Goal: Transaction & Acquisition: Complete application form

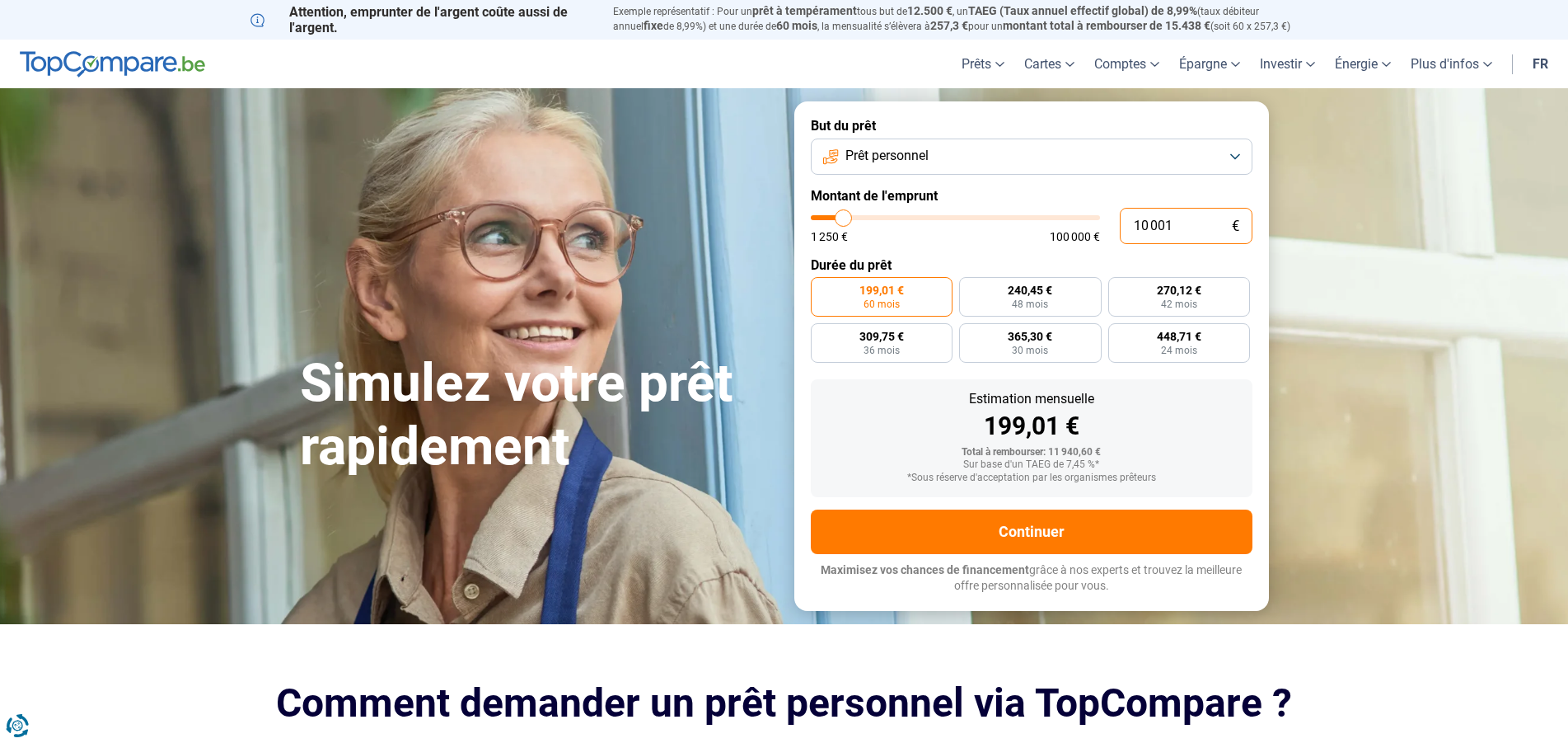
click at [1145, 227] on input "10 001" at bounding box center [1186, 226] width 133 height 37
type input "1 001"
type input "1250"
type input "1"
type input "1250"
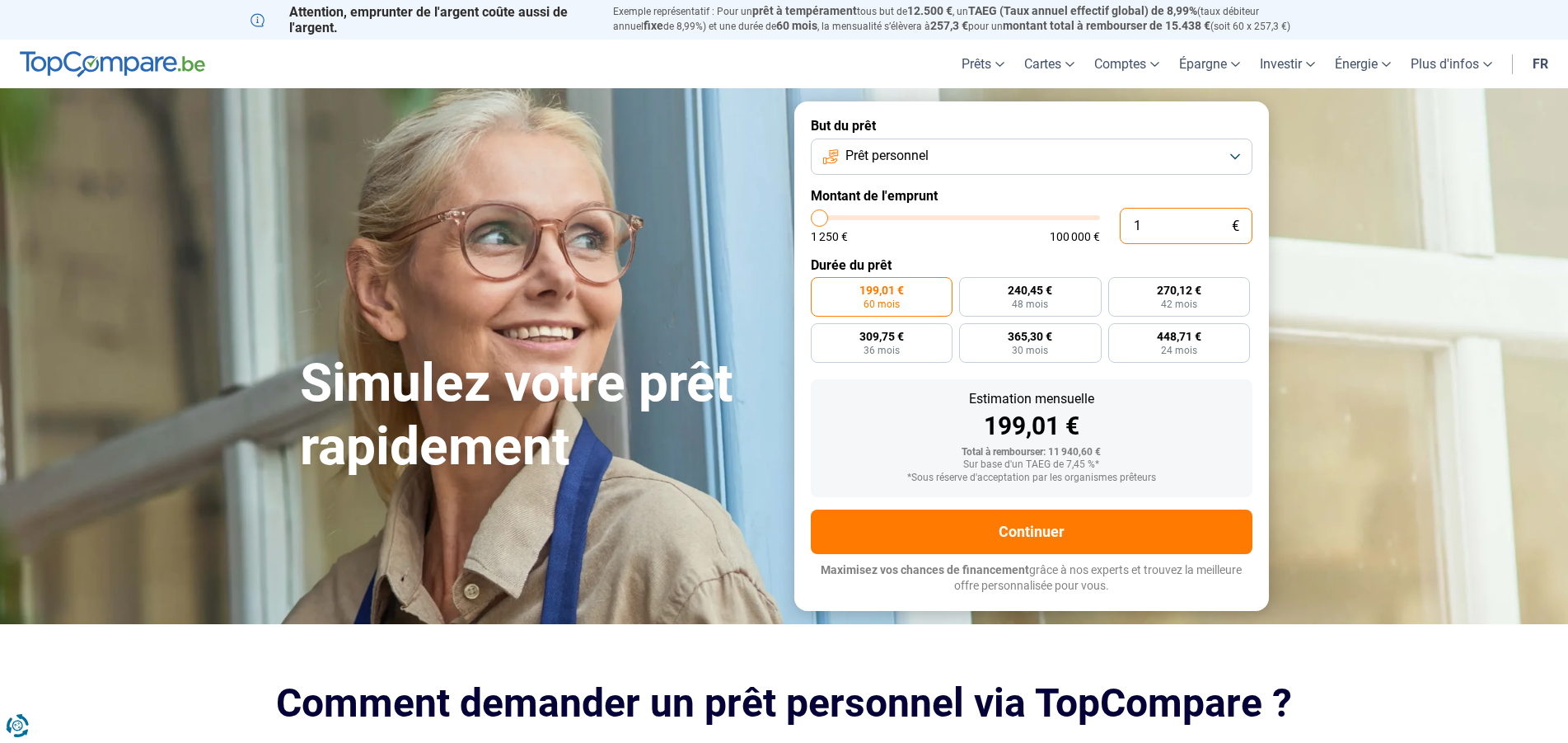
type input "17"
type input "1250"
type input "1"
type input "1250"
type input "0"
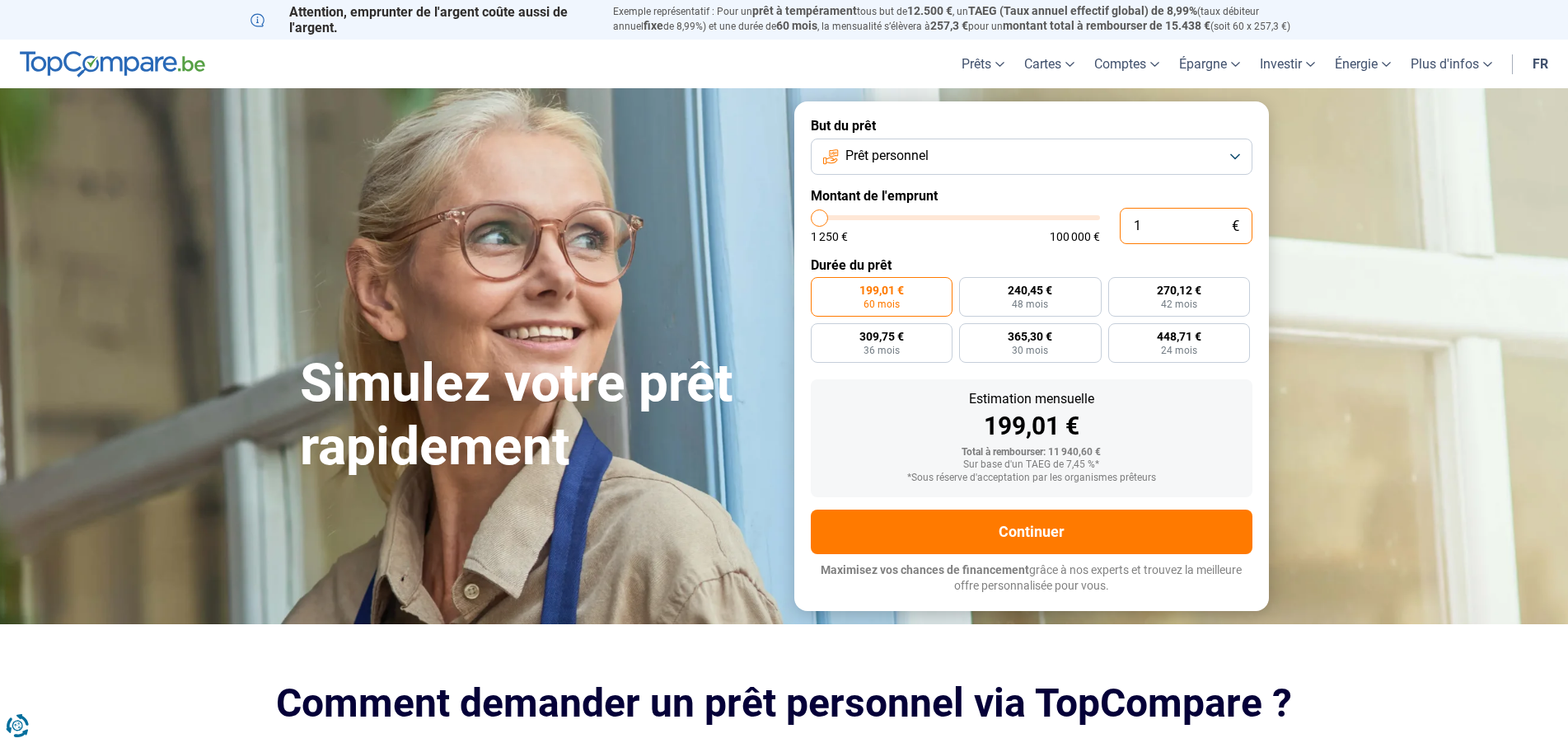
type input "1250"
type input "7"
type input "1250"
type input "75"
type input "1250"
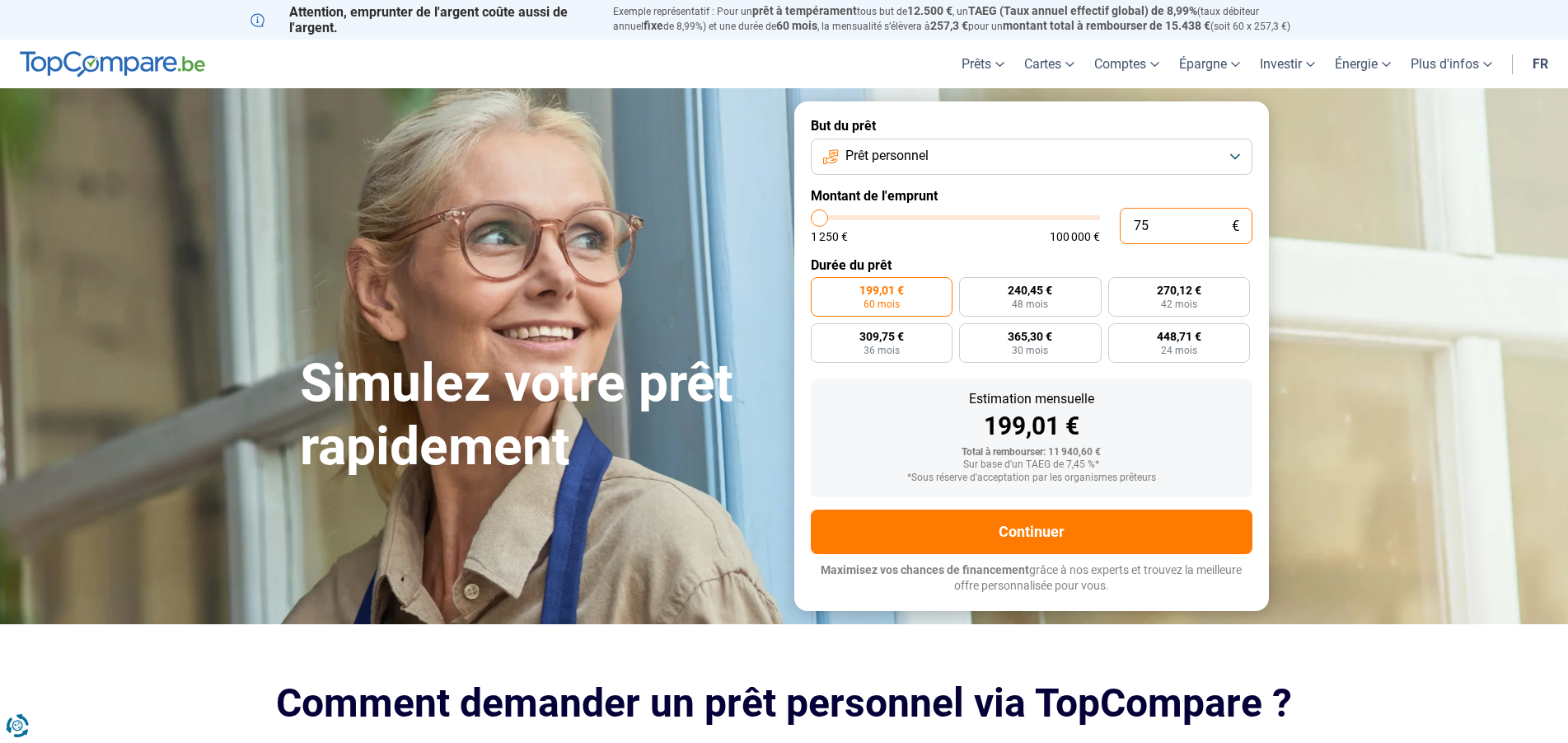
type input "750"
type input "1250"
type input "7 500"
type input "7500"
type input "75 000"
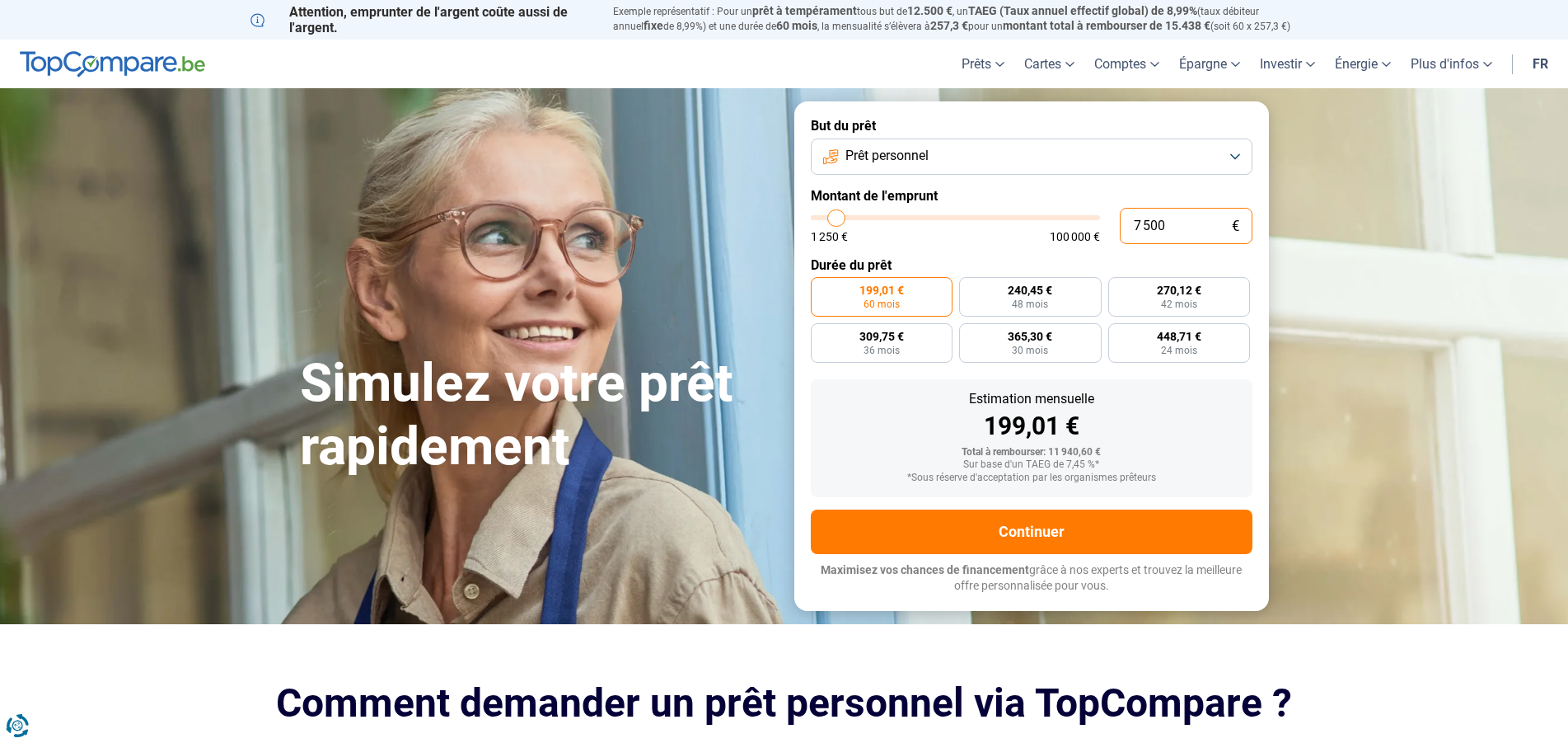
type input "75000"
radio input "false"
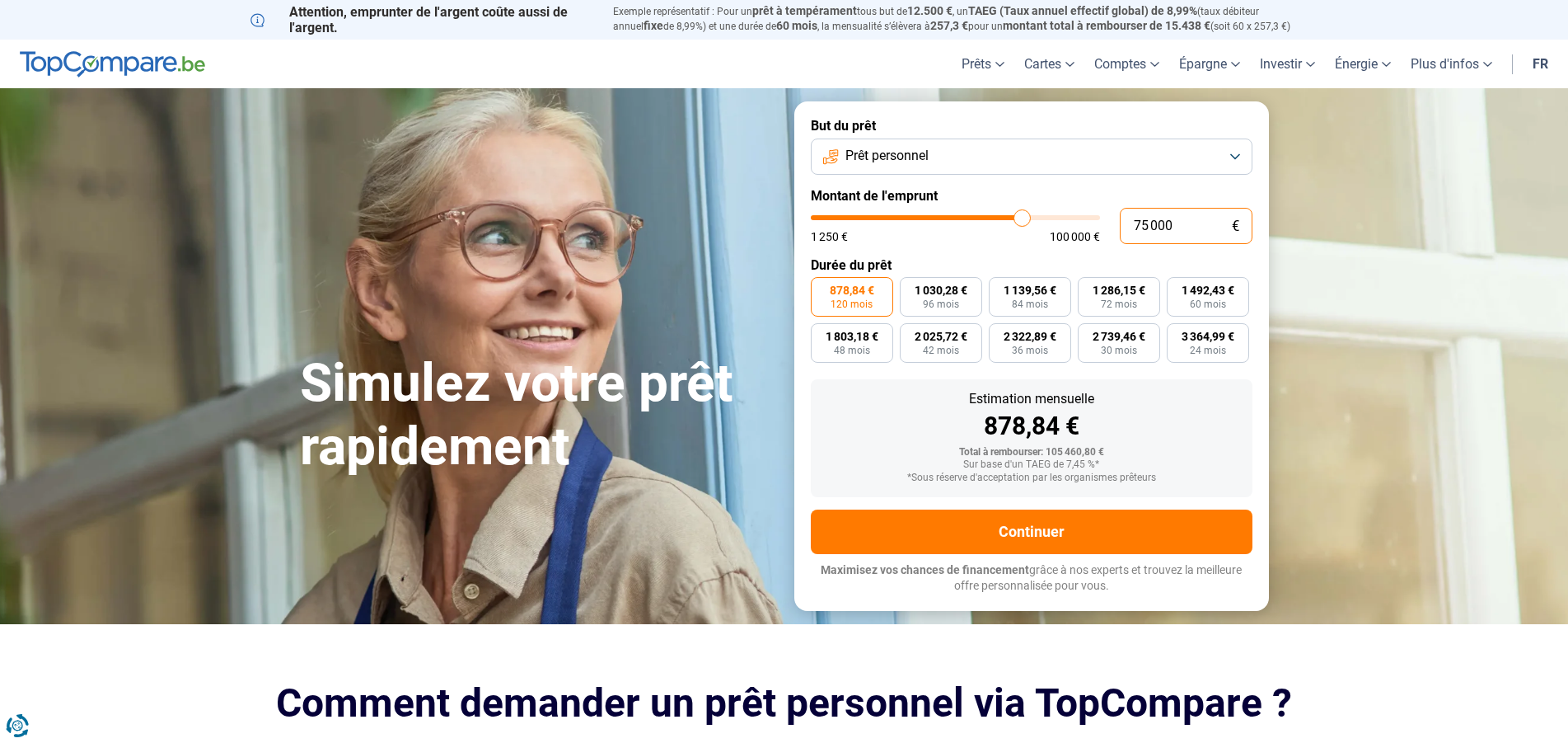
type input "75 000"
click at [1237, 153] on button "Prêt personnel" at bounding box center [1032, 156] width 441 height 37
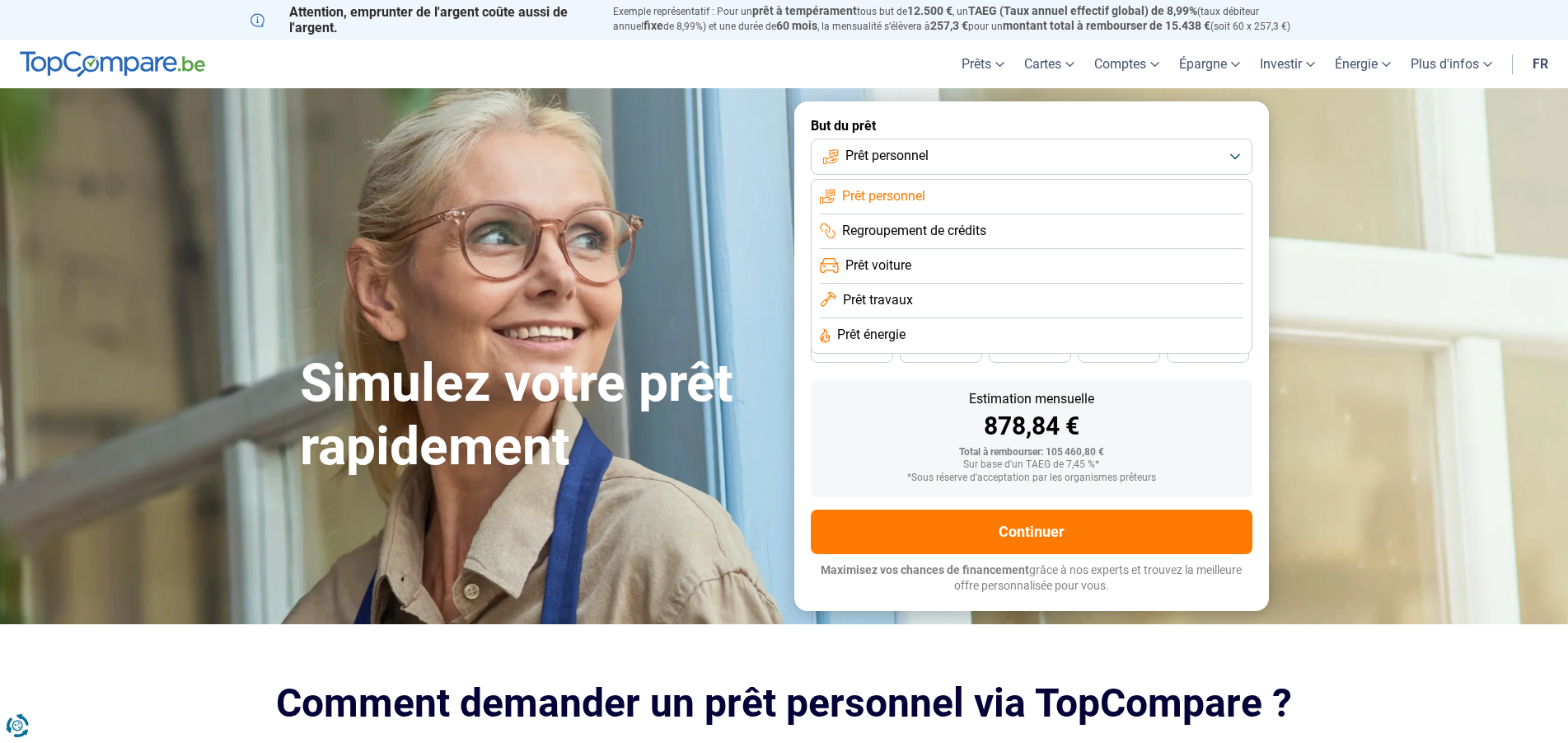
click at [965, 223] on span "Regroupement de crédits" at bounding box center [914, 231] width 144 height 18
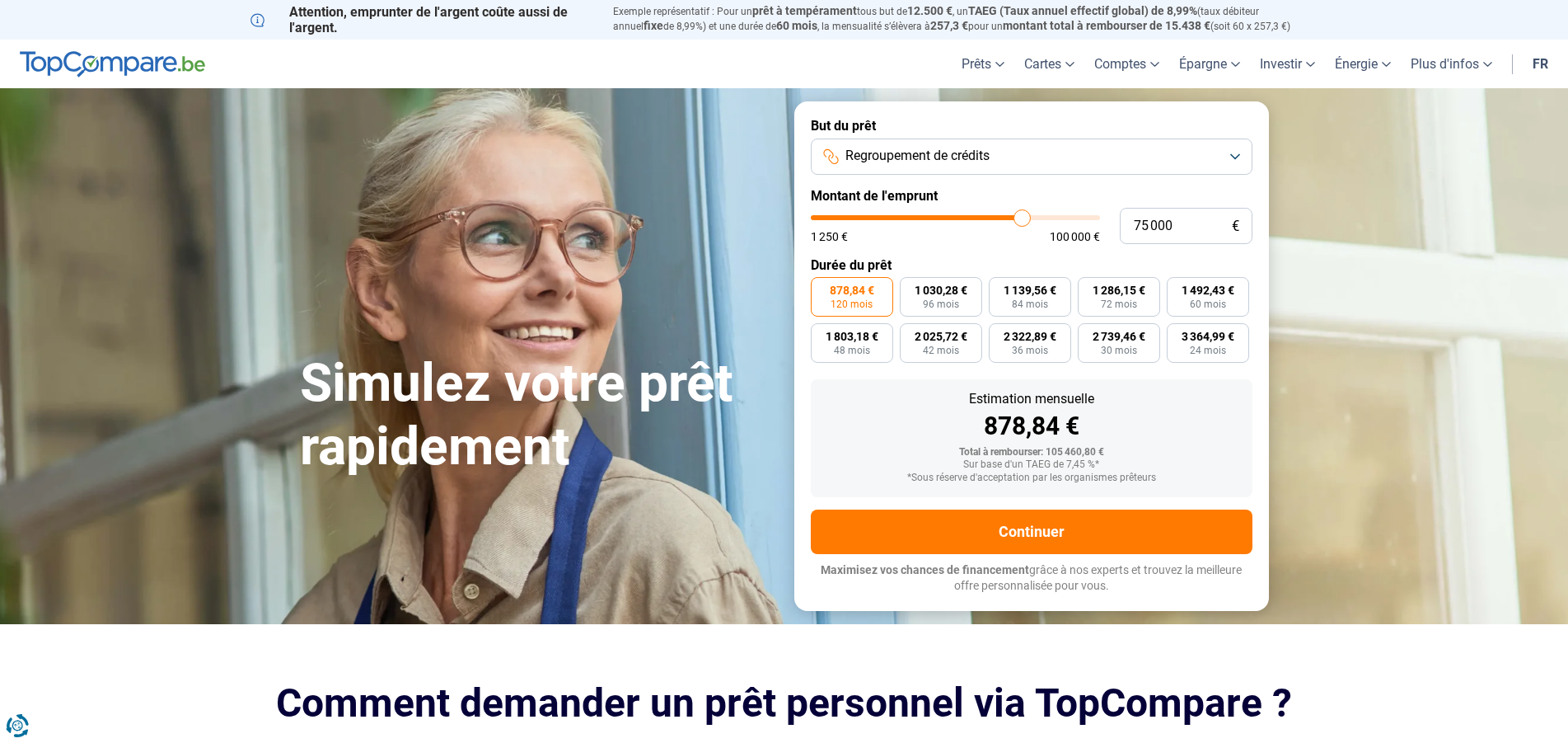
click at [943, 153] on span "Regroupement de crédits" at bounding box center [917, 155] width 144 height 18
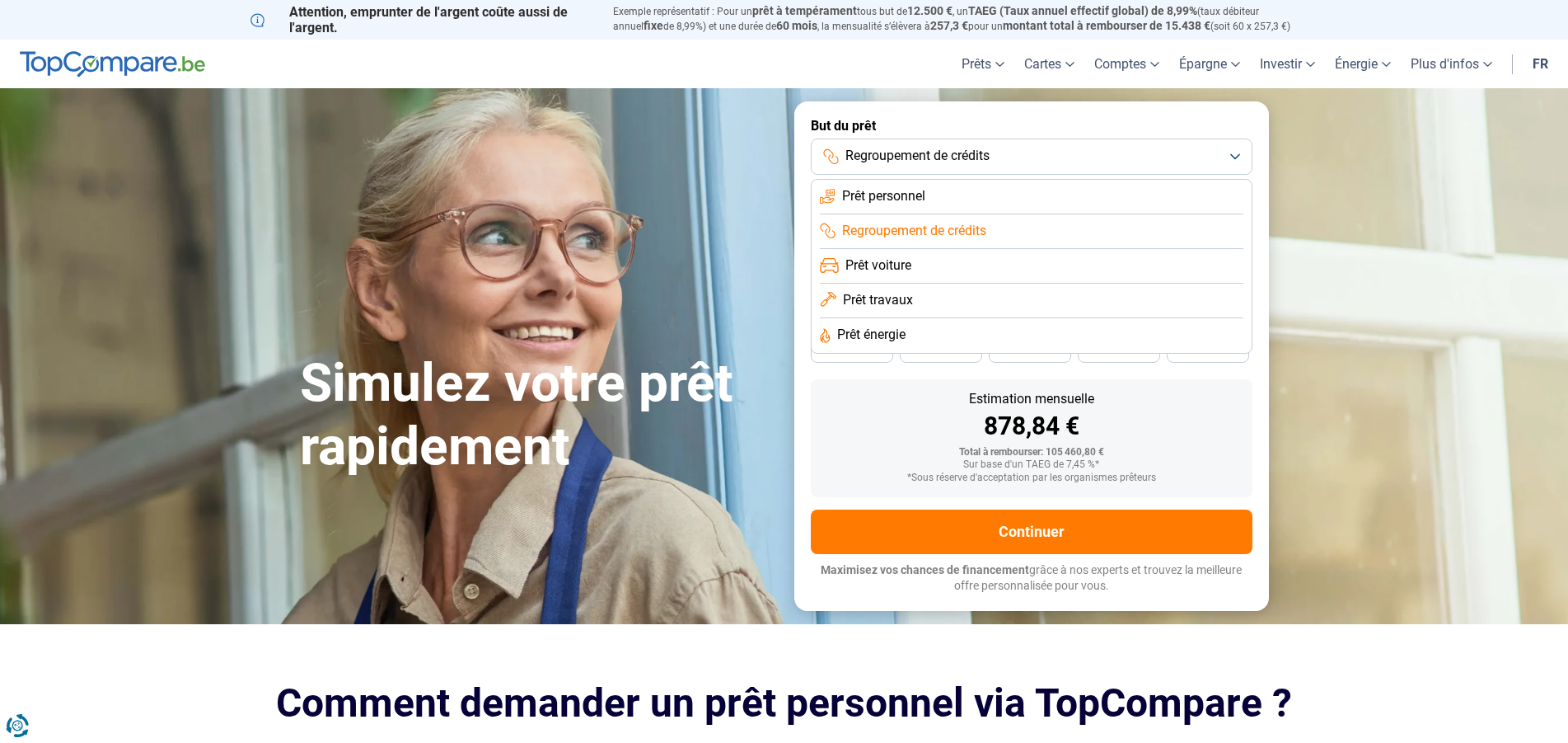
click at [905, 258] on span "Prêt voiture" at bounding box center [878, 265] width 66 height 18
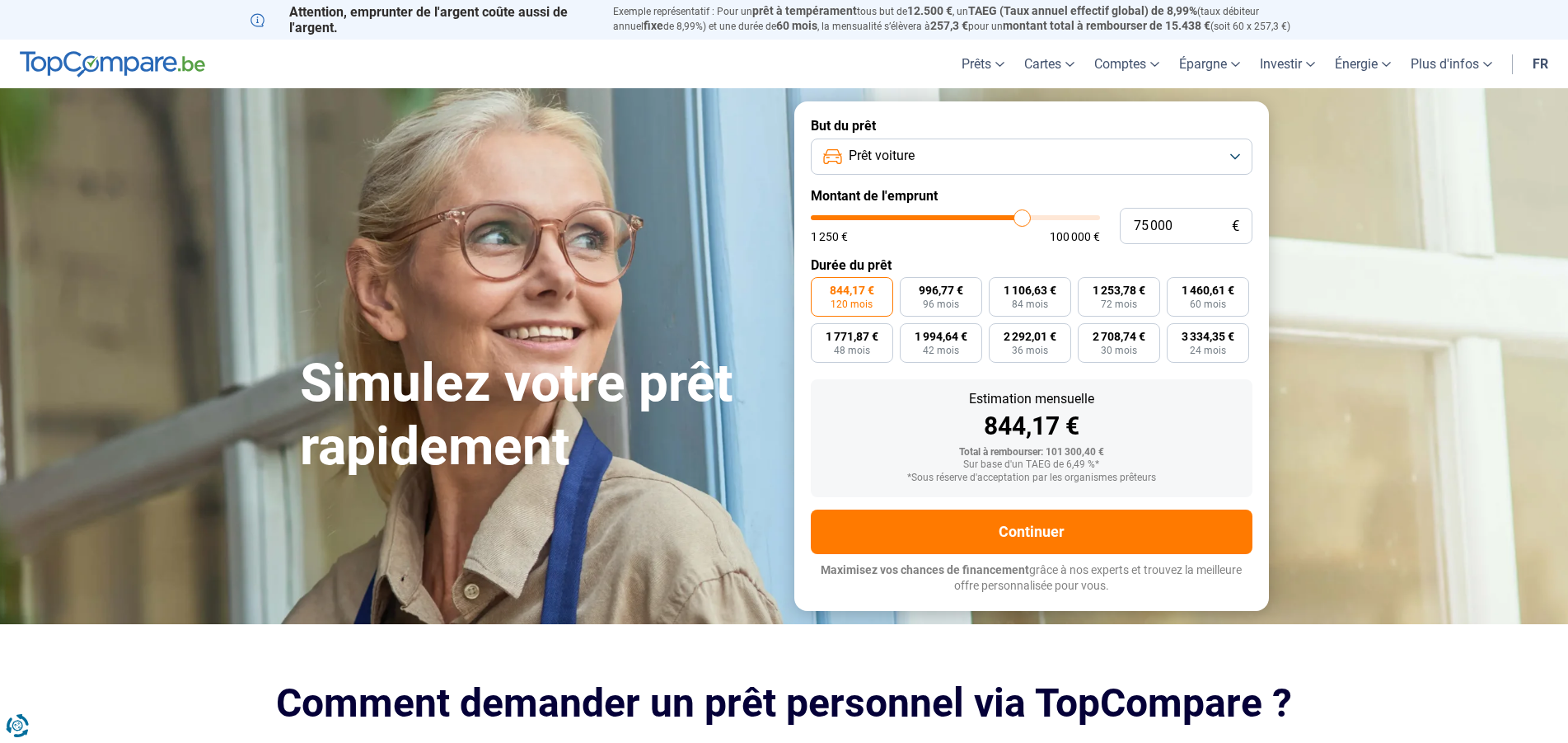
click at [904, 144] on button "Prêt voiture" at bounding box center [1032, 156] width 441 height 37
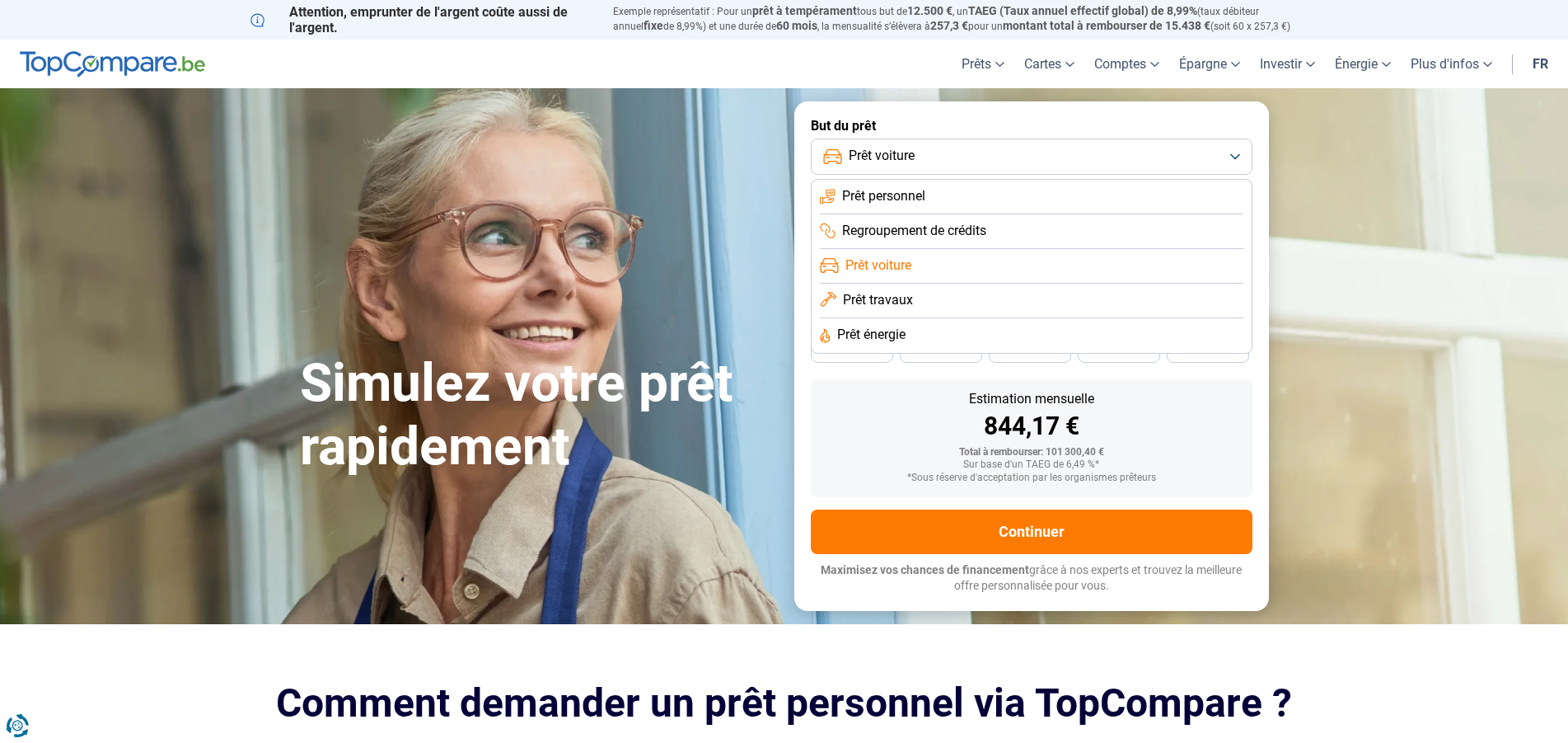
click at [912, 301] on span "Prêt travaux" at bounding box center [878, 299] width 70 height 18
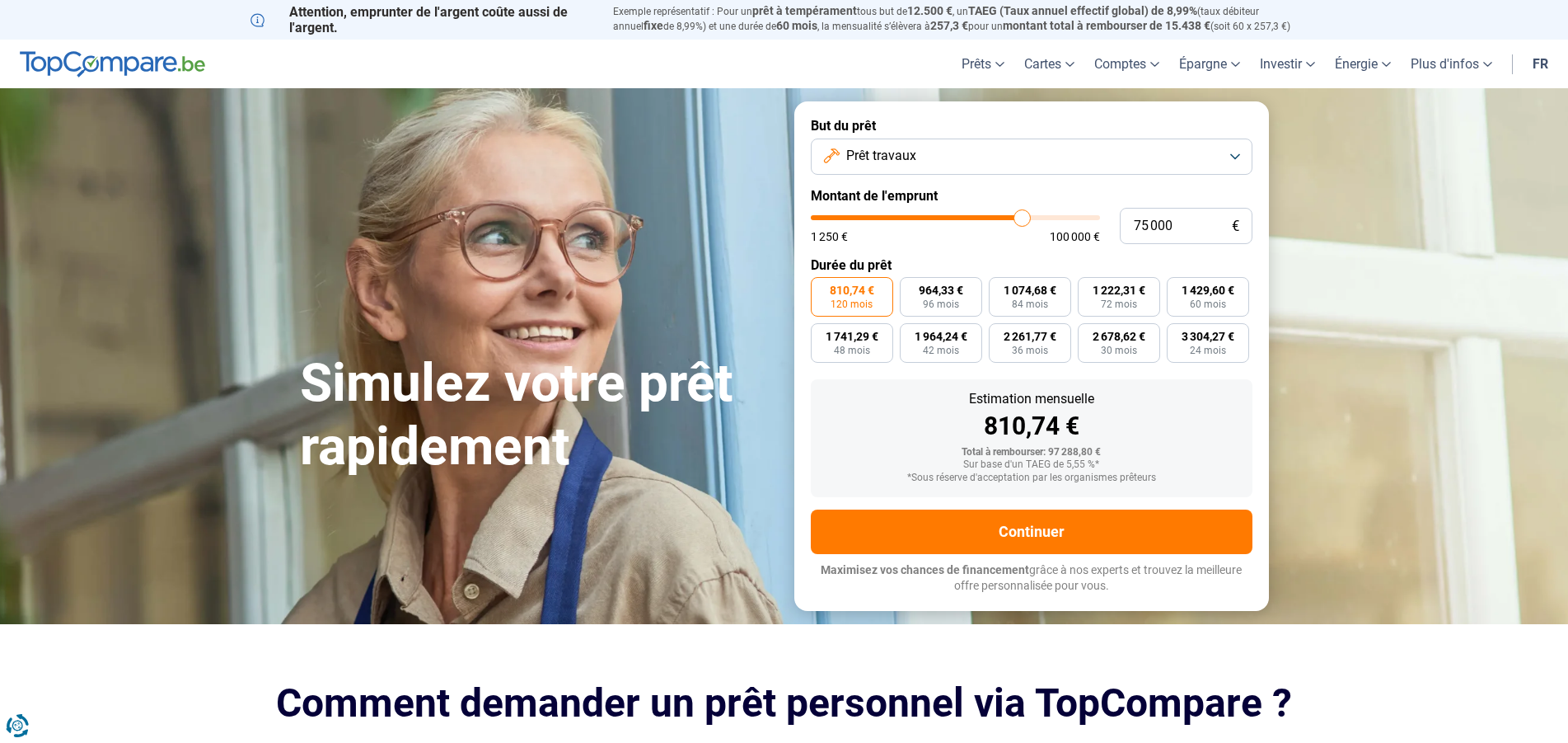
click at [903, 161] on span "Prêt travaux" at bounding box center [881, 155] width 70 height 18
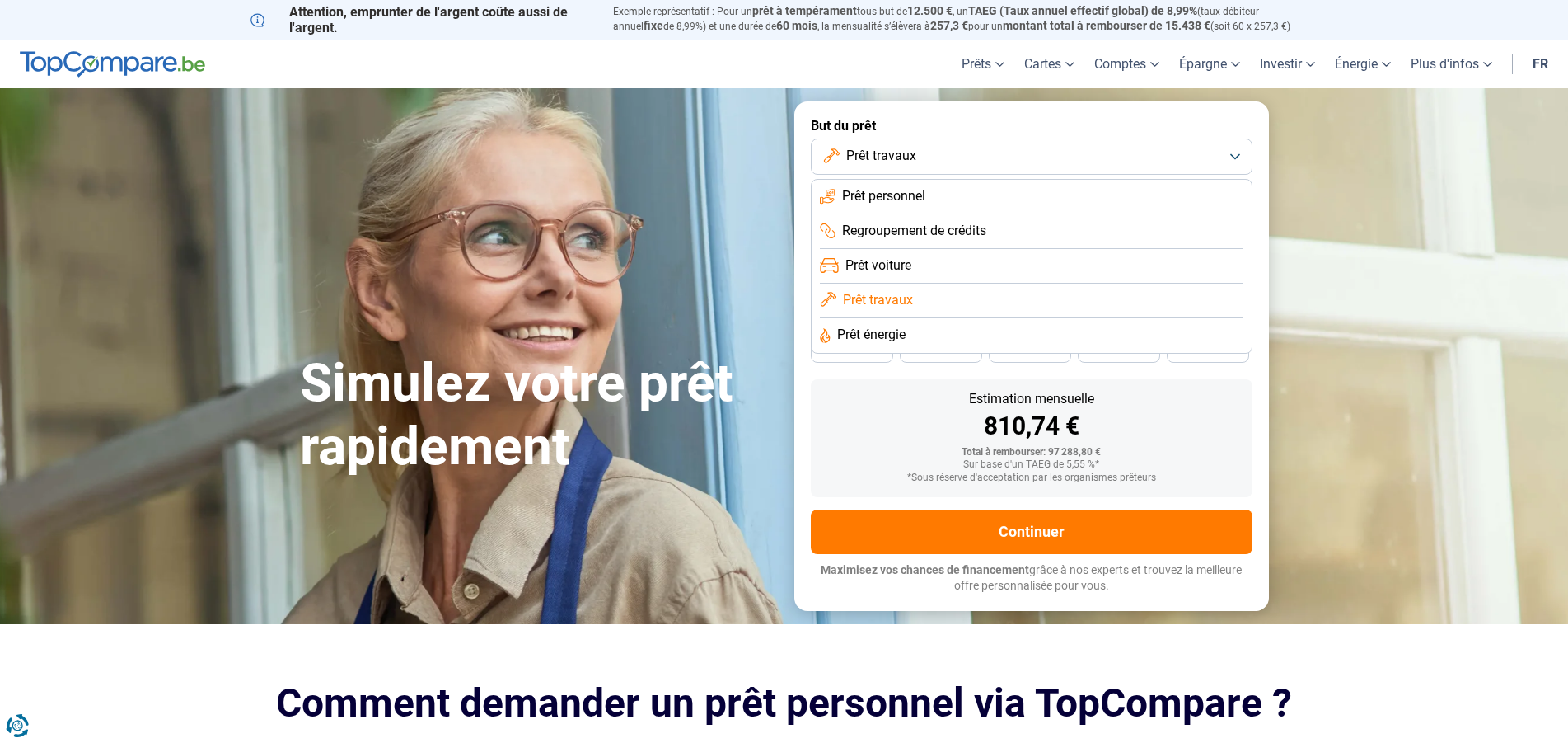
click at [883, 340] on span "Prêt énergie" at bounding box center [872, 334] width 69 height 18
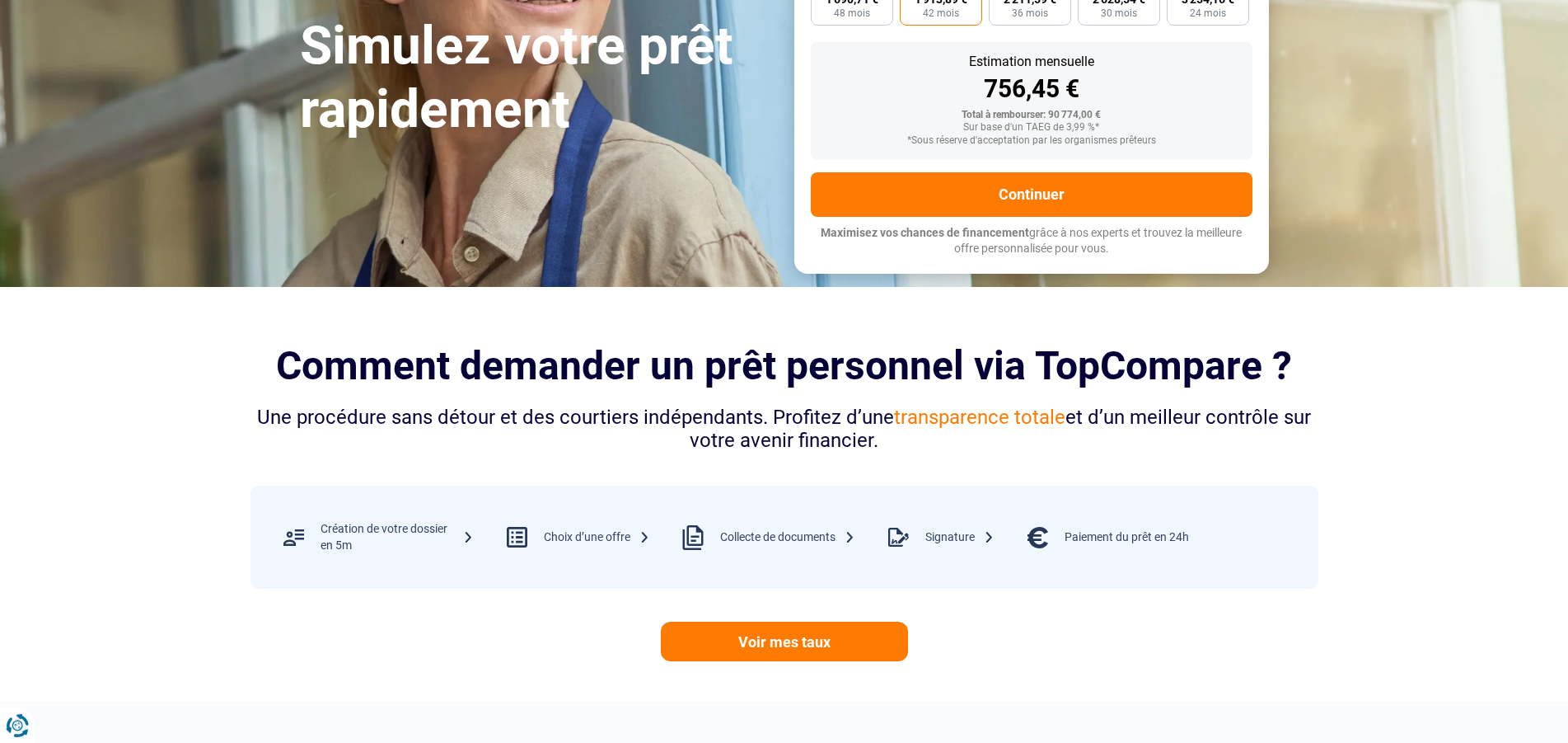
scroll to position [421, 0]
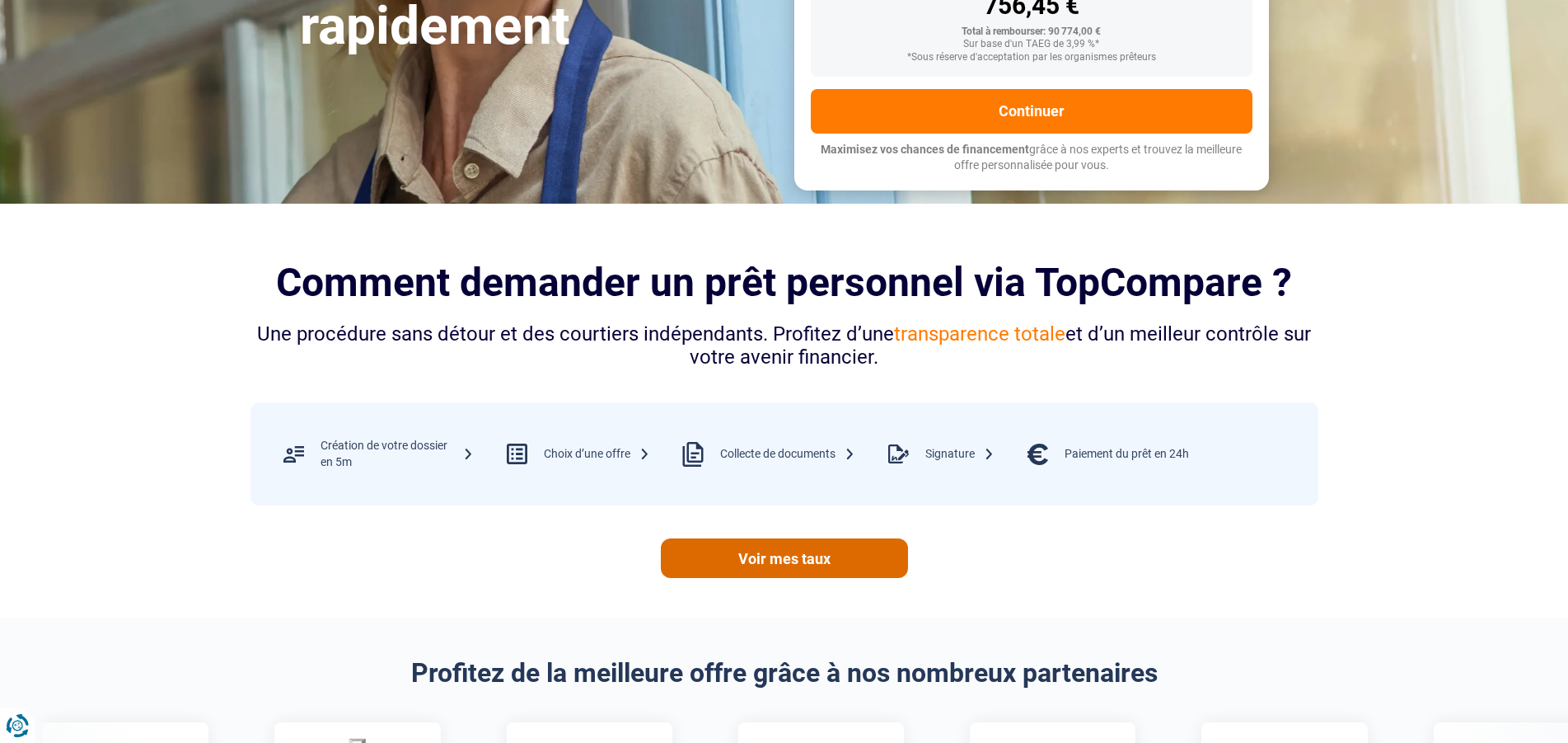
click at [797, 551] on link "Voir mes taux" at bounding box center [784, 558] width 248 height 40
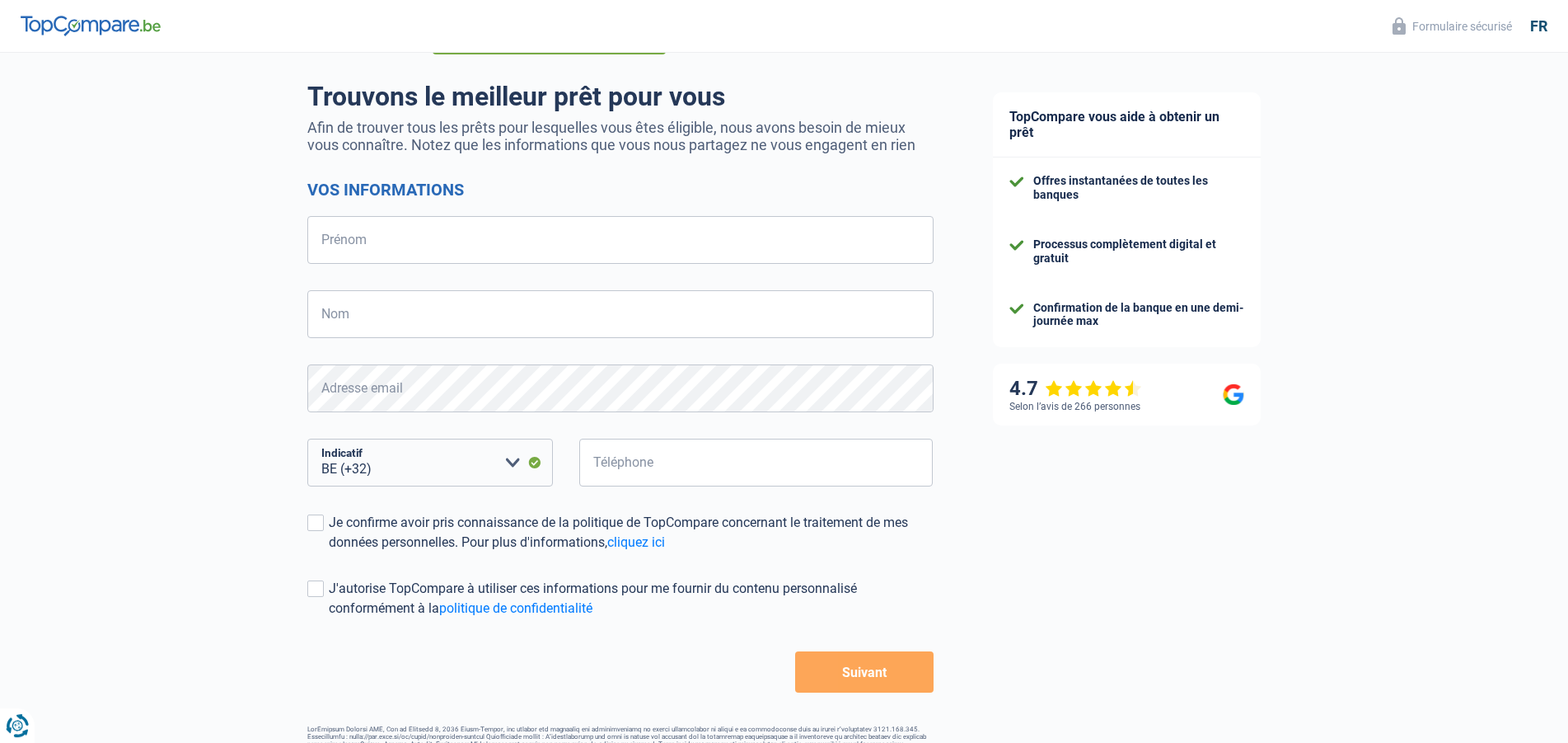
scroll to position [153, 0]
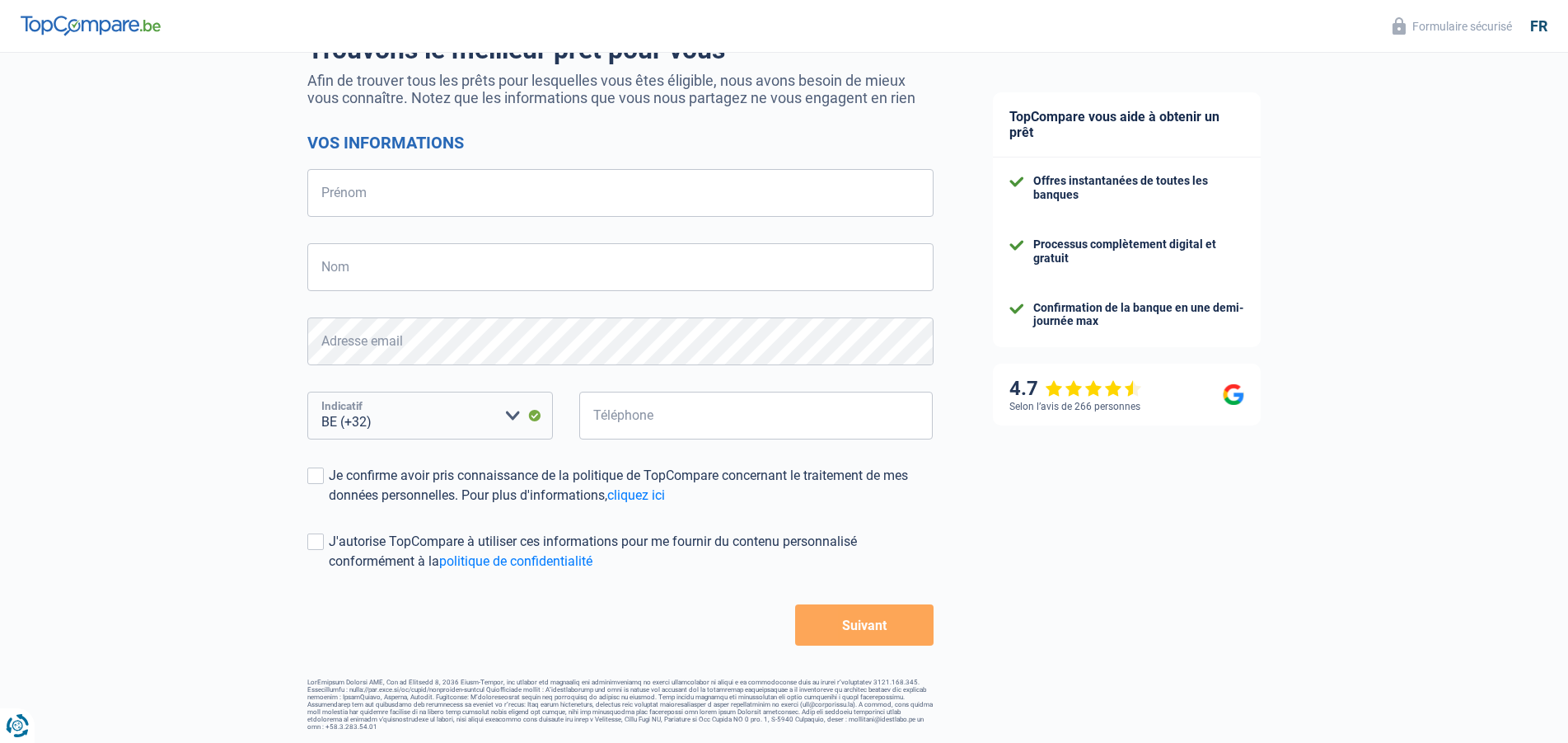
click at [308, 392] on select "BE (+32) LU (+352) Veuillez sélectionner une option" at bounding box center [430, 415] width 246 height 48
select select "352"
click option "LU (+352)" at bounding box center [0, 0] width 0 height 0
click at [452, 189] on input "Prénom" at bounding box center [620, 192] width 626 height 48
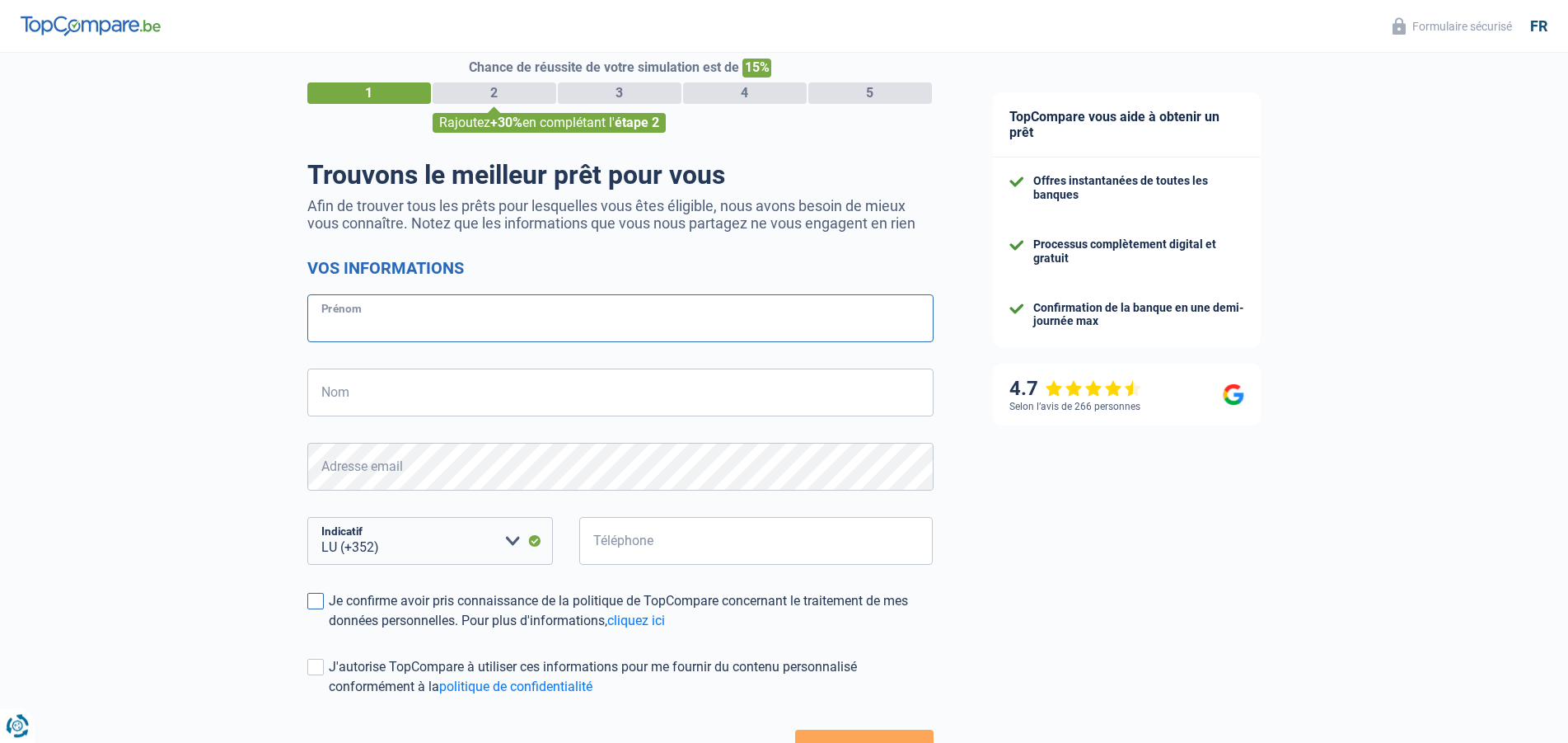
scroll to position [0, 0]
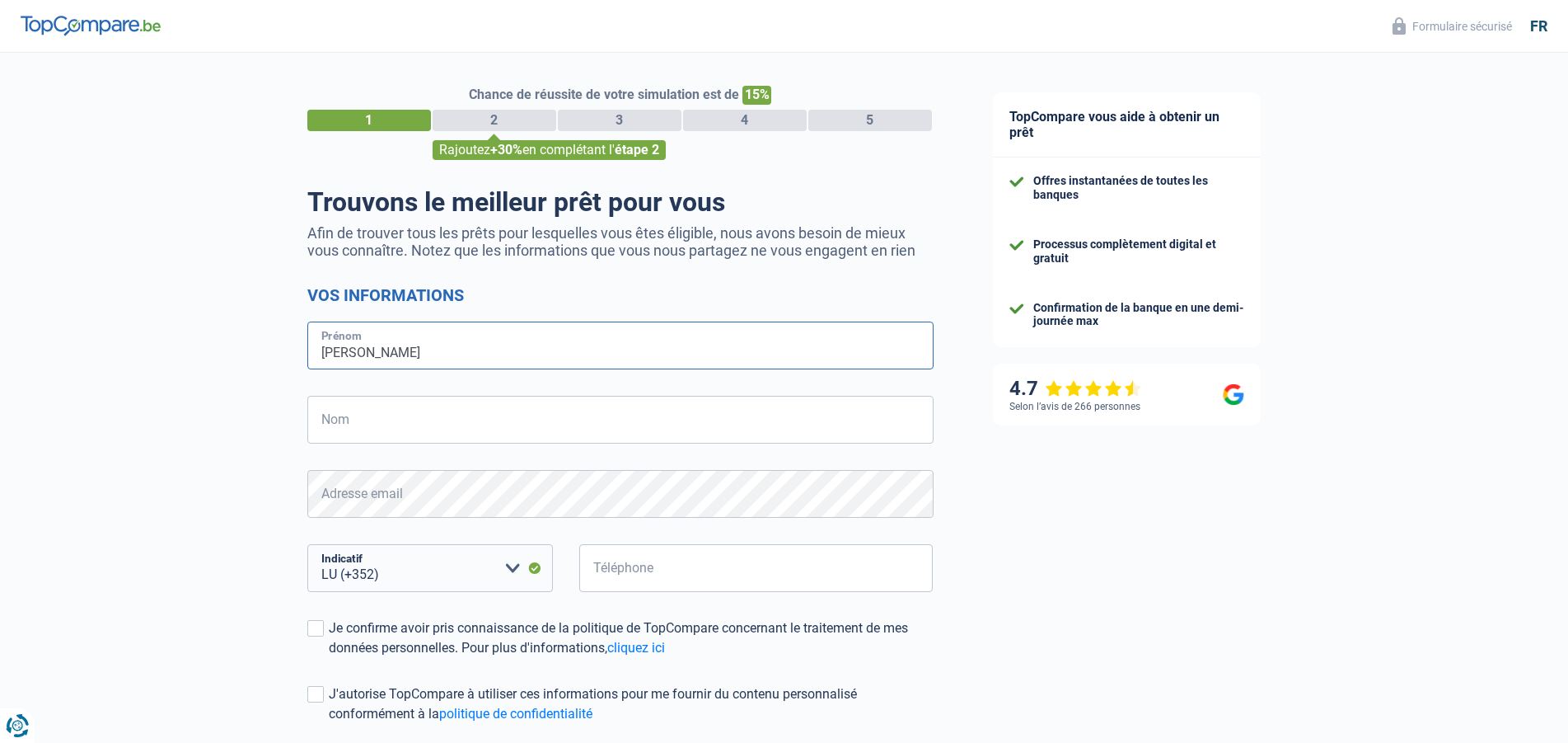
type input "[PERSON_NAME]"
drag, startPoint x: 639, startPoint y: 582, endPoint x: 673, endPoint y: 576, distance: 34.5
click at [665, 578] on input "Téléphone" at bounding box center [756, 568] width 354 height 48
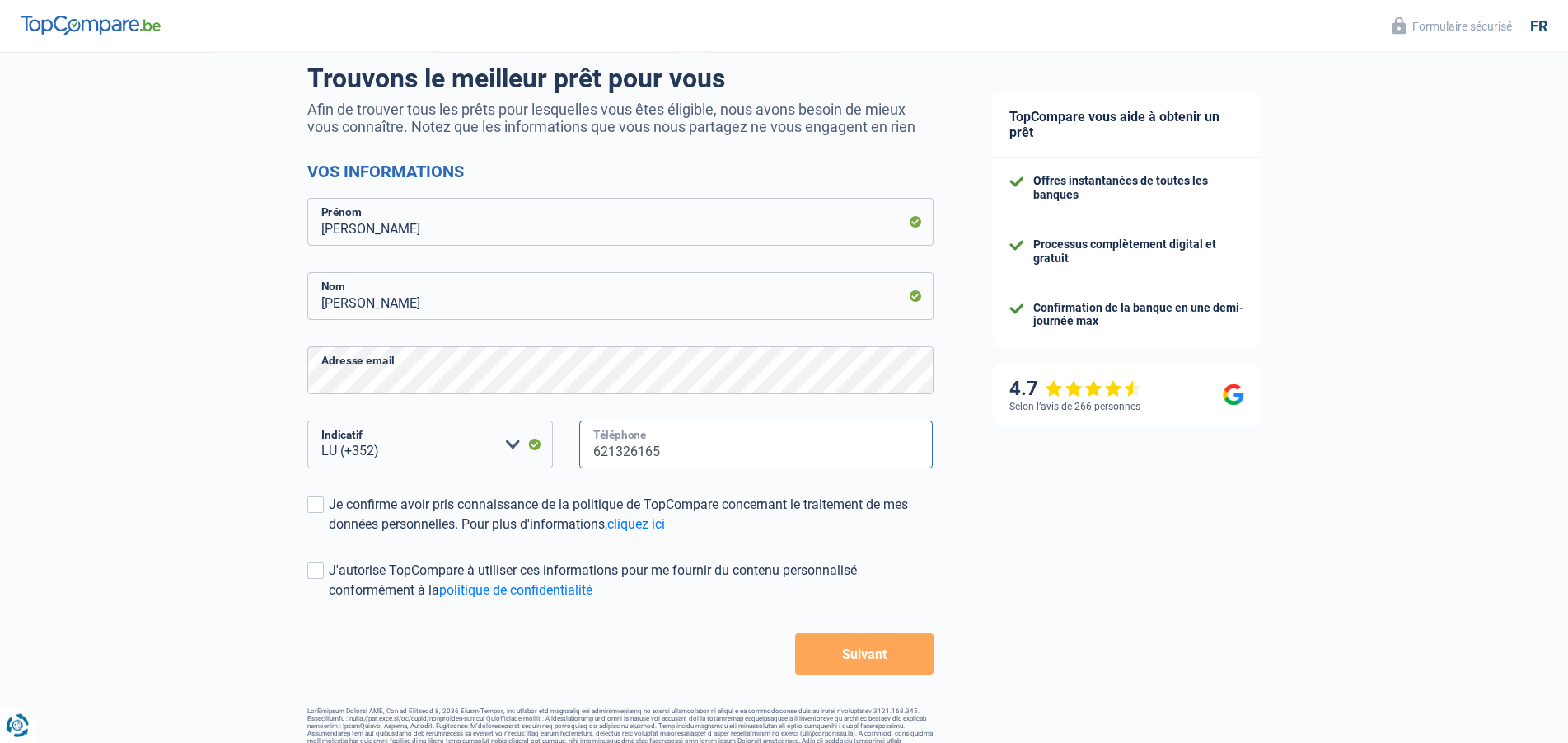
scroll to position [153, 0]
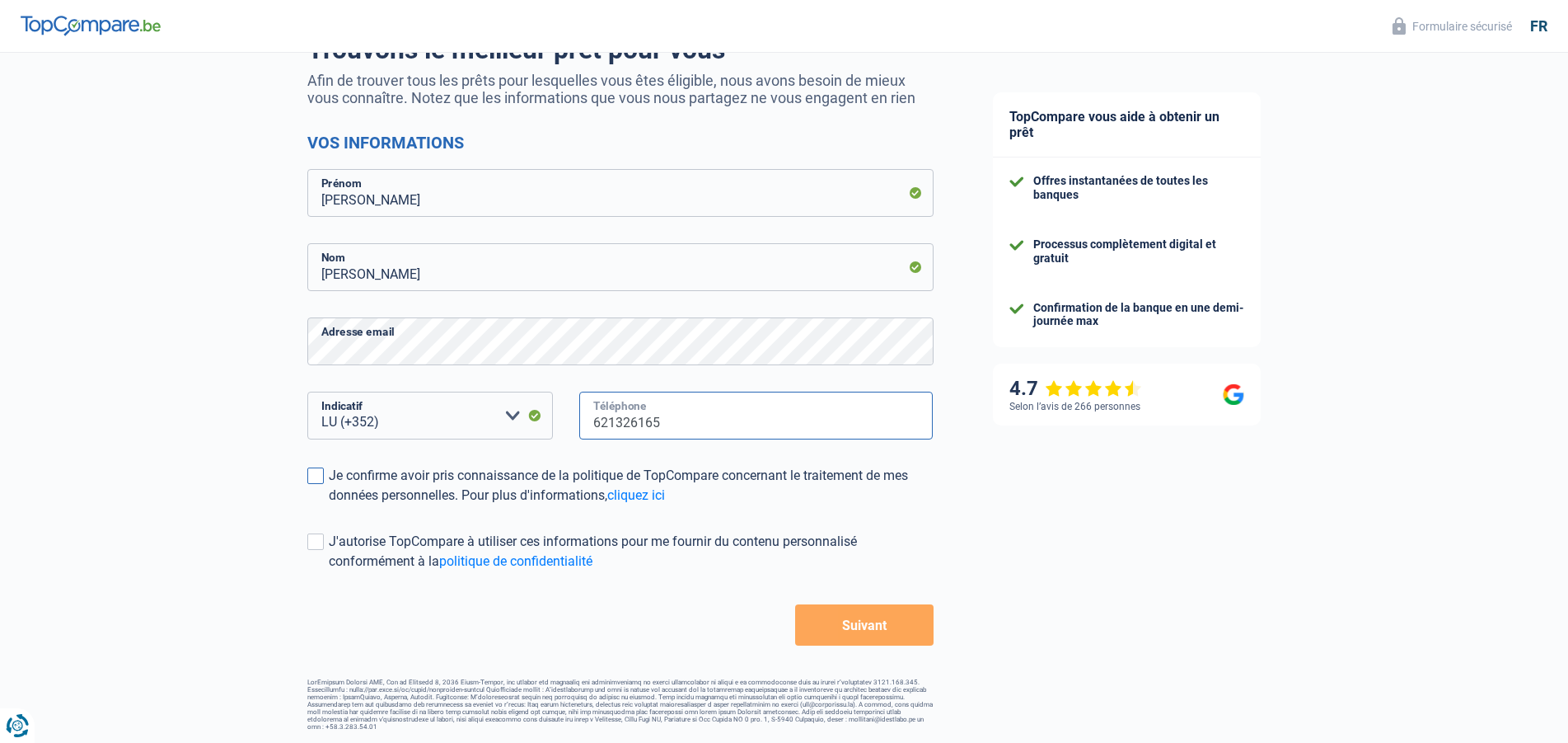
type input "621326165"
click at [318, 476] on span at bounding box center [316, 476] width 17 height 17
click at [328, 506] on input "Je confirme avoir pris connaissance de la politique de TopCompare concernant le…" at bounding box center [328, 506] width 0 height 0
click at [314, 540] on span at bounding box center [316, 541] width 17 height 17
click at [328, 572] on input "J'autorise TopCompare à utiliser ces informations pour me fournir du contenu pe…" at bounding box center [328, 572] width 0 height 0
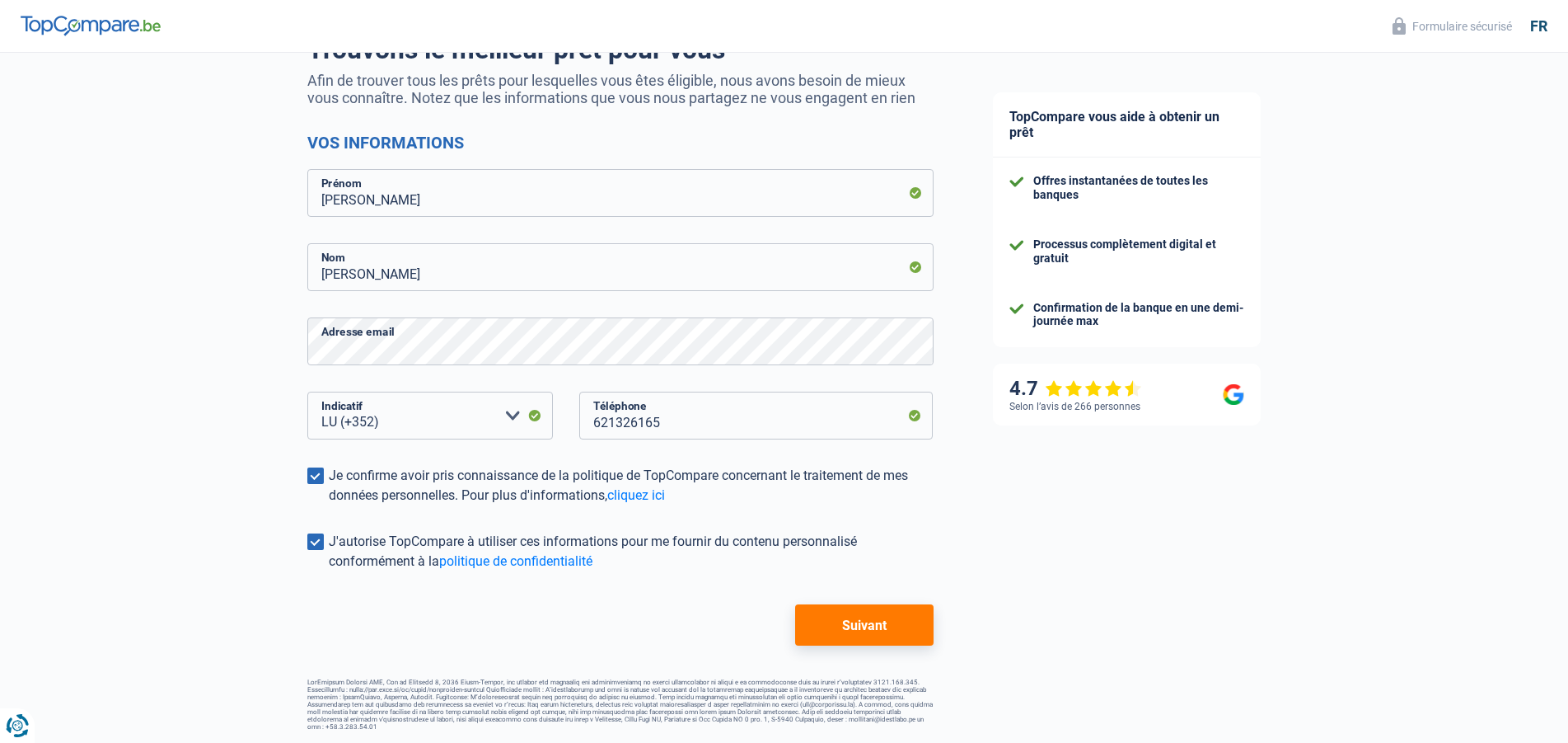
click at [864, 630] on button "Suivant" at bounding box center [864, 625] width 137 height 41
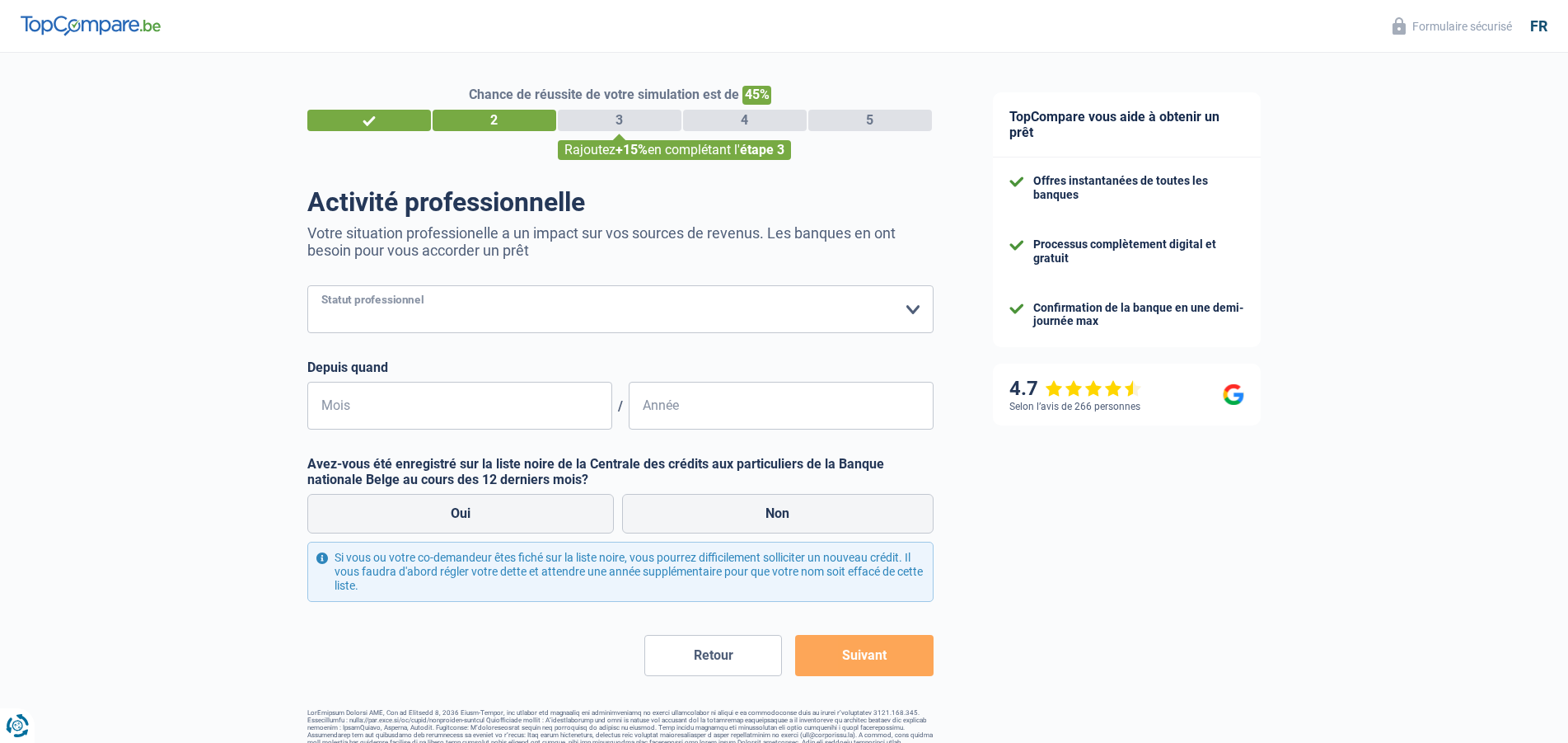
click at [308, 285] on select "Ouvrier Employé privé Employé public Invalide Indépendant Pensionné Chômeur Mut…" at bounding box center [620, 309] width 626 height 48
select select "privateEmployee"
click option "Employé privé" at bounding box center [0, 0] width 0 height 0
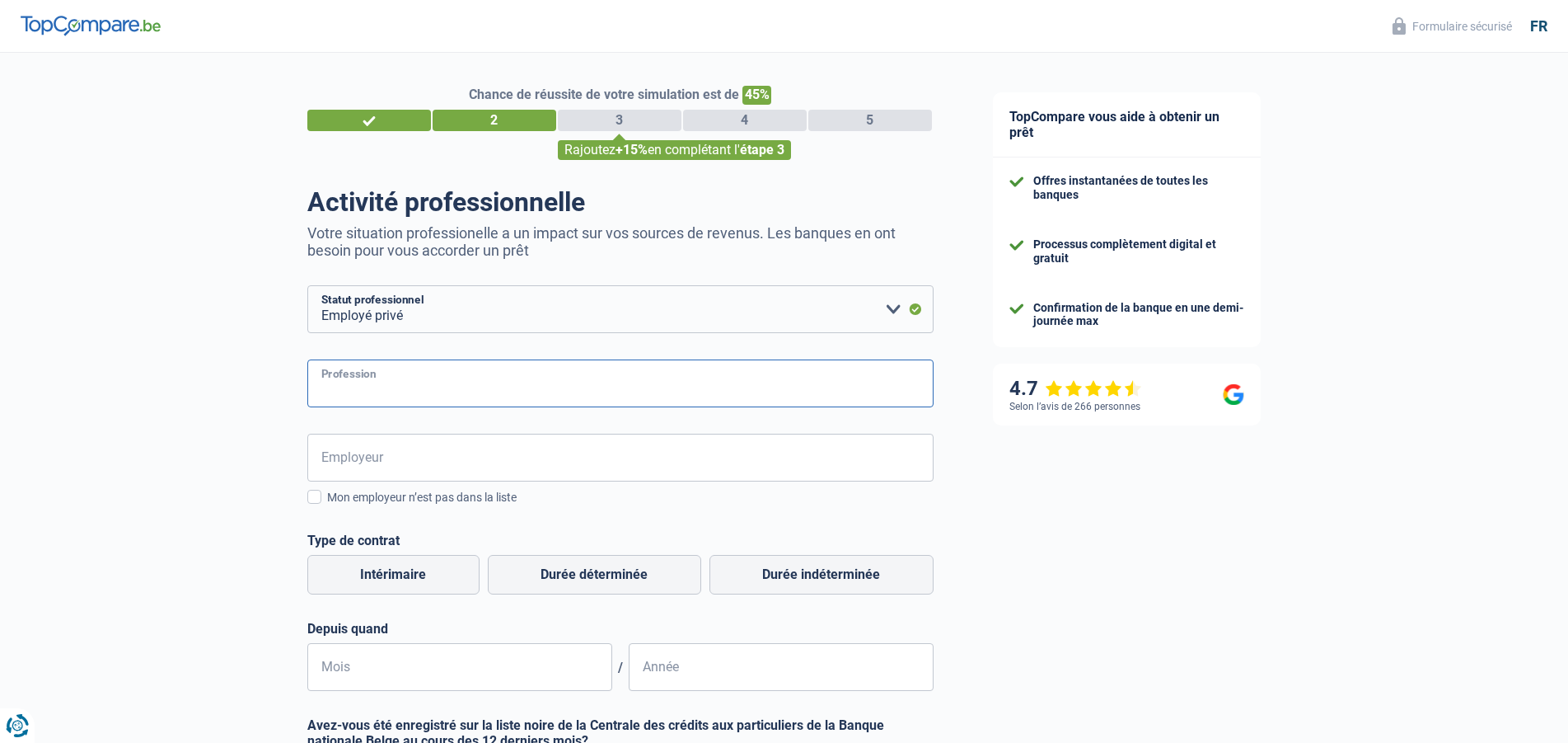
click at [384, 380] on input "Profession" at bounding box center [620, 383] width 626 height 48
type input "manager"
click at [365, 466] on input "Employeur" at bounding box center [620, 458] width 626 height 48
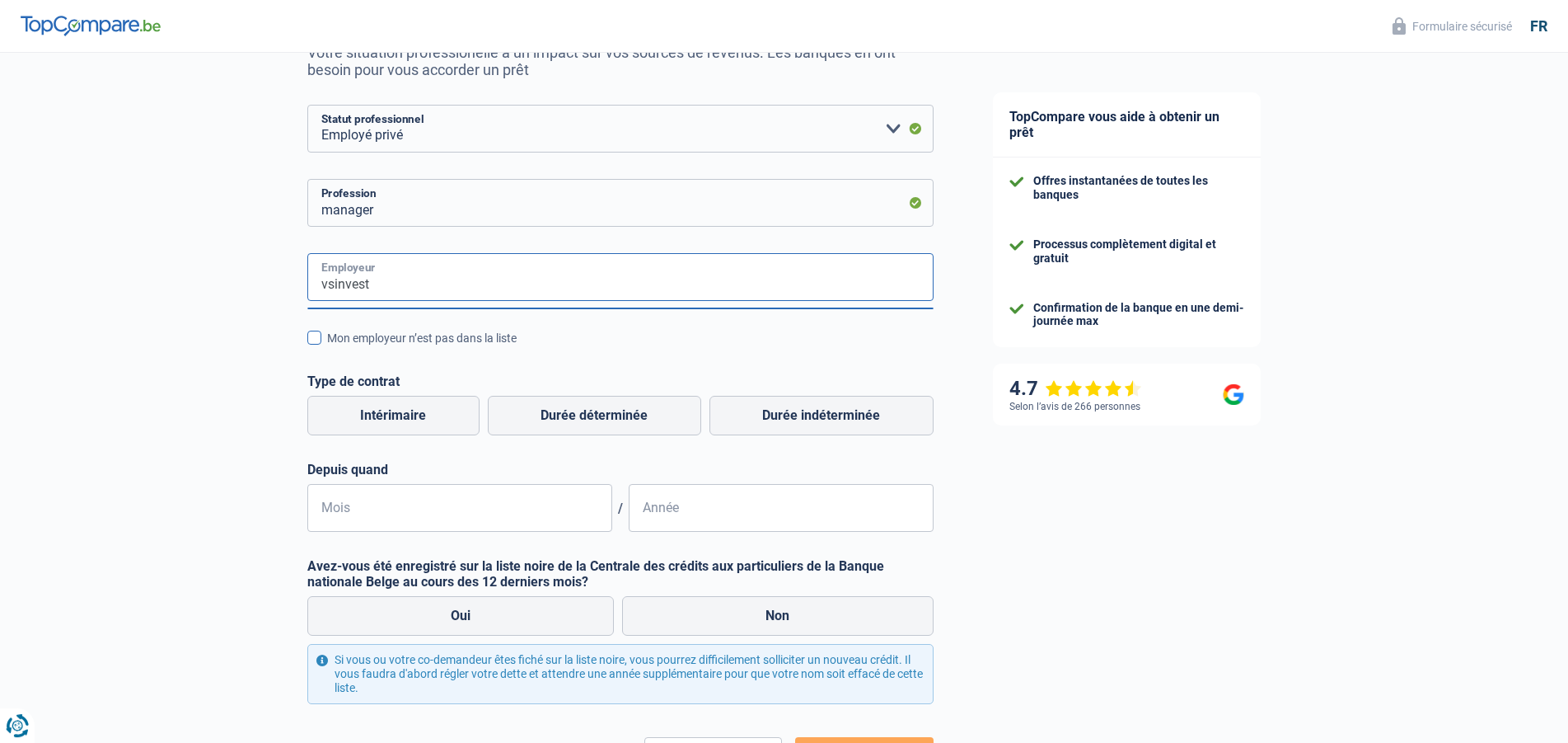
scroll to position [252, 0]
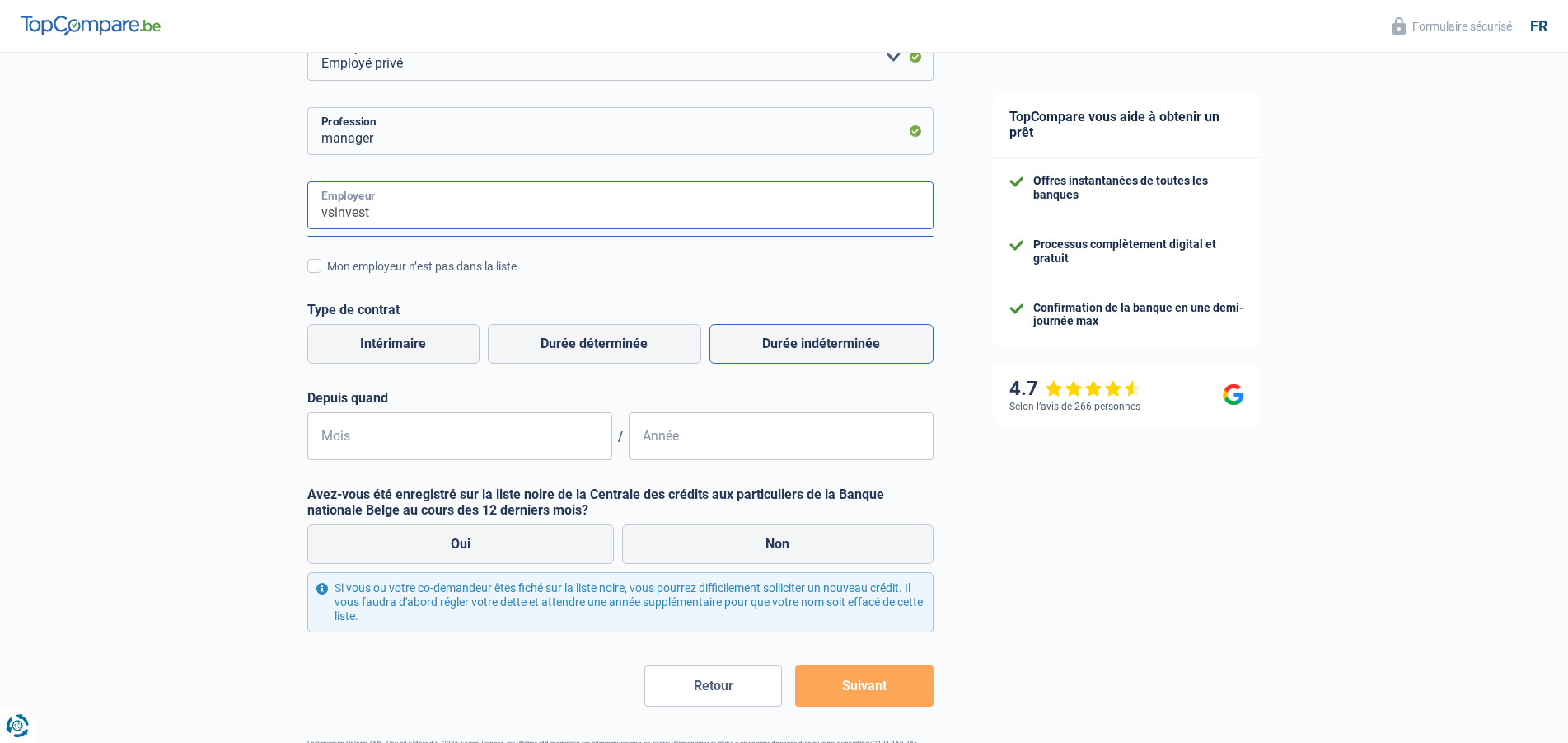
type input "vsinvest"
click at [808, 344] on label "Durée indéterminée" at bounding box center [822, 344] width 224 height 40
click at [808, 344] on input "Durée indéterminée" at bounding box center [822, 344] width 224 height 40
radio input "true"
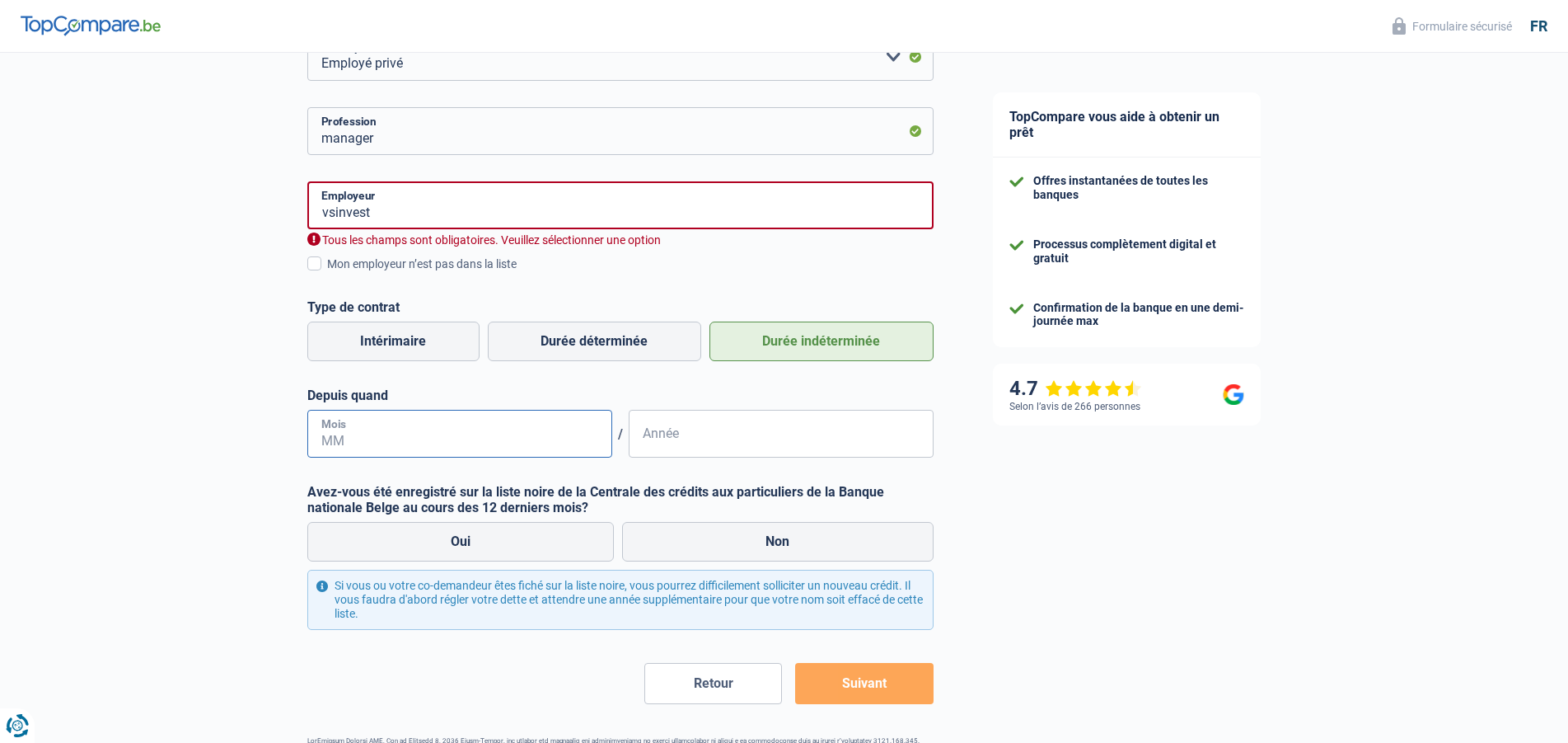
click at [363, 439] on input "Mois" at bounding box center [460, 433] width 305 height 48
type input "10"
type input "2016"
click at [808, 546] on label "Non" at bounding box center [777, 541] width 312 height 40
click at [808, 546] on input "Non" at bounding box center [777, 541] width 312 height 40
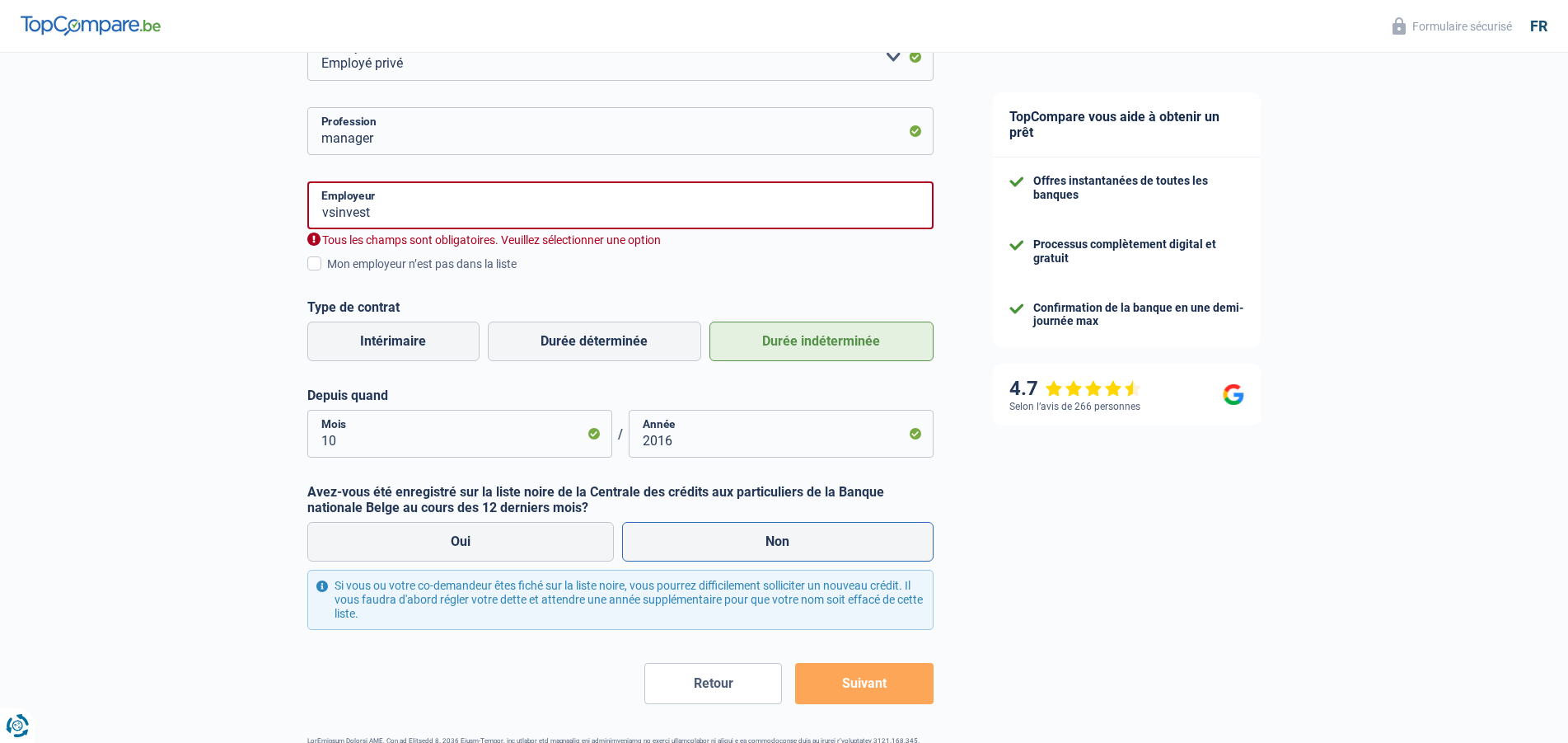
radio input "true"
drag, startPoint x: 363, startPoint y: 212, endPoint x: 308, endPoint y: 206, distance: 55.3
click at [308, 206] on input "vsinvest" at bounding box center [620, 205] width 626 height 48
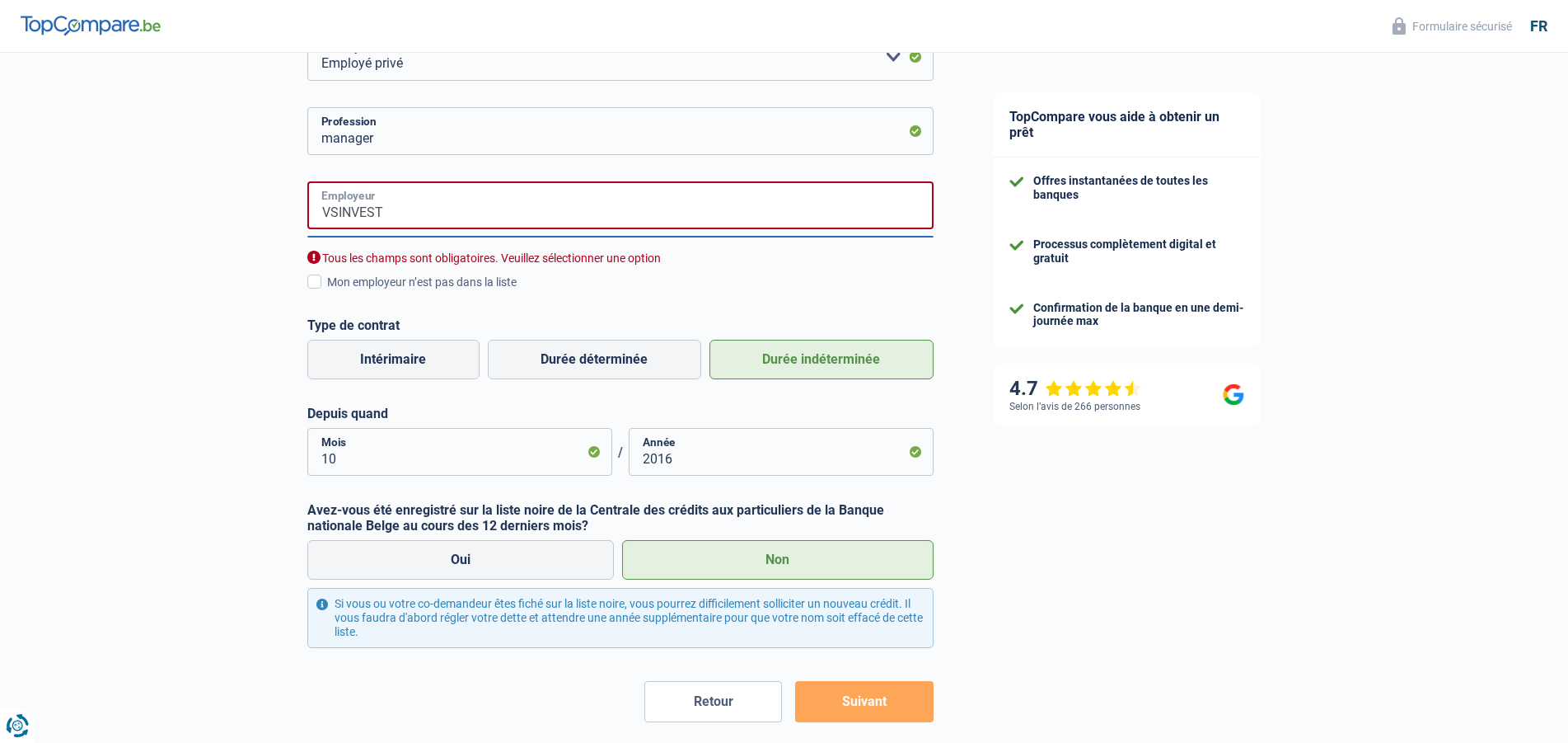
type input "VSINVEST"
click at [1050, 610] on div "TopCompare vous aide à obtenir un prêt Offres instantanées de toutes les banque…" at bounding box center [1266, 310] width 606 height 1020
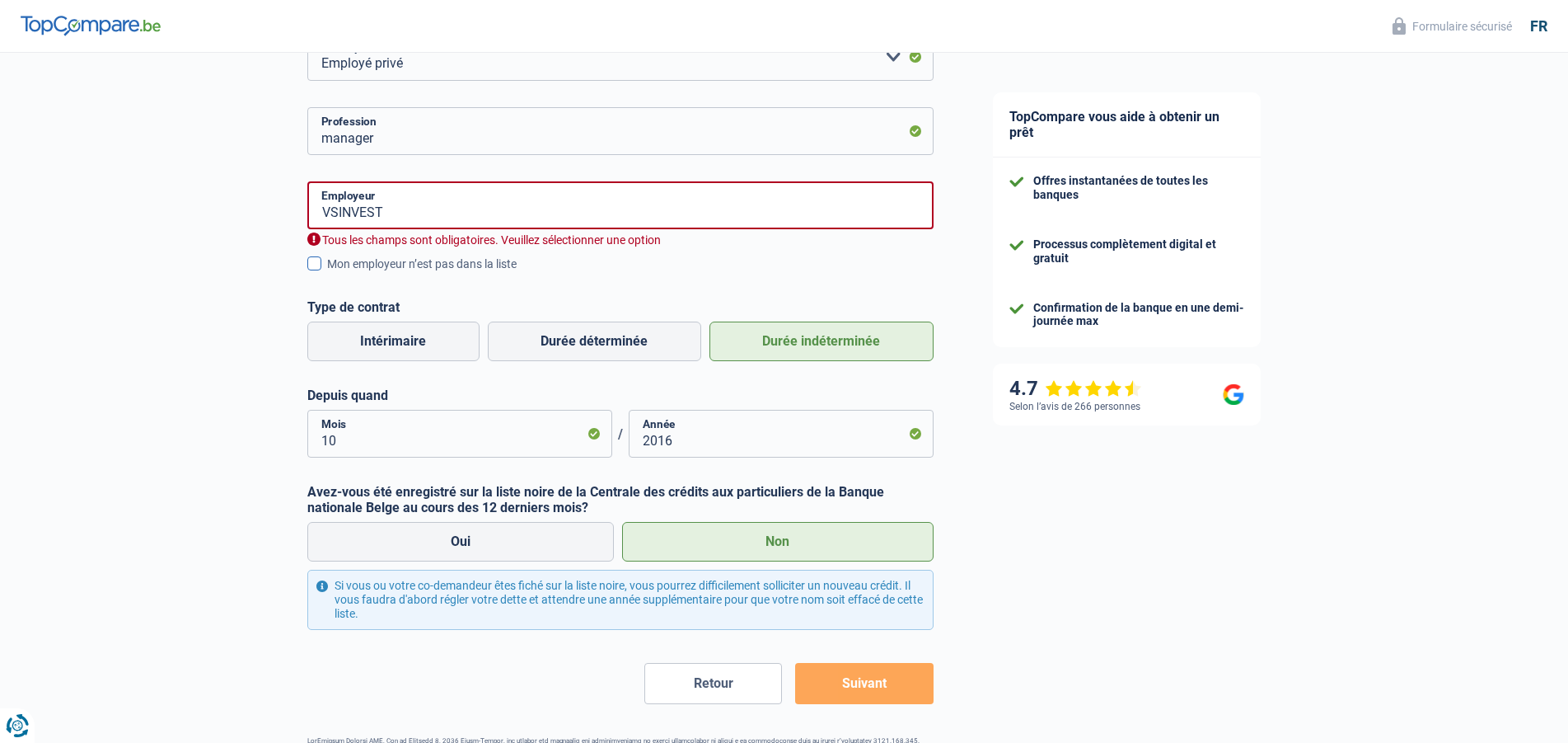
click at [312, 263] on span at bounding box center [314, 263] width 14 height 14
click at [328, 273] on input "Mon employeur n’est pas dans la liste" at bounding box center [328, 273] width 0 height 0
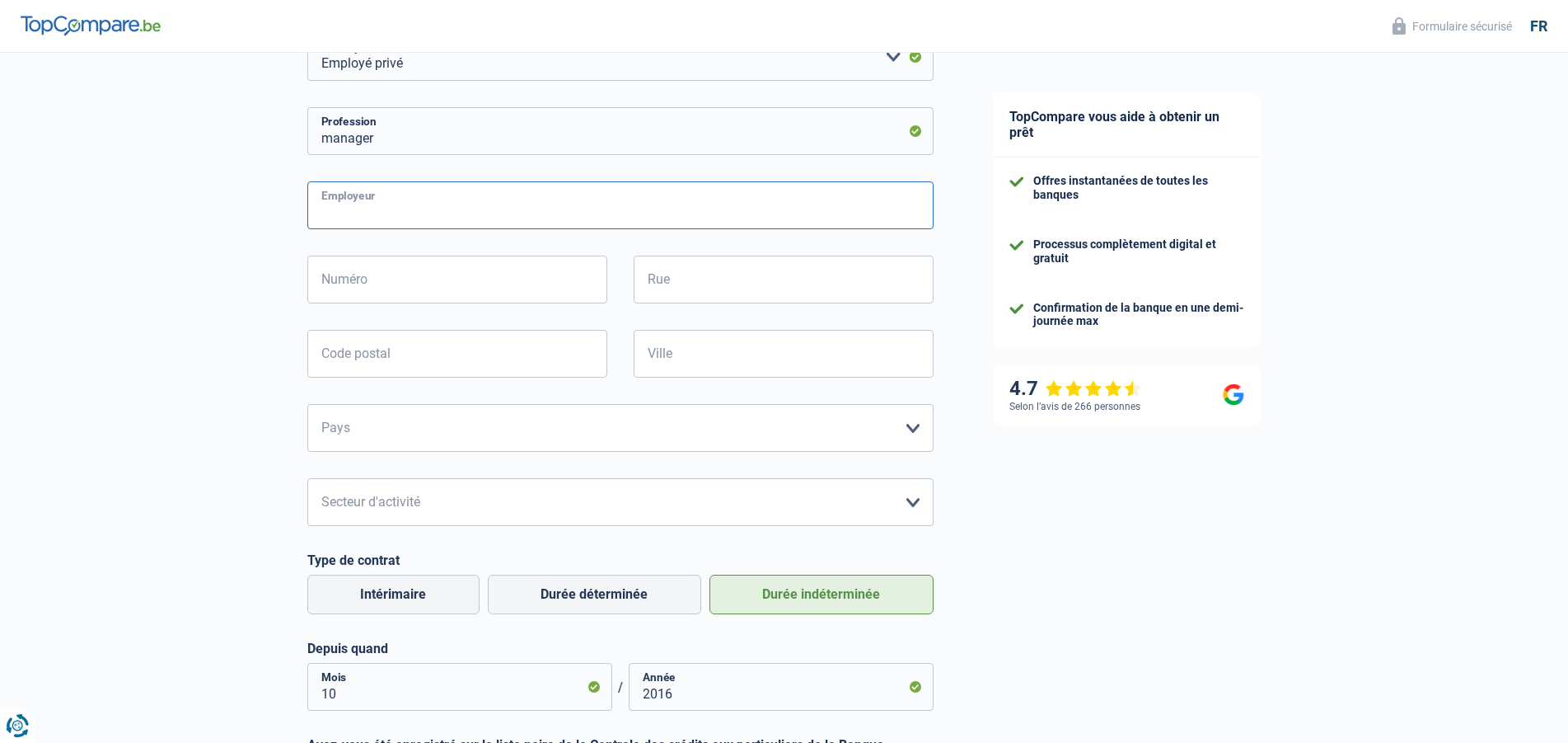
click at [418, 205] on input "Employeur" at bounding box center [620, 205] width 626 height 48
type input "VSINVEST"
type input "64"
type input "BELLEVUE"
type input "9176"
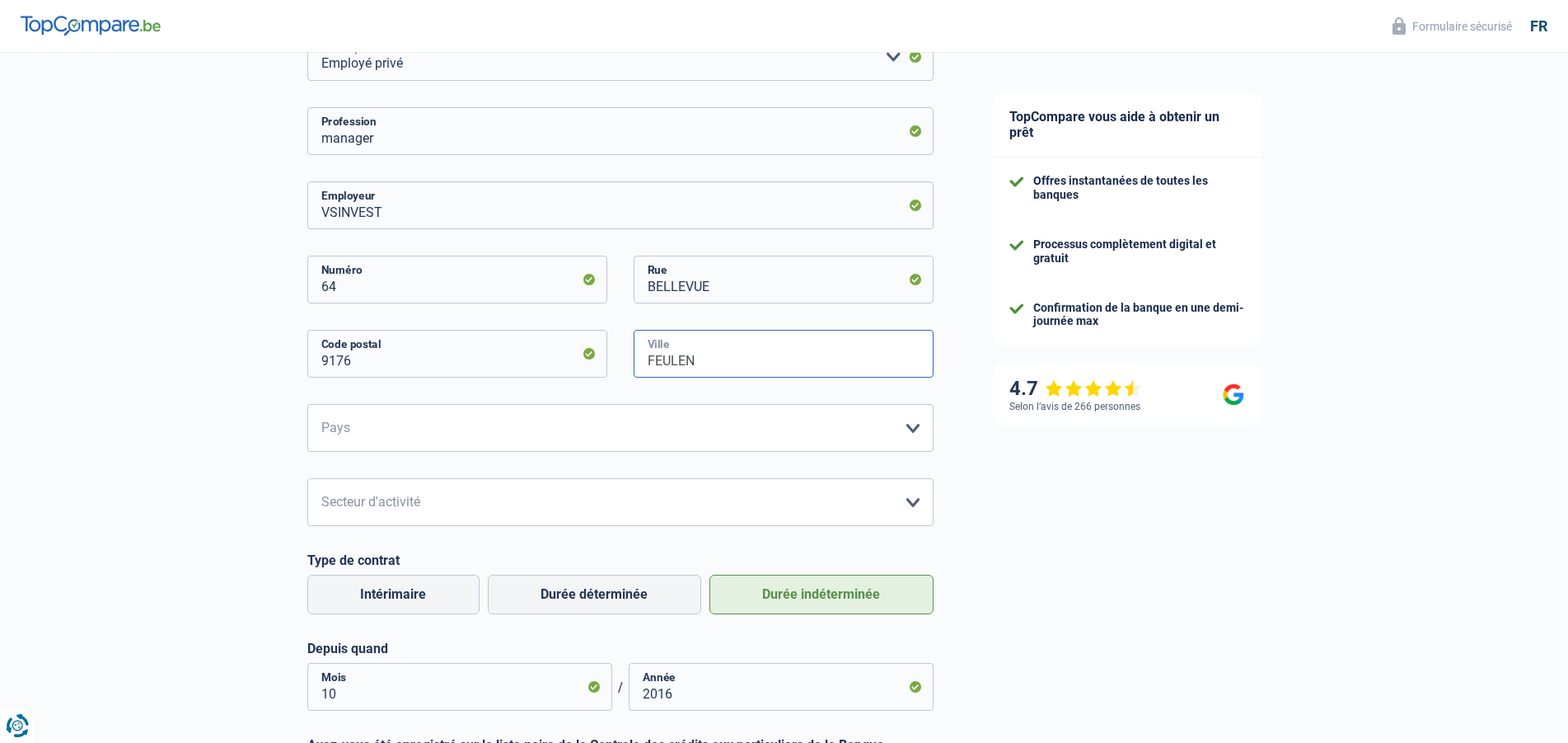
type input "FEULEN"
click at [308, 404] on select "[GEOGRAPHIC_DATA] [GEOGRAPHIC_DATA] [GEOGRAPHIC_DATA] [GEOGRAPHIC_DATA] [GEOGRA…" at bounding box center [620, 428] width 626 height 48
select select "LU"
click option "[GEOGRAPHIC_DATA]" at bounding box center [0, 0] width 0 height 0
click at [308, 478] on select "Agriculture/Pêche Industrie Horeca Courier/Fitness/Taxi Construction Banques/As…" at bounding box center [620, 502] width 626 height 48
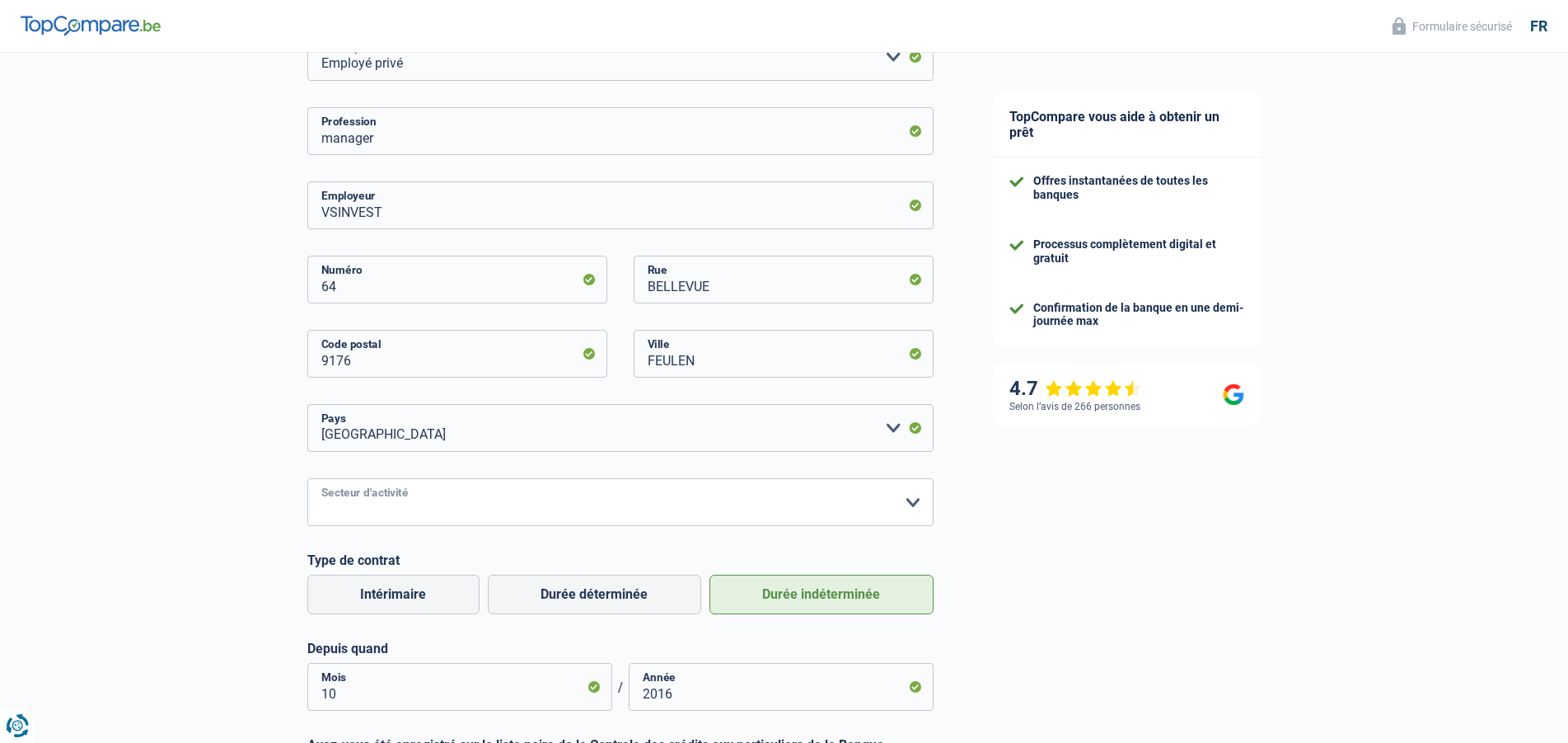
select select "smallCompanies"
click option "Petites entreprises (-50pers)" at bounding box center [0, 0] width 0 height 0
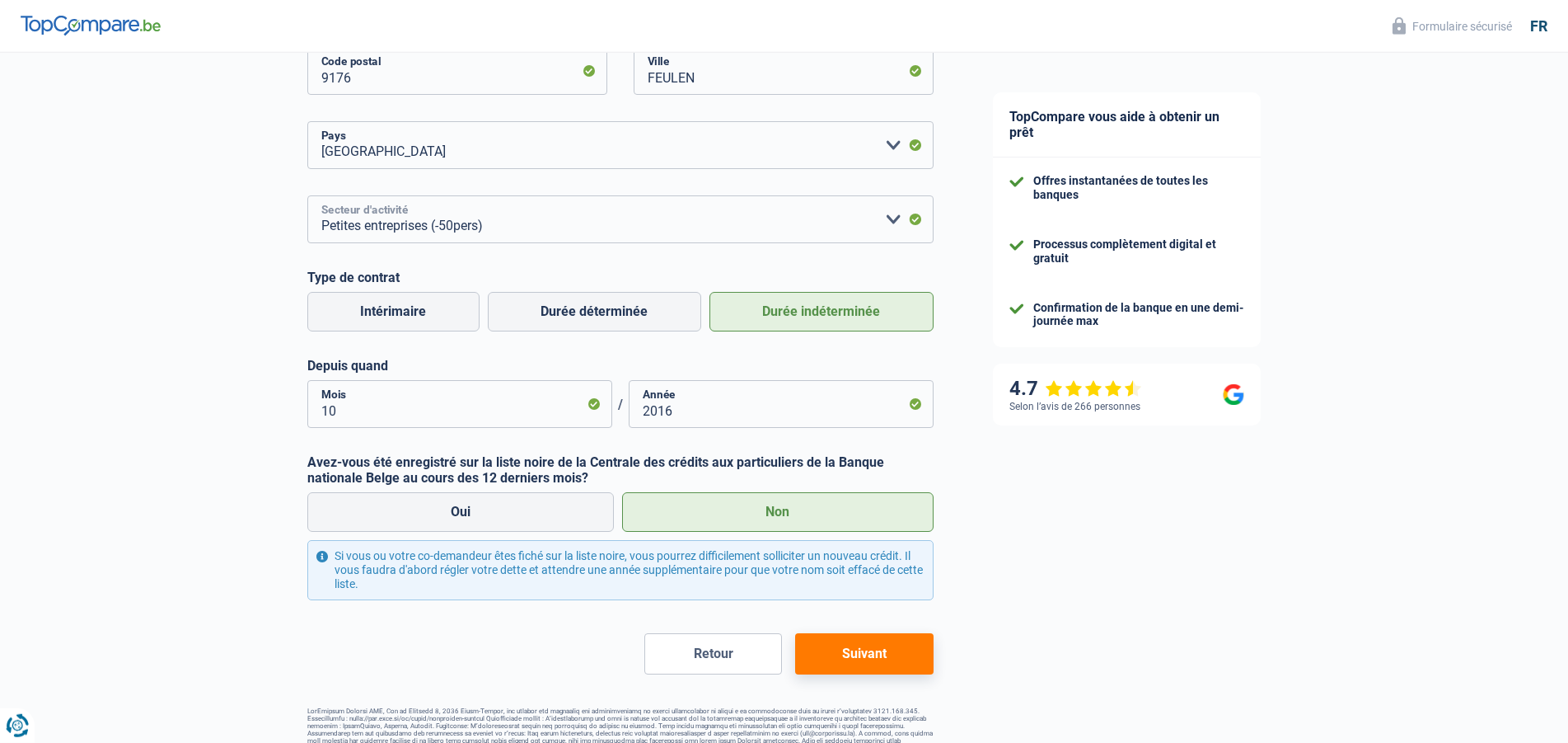
scroll to position [564, 0]
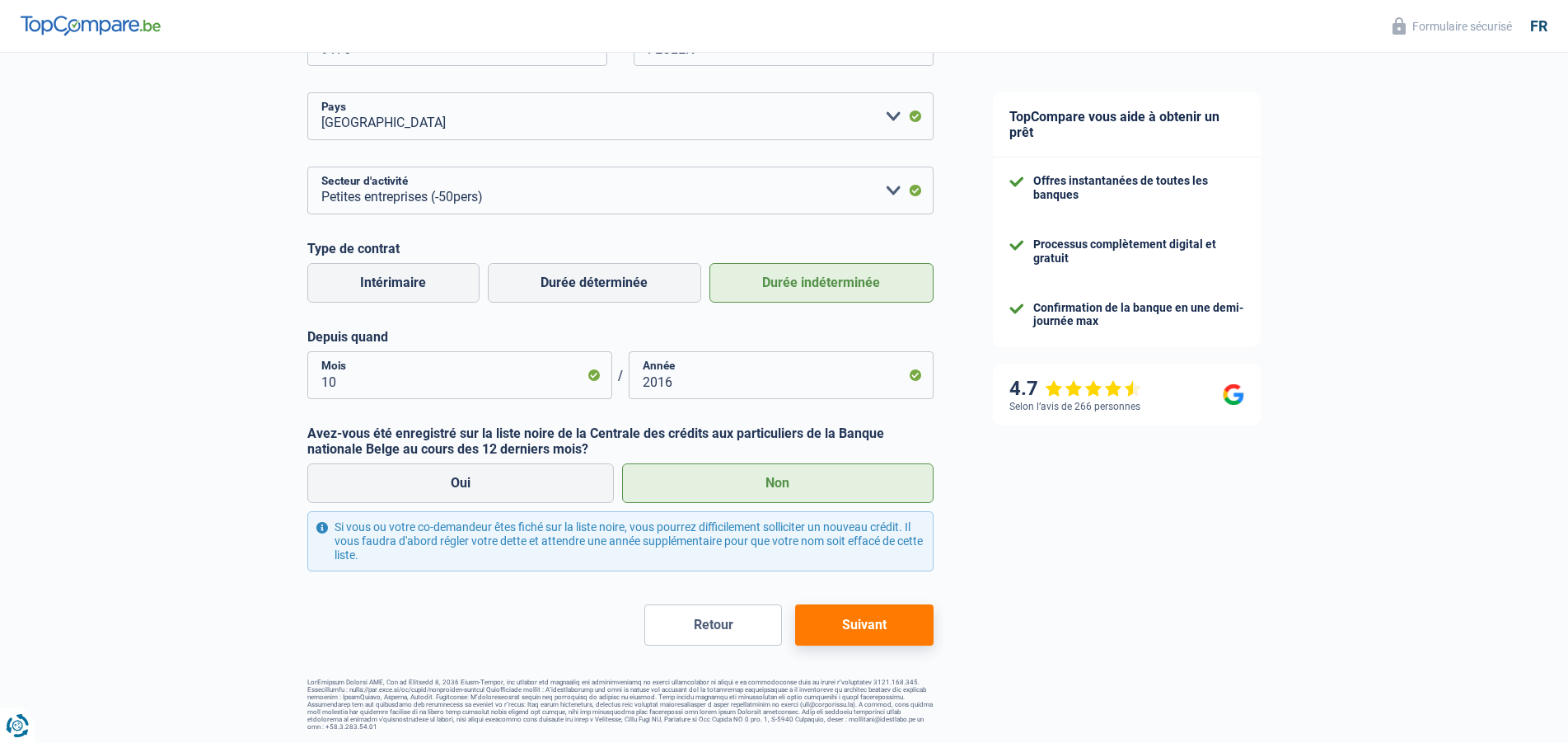
click at [865, 628] on button "Suivant" at bounding box center [864, 625] width 137 height 41
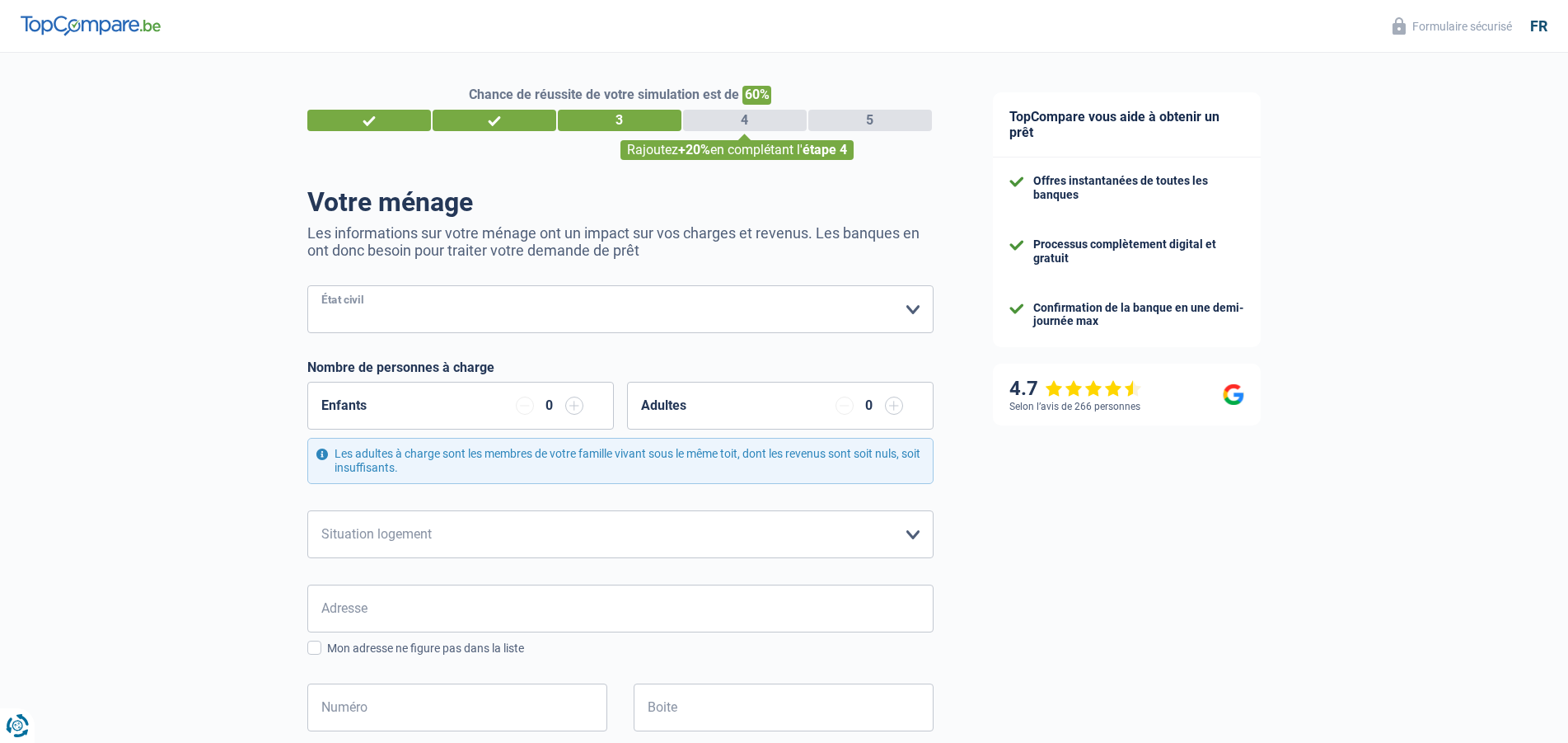
click at [308, 285] on select "[PERSON_NAME](e) Cohabitant(e) légal(e) Divorcé(e) Veuf(ve) Séparé (de fait) Ve…" at bounding box center [620, 309] width 626 height 48
select select "married"
click option "[PERSON_NAME](e)" at bounding box center [0, 0] width 0 height 0
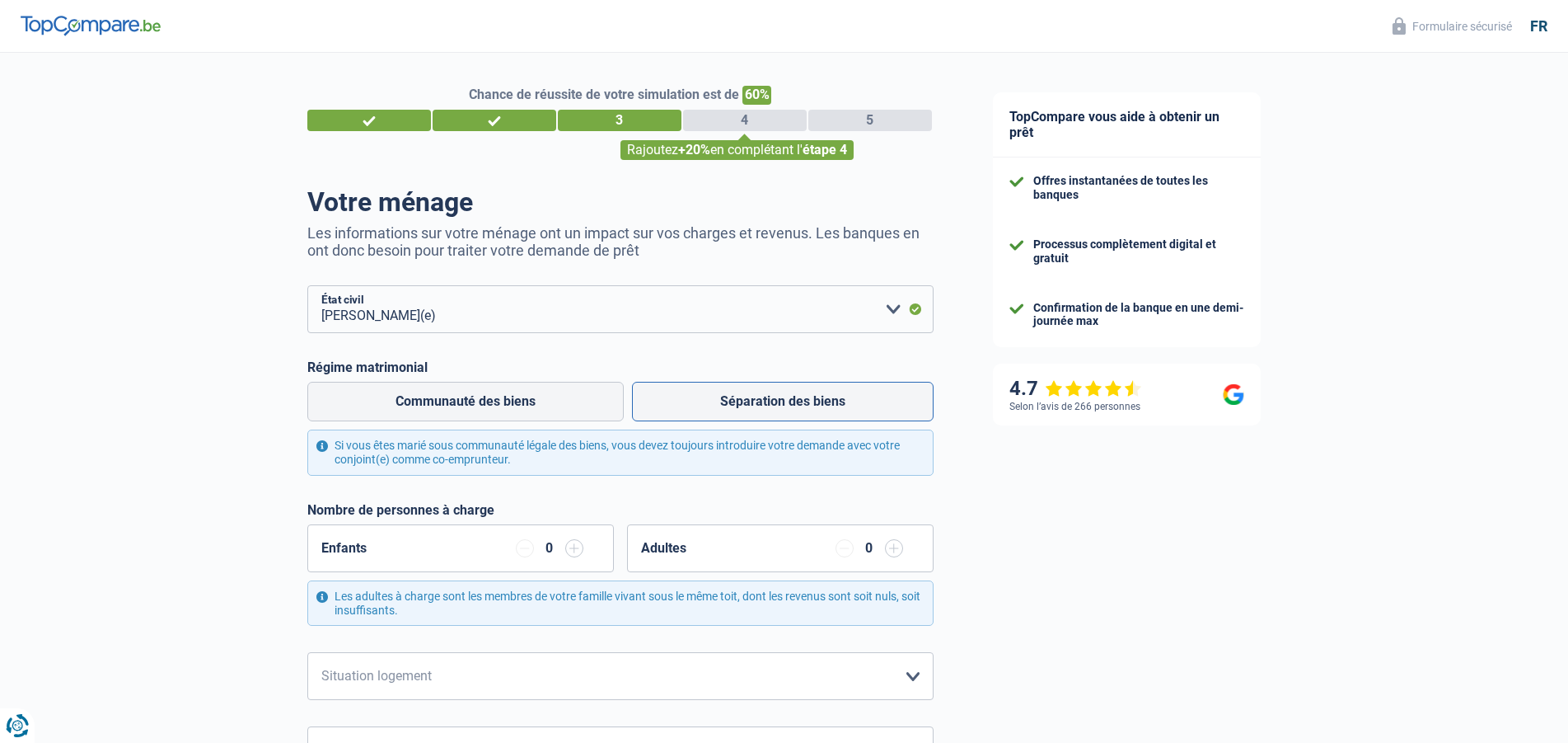
click at [685, 412] on label "Séparation des biens" at bounding box center [783, 401] width 301 height 40
click at [685, 412] on input "Séparation des biens" at bounding box center [783, 401] width 301 height 40
radio input "true"
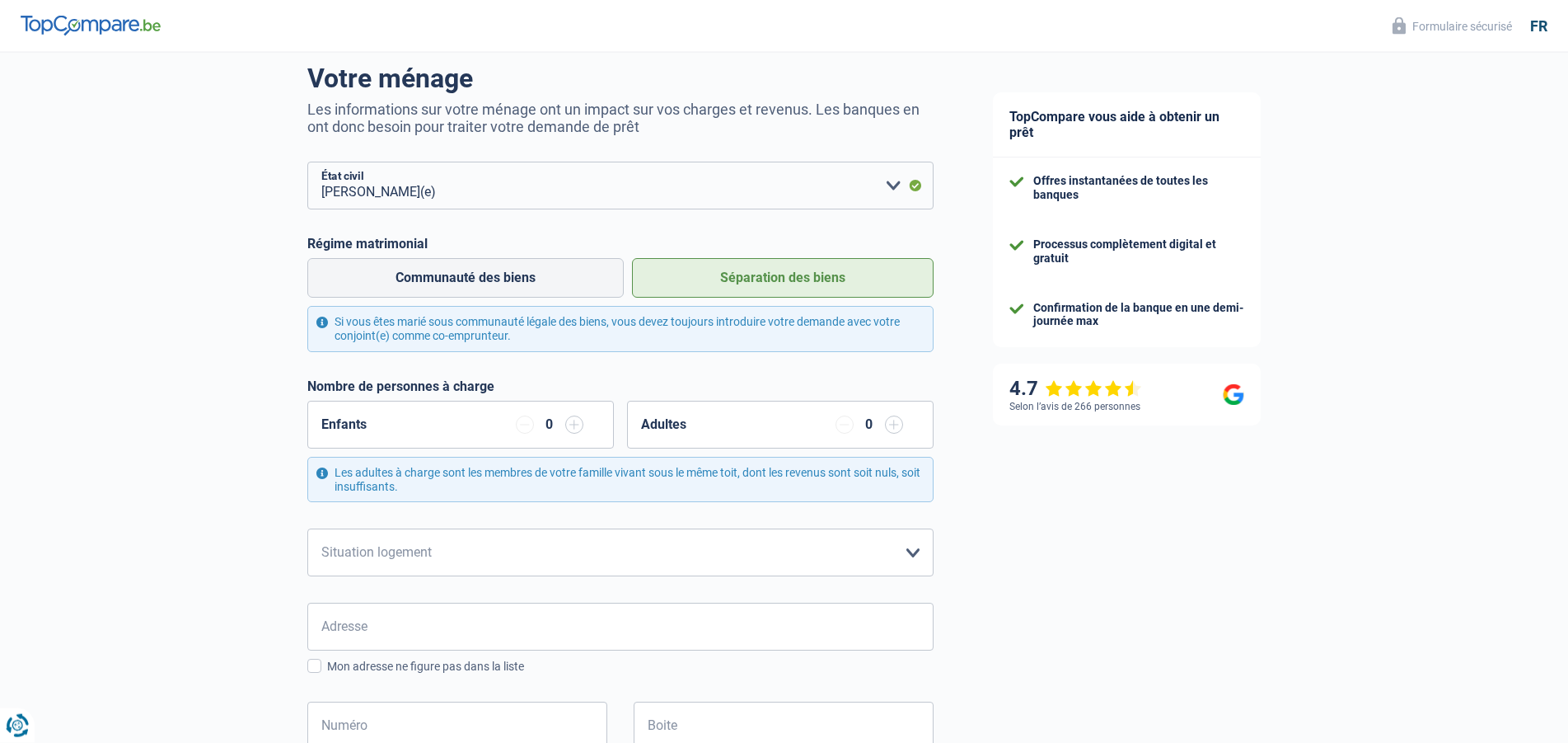
scroll to position [169, 0]
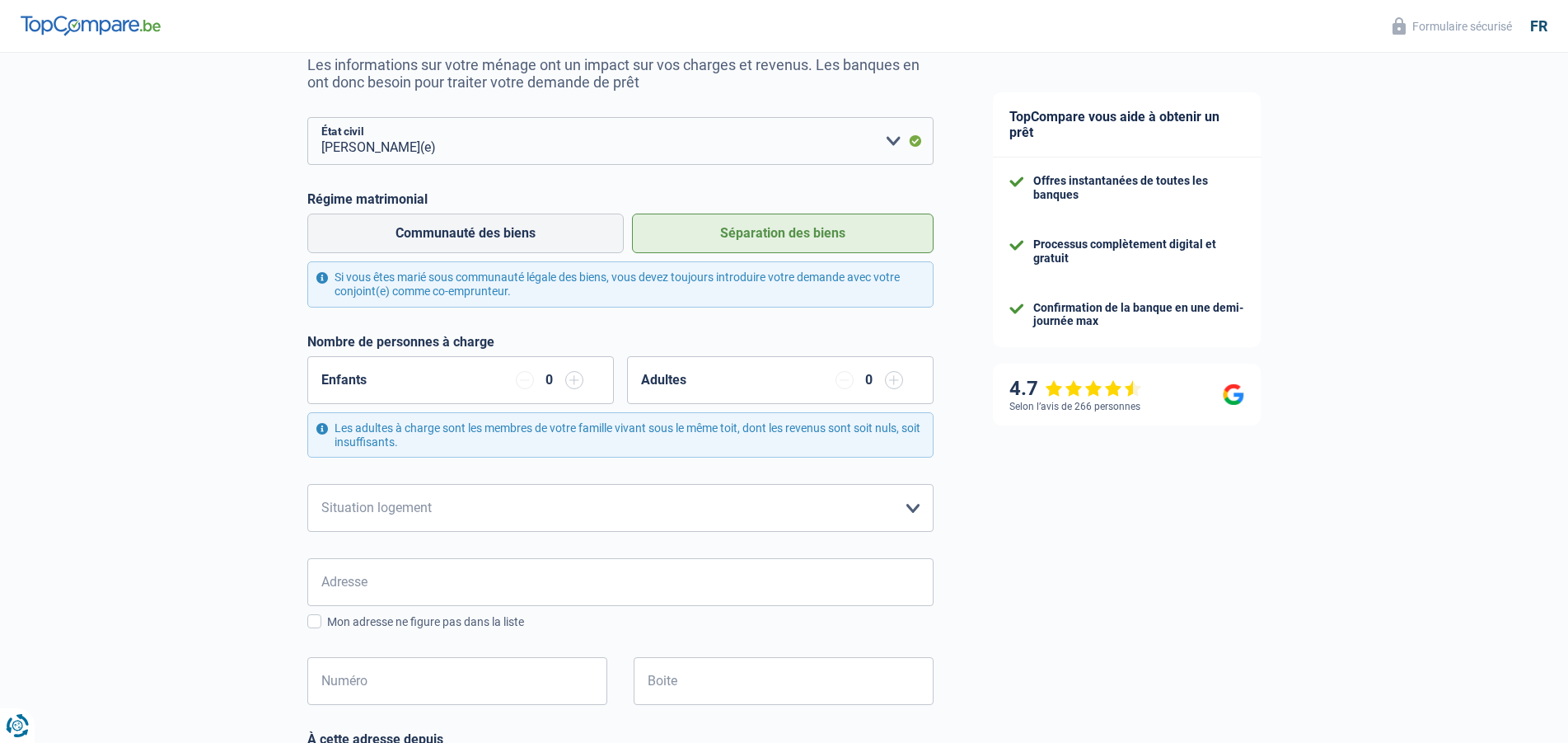
click at [569, 385] on input "button" at bounding box center [574, 380] width 18 height 18
click at [308, 484] on select "Locataire Propriétaire avec prêt hypothécaire Propriétaire sans prêt hypothécai…" at bounding box center [620, 508] width 626 height 48
select select "ownerWithMortgage"
click option "Propriétaire avec prêt hypothécaire" at bounding box center [0, 0] width 0 height 0
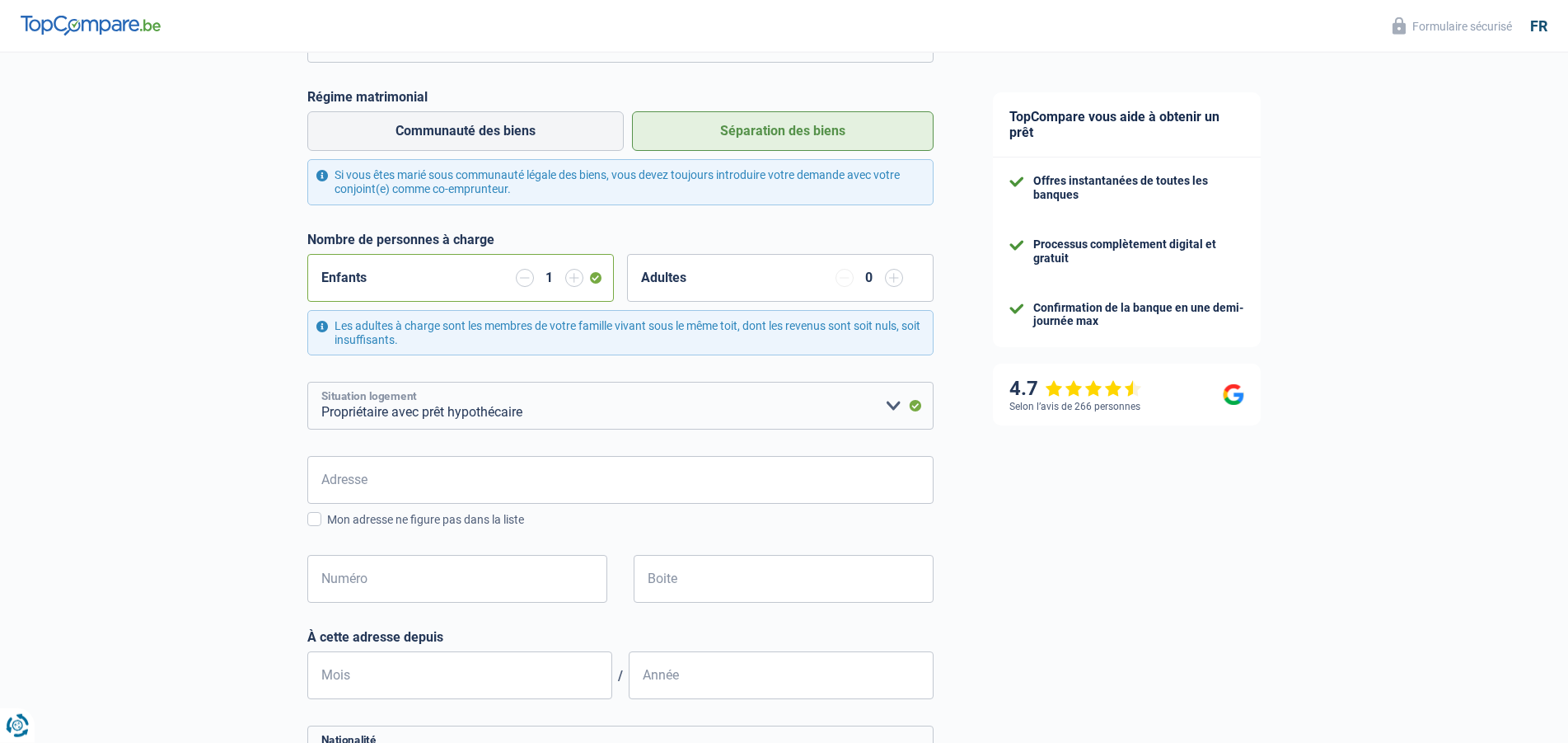
scroll to position [336, 0]
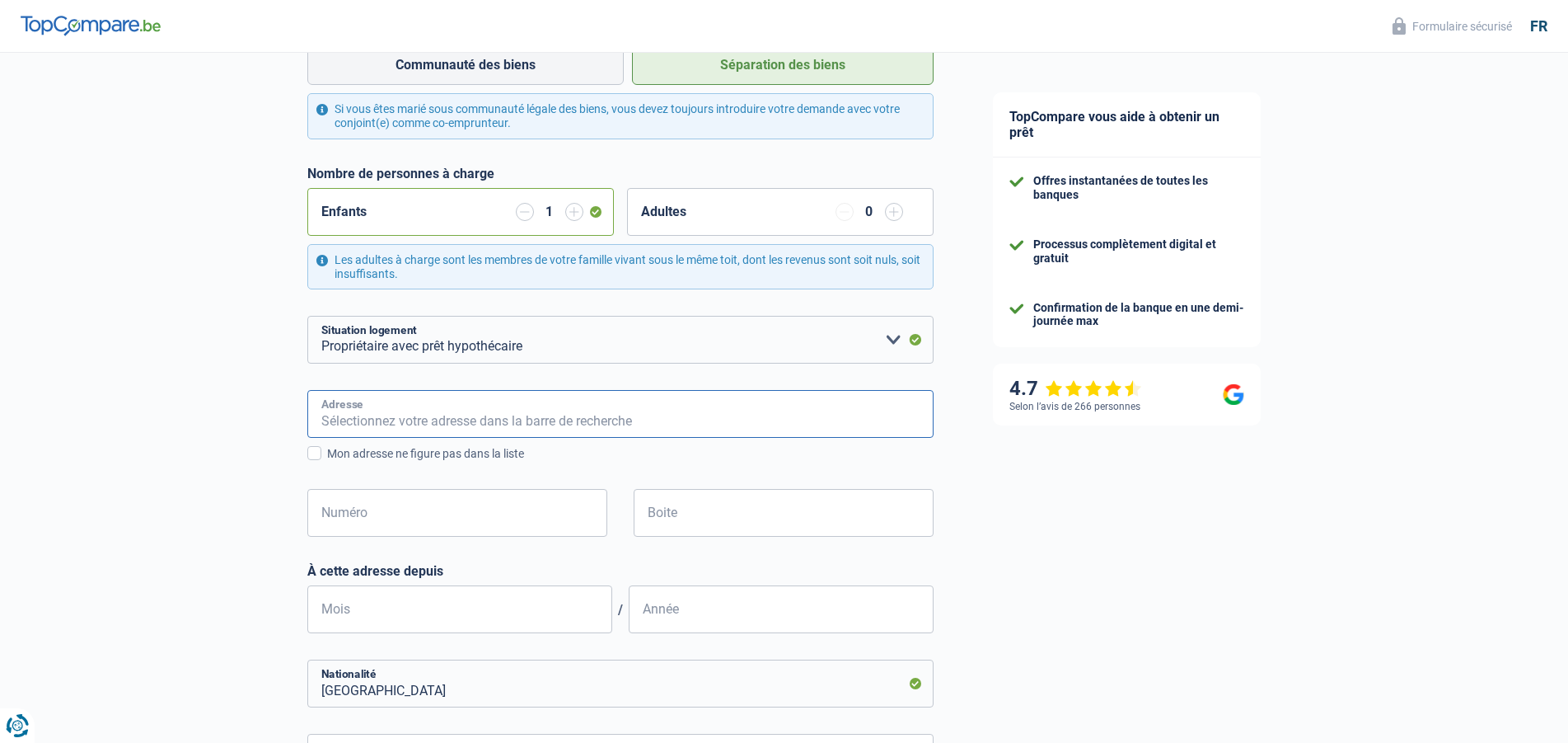
click at [392, 418] on input "Adresse" at bounding box center [620, 413] width 626 height 48
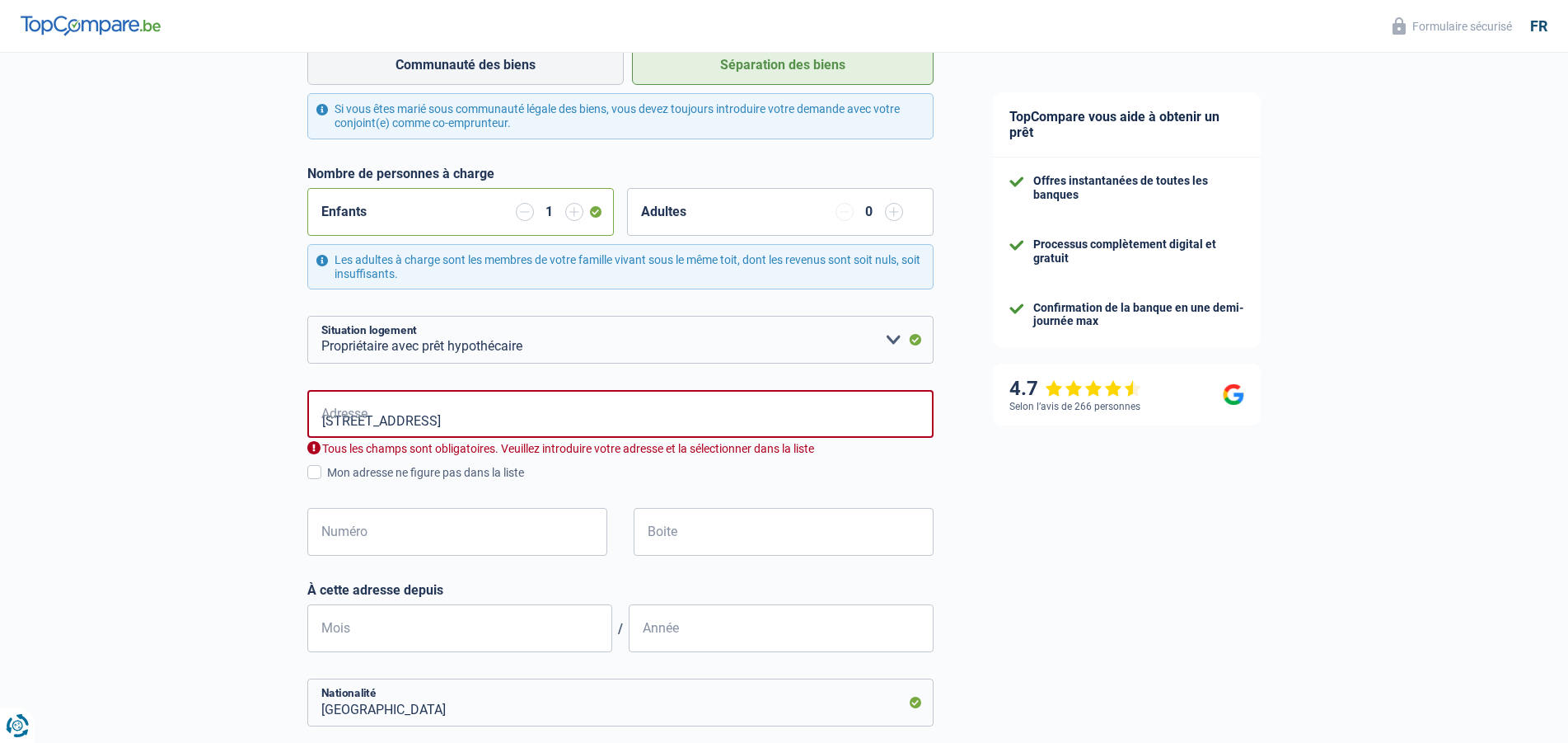
type input "[GEOGRAPHIC_DATA], 9176, Feulen, [GEOGRAPHIC_DATA]"
type input "64"
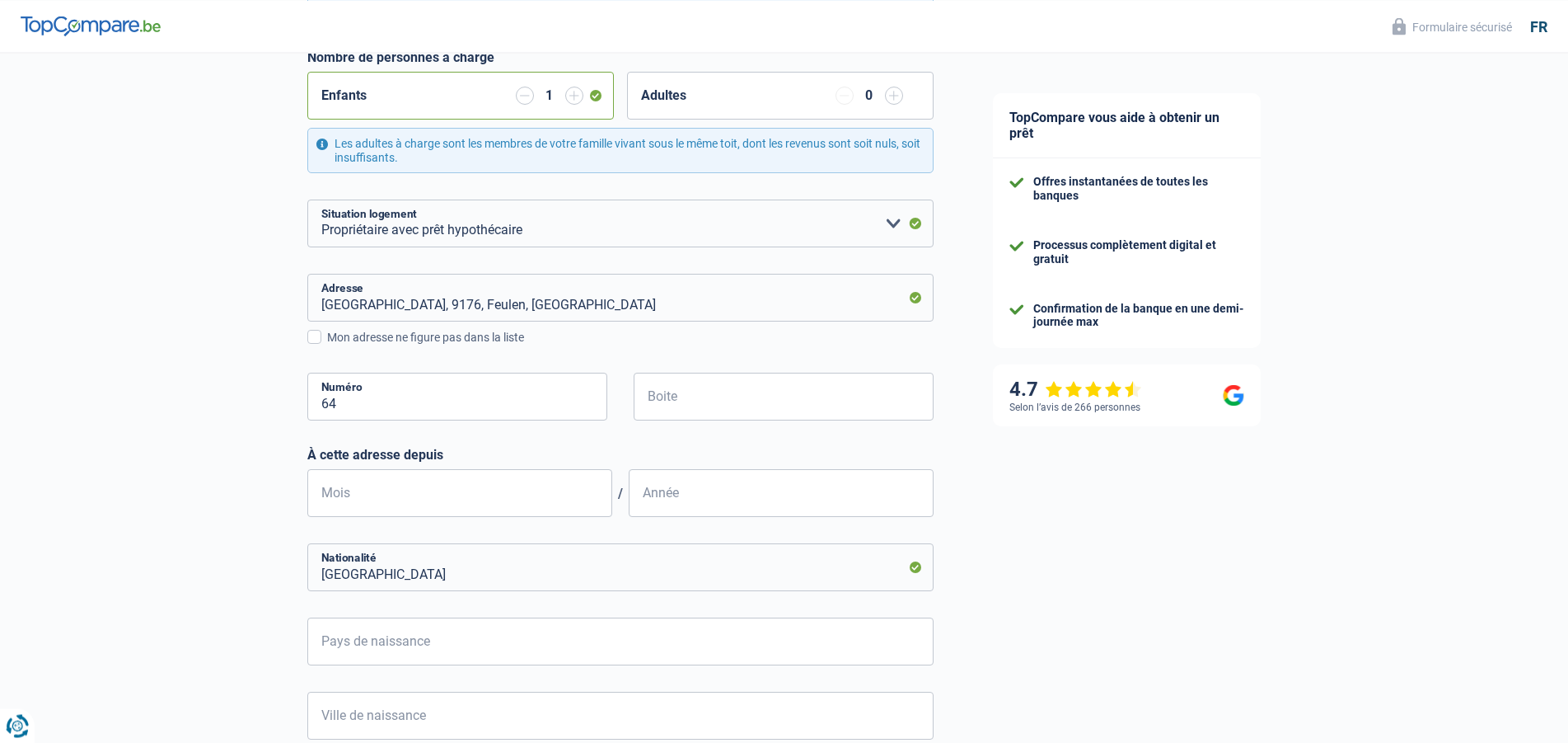
scroll to position [505, 0]
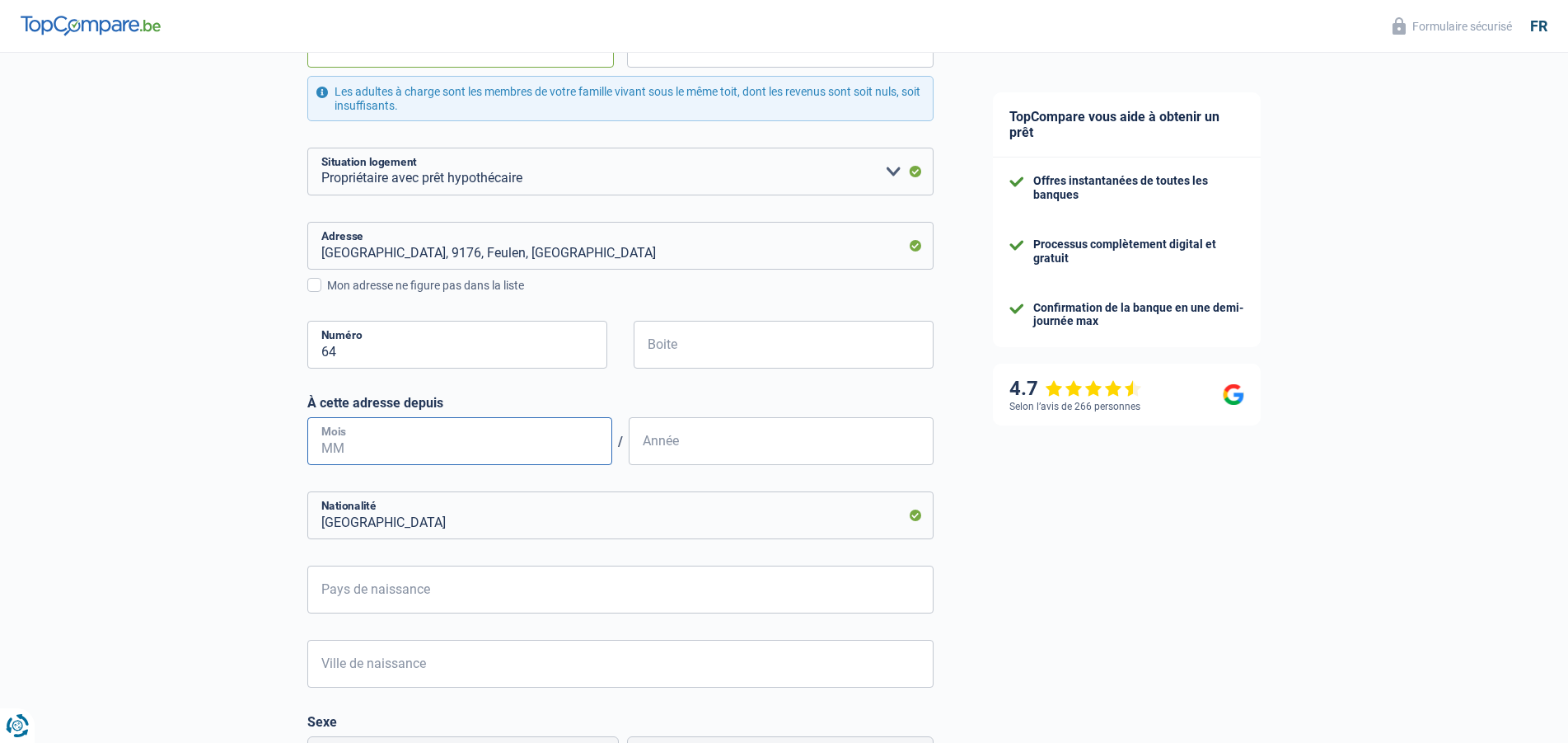
click at [434, 445] on input "Mois" at bounding box center [460, 441] width 305 height 48
type input "04"
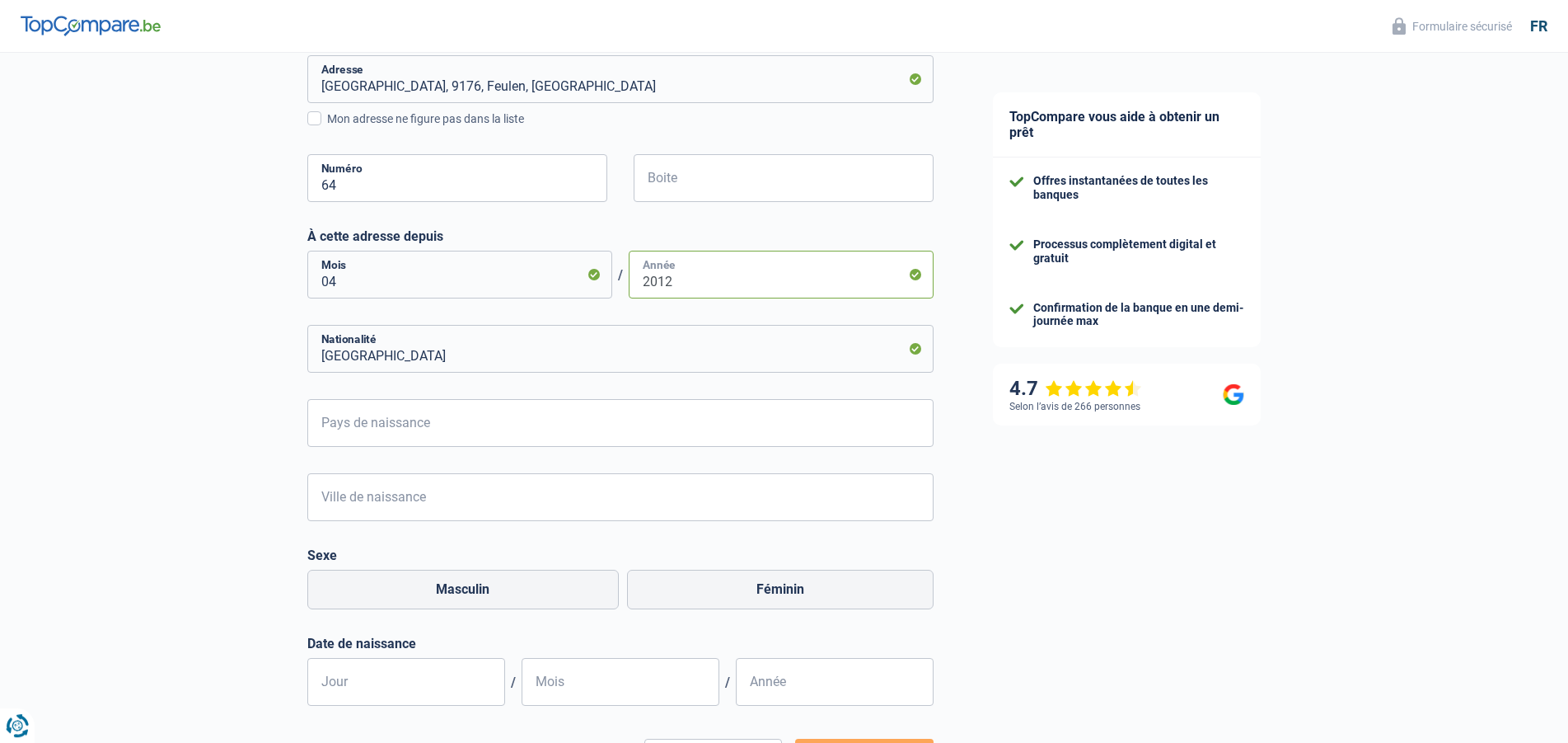
scroll to position [672, 0]
type input "2012"
click at [437, 427] on input "Pays de naissance" at bounding box center [620, 421] width 626 height 48
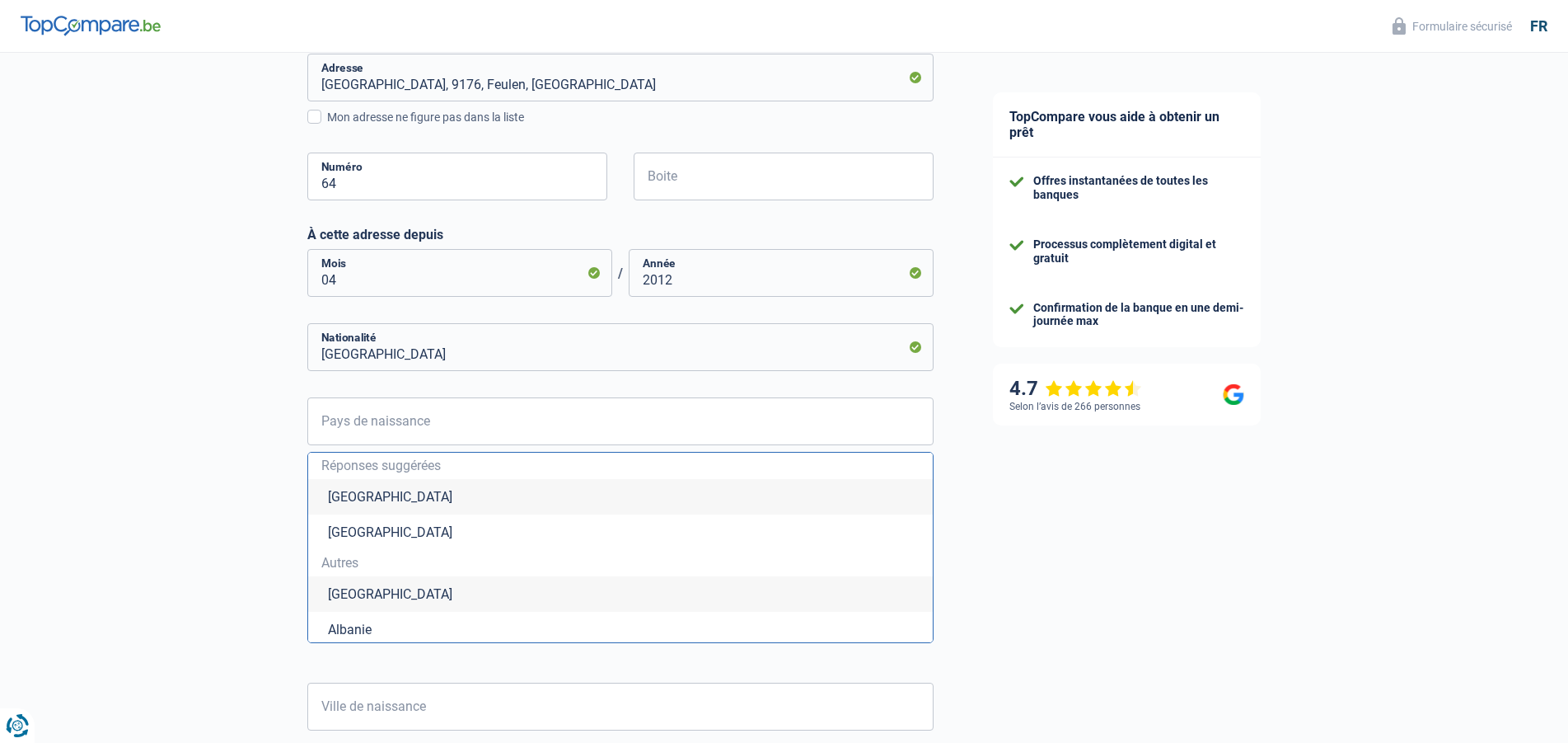
click at [369, 497] on li "[GEOGRAPHIC_DATA]" at bounding box center [620, 497] width 625 height 36
type input "[GEOGRAPHIC_DATA]"
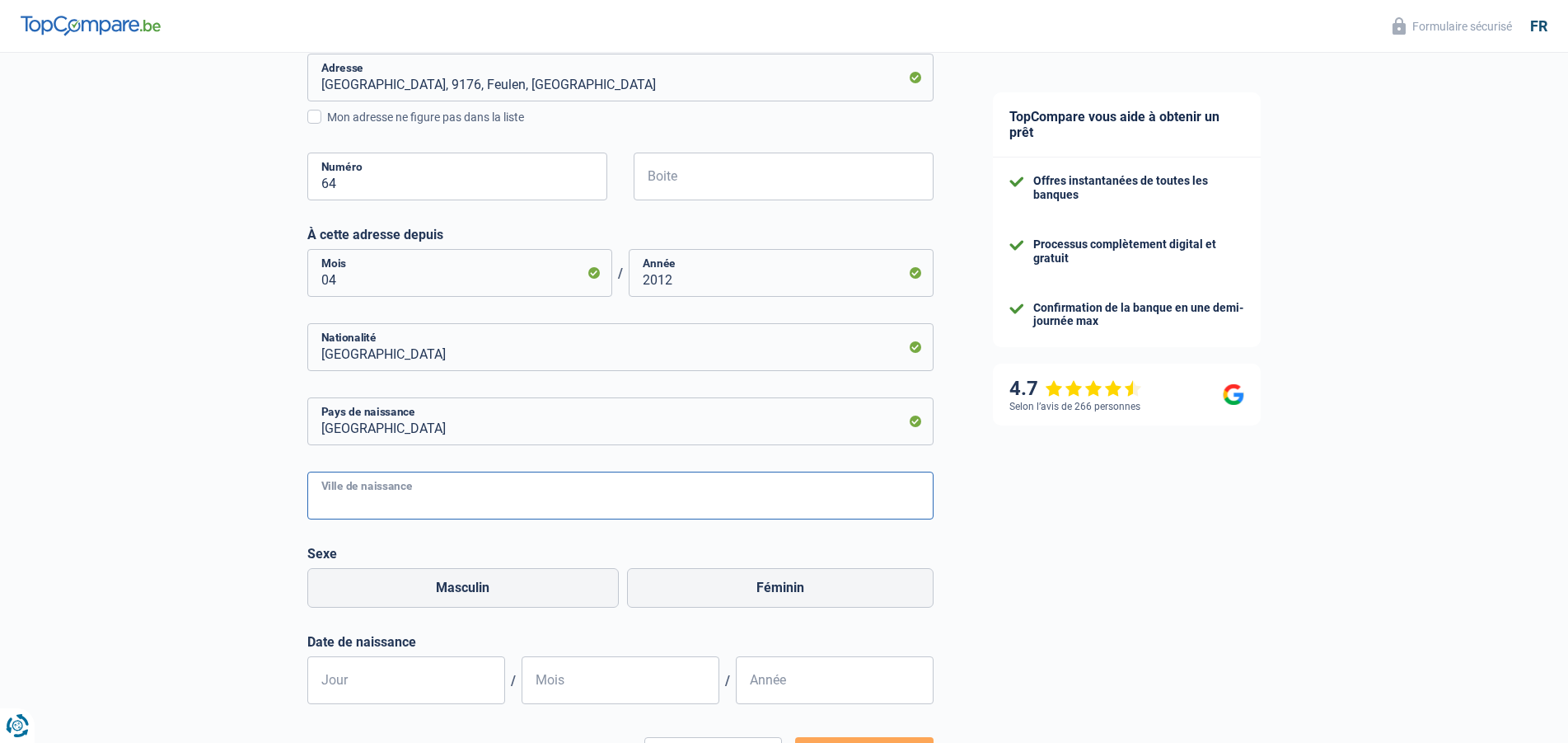
click at [368, 496] on input "Ville de naissance" at bounding box center [620, 495] width 626 height 48
type input "MALMEDY"
click at [444, 591] on label "Masculin" at bounding box center [464, 588] width 312 height 40
click at [444, 591] on input "Masculin" at bounding box center [464, 588] width 312 height 40
radio input "true"
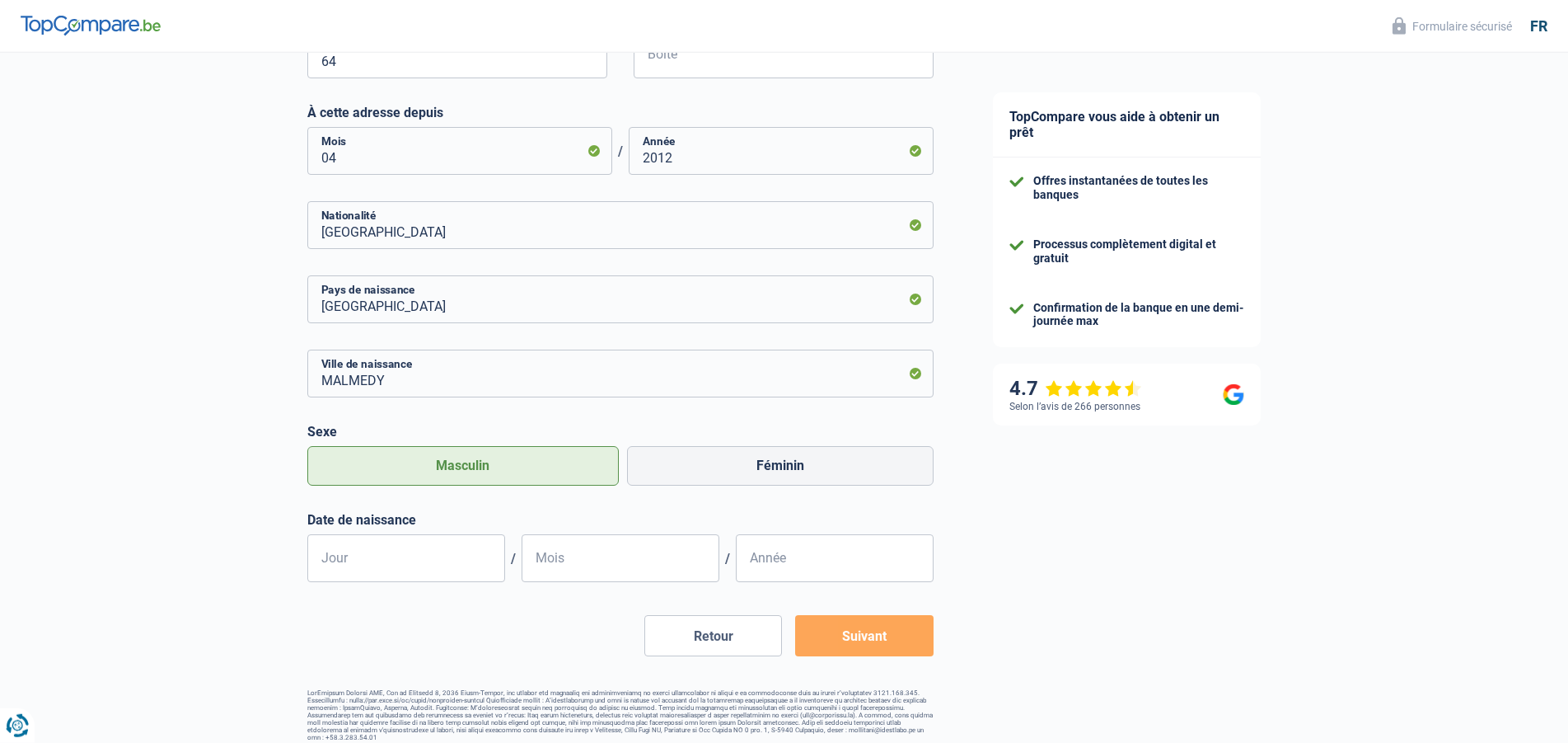
scroll to position [805, 0]
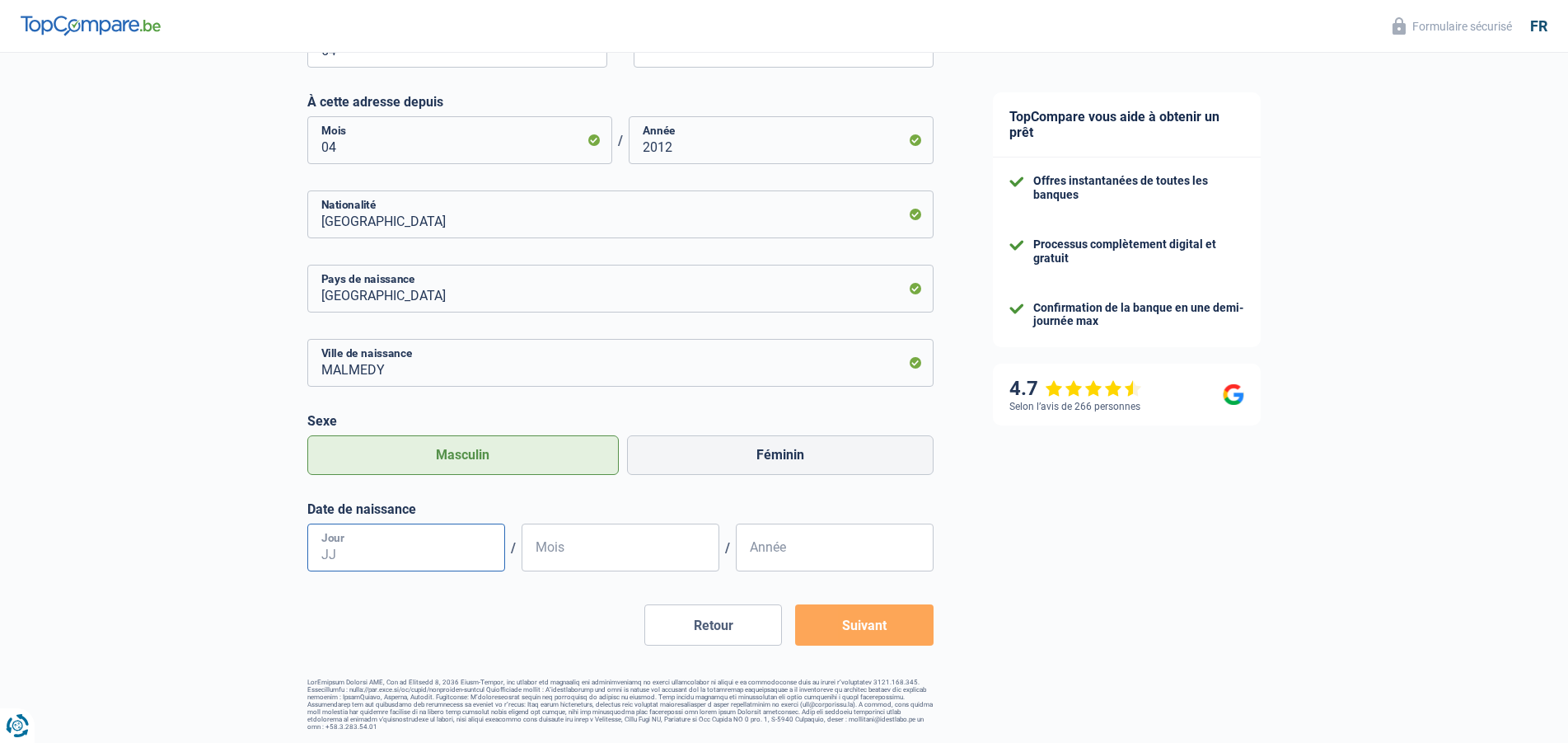
click at [364, 557] on input "Jour" at bounding box center [407, 547] width 198 height 48
type input "16"
type input "02"
type input "1972"
click at [887, 620] on button "Suivant" at bounding box center [864, 625] width 137 height 41
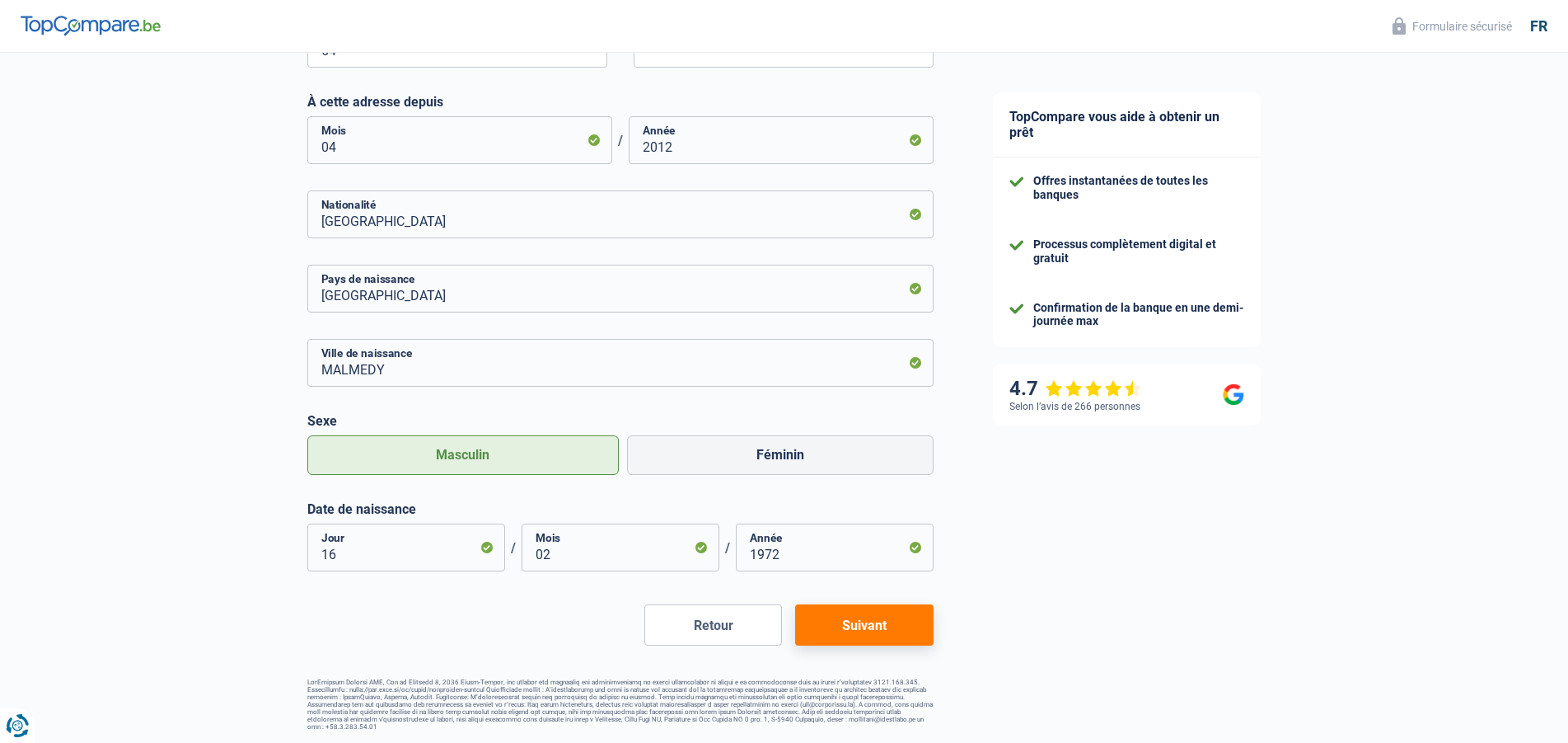
select select "familyAllowances"
select select "netSalary"
select select "mealVouchers"
select select "mortgage"
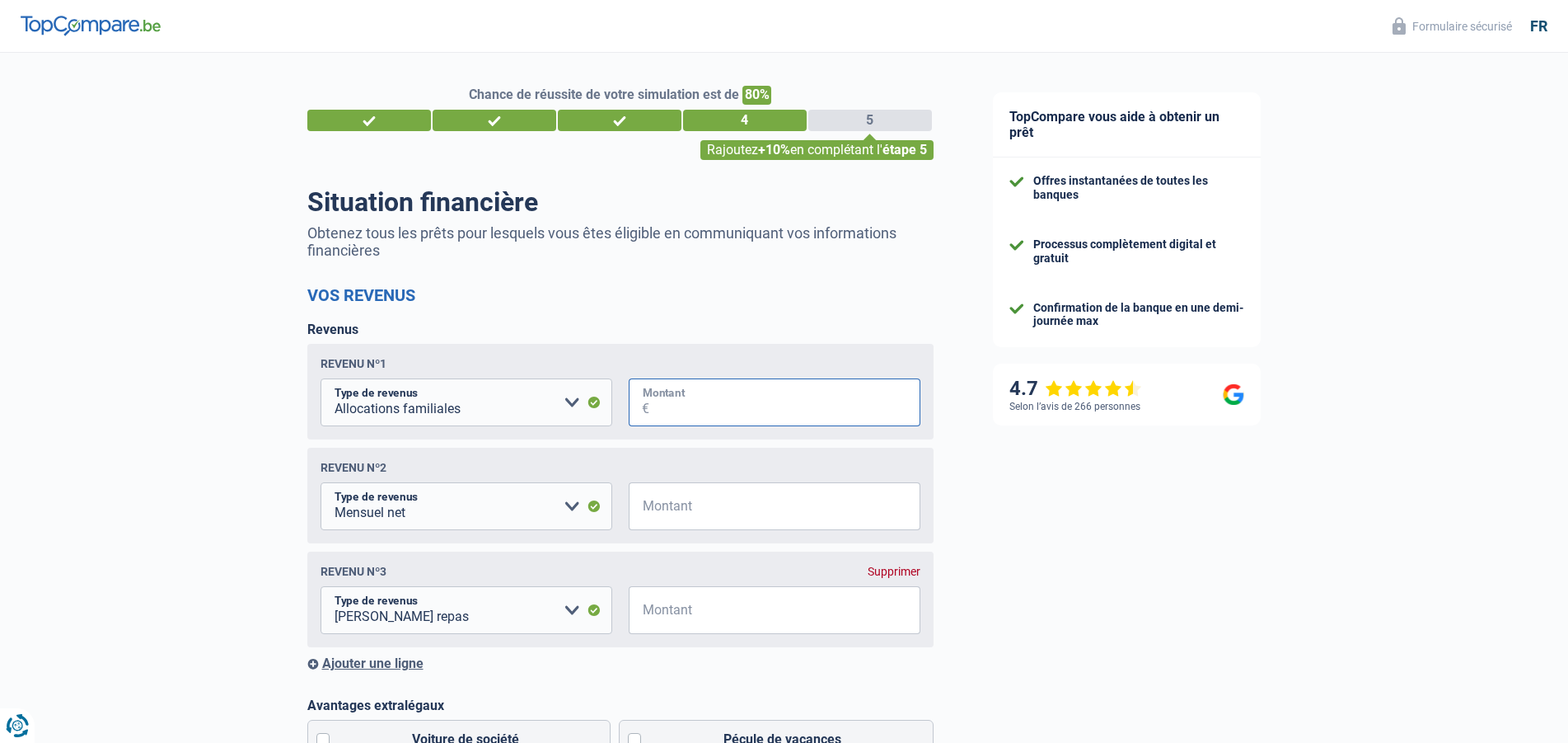
click at [724, 408] on input "Montant" at bounding box center [785, 402] width 271 height 48
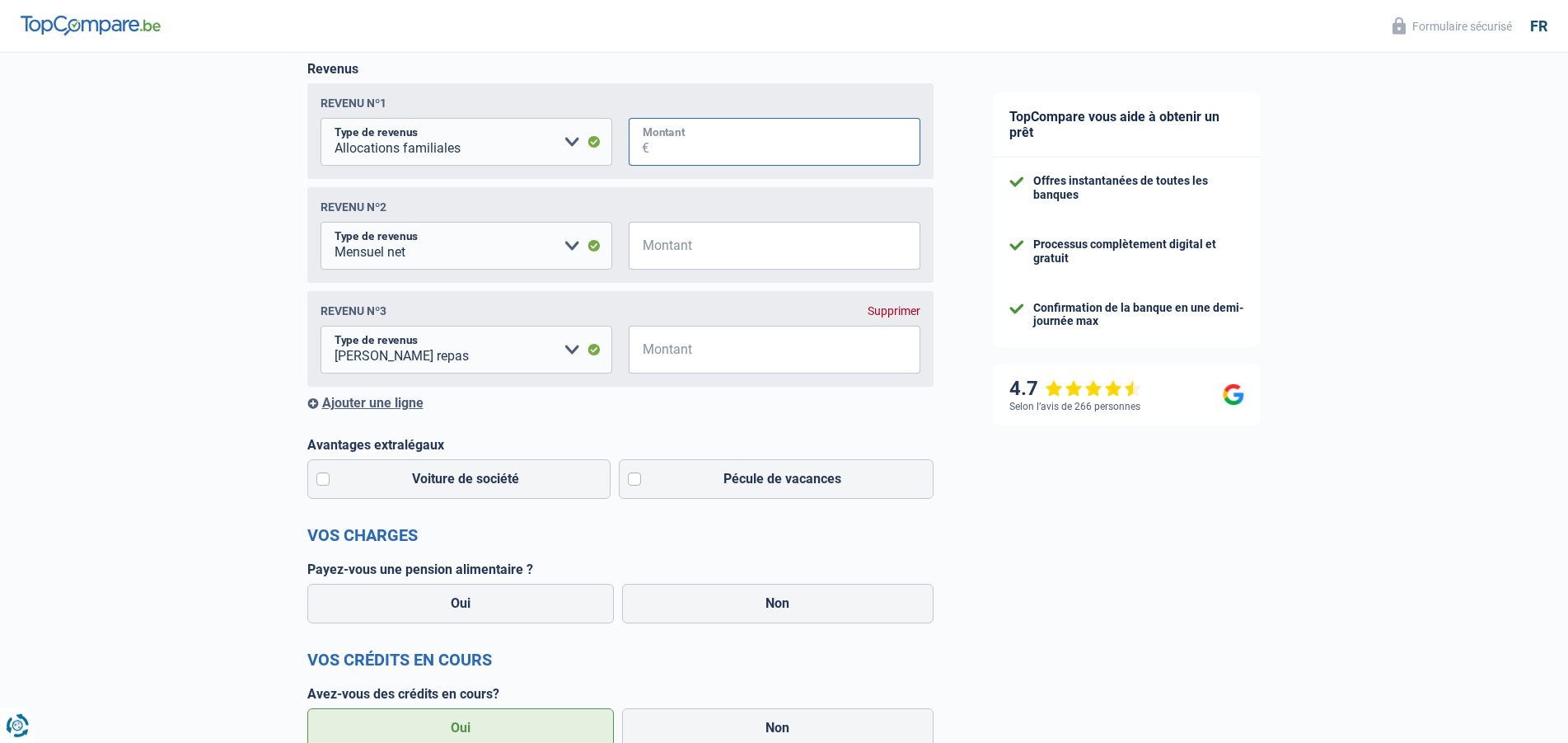
scroll to position [169, 0]
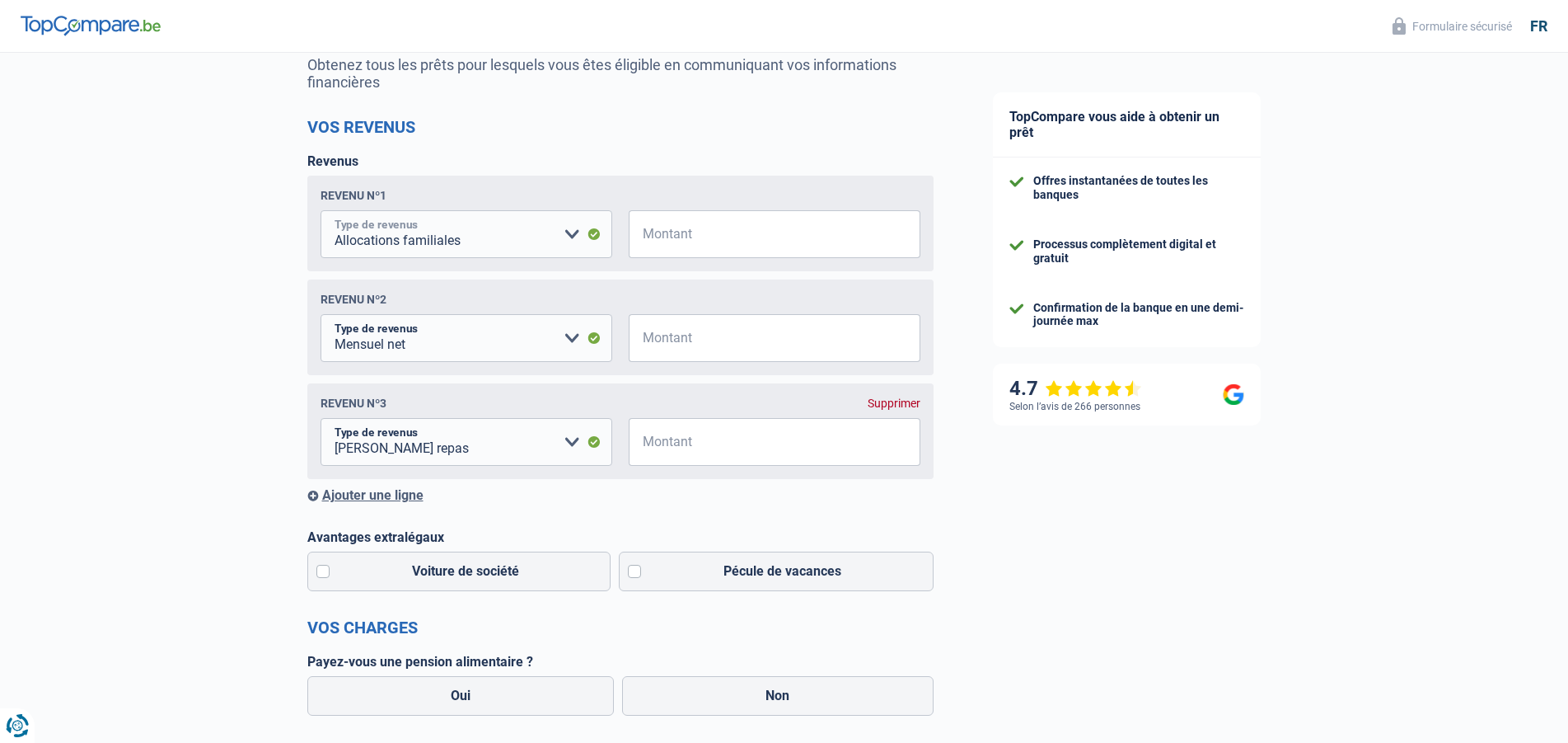
click at [321, 210] on select "Allocation d'handicap Allocations chômage Allocations familiales Chèques repas …" at bounding box center [467, 234] width 292 height 48
click option "Allocations familiales" at bounding box center [0, 0] width 0 height 0
click at [664, 234] on input "Montant" at bounding box center [785, 234] width 271 height 48
type input "374"
click at [672, 336] on input "Montant" at bounding box center [785, 338] width 271 height 48
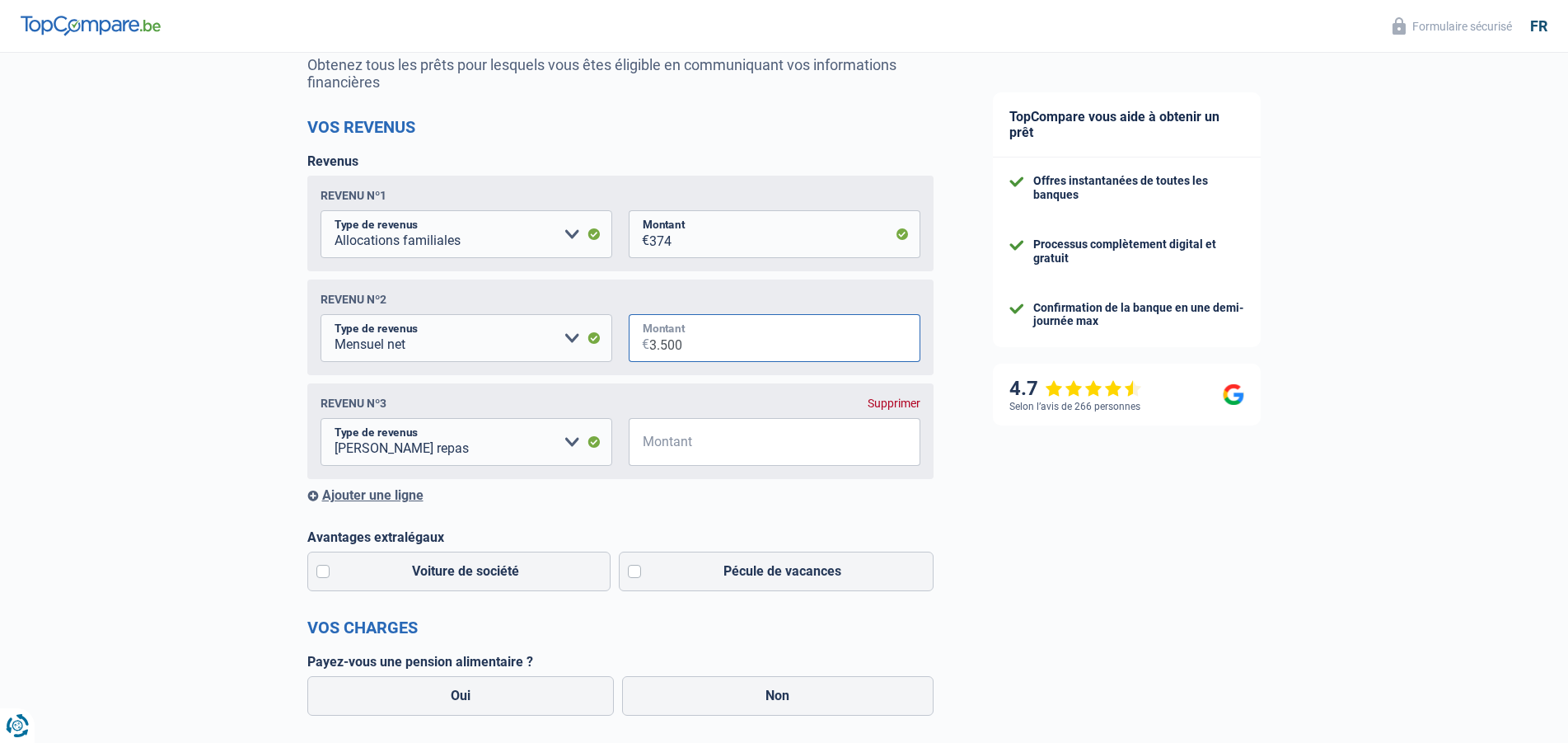
type input "3.500"
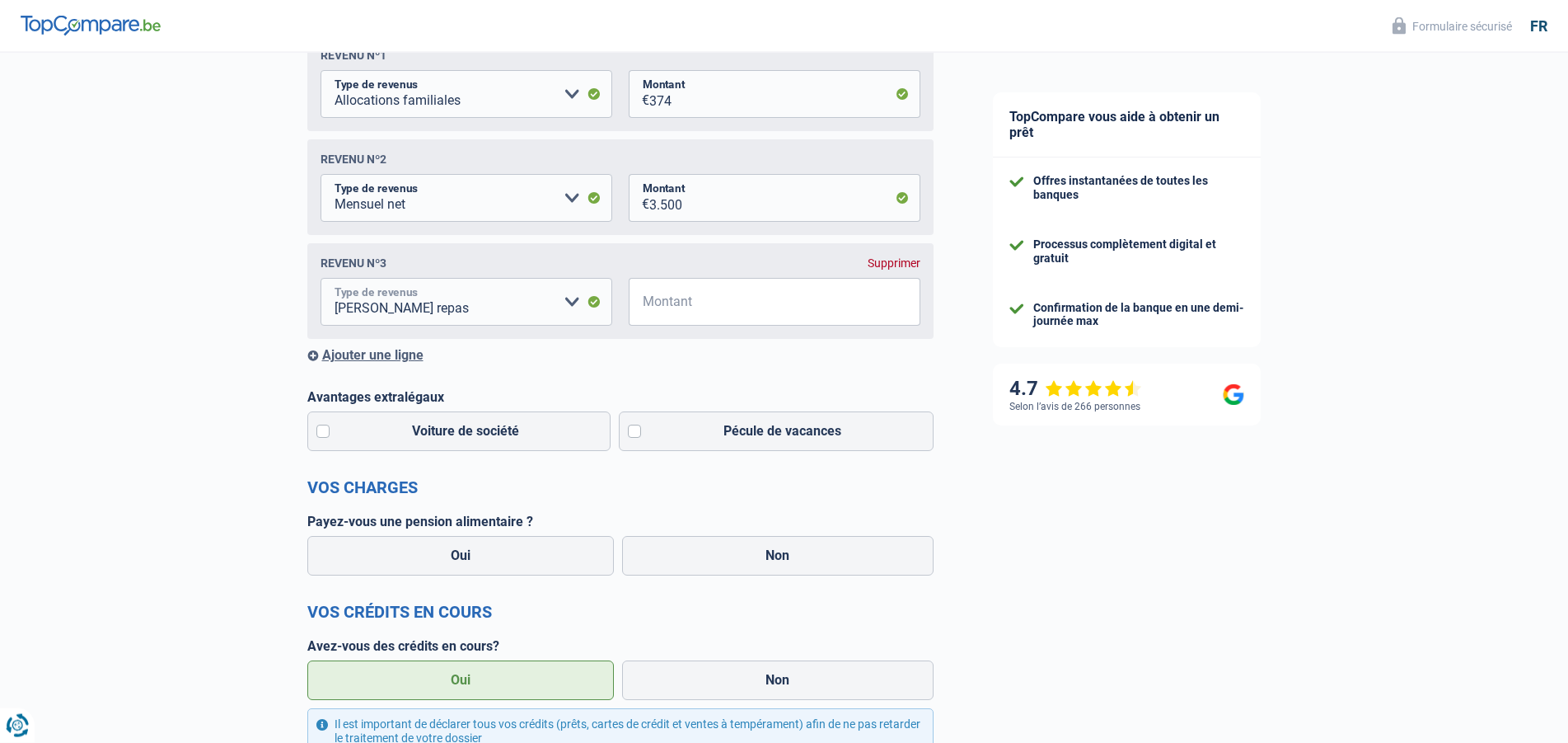
scroll to position [336, 0]
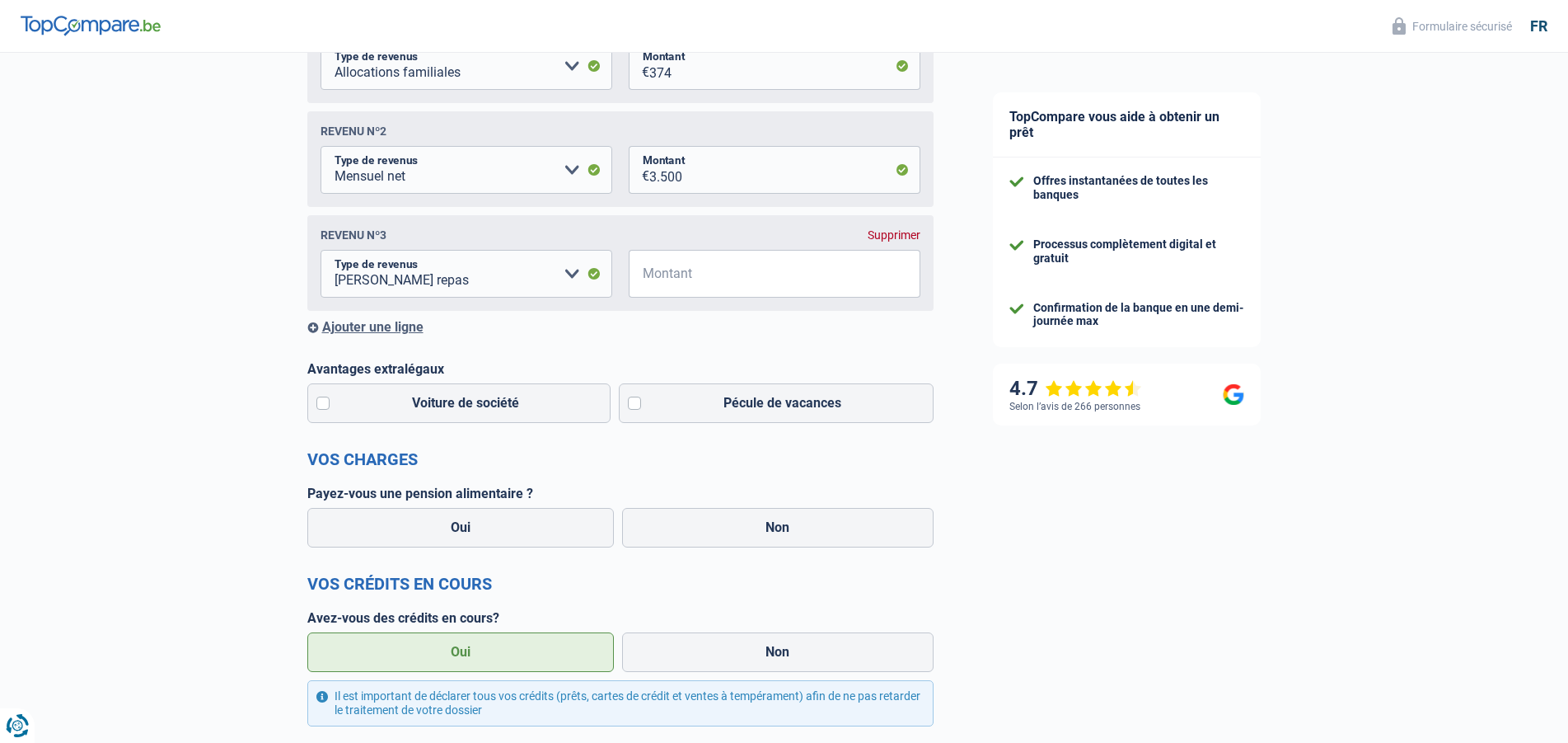
click at [891, 239] on div "Supprimer" at bounding box center [894, 235] width 53 height 13
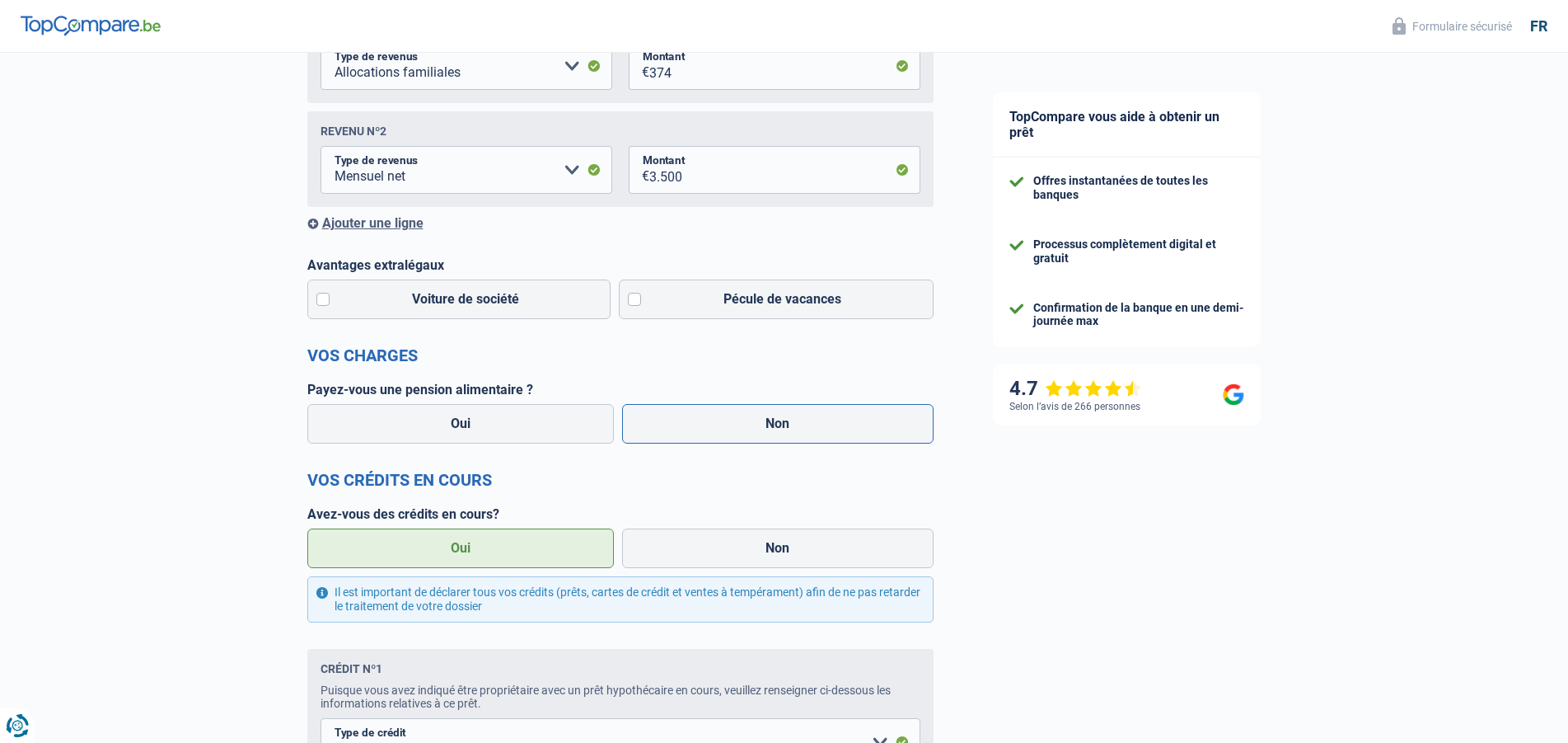
click at [728, 441] on label "Non" at bounding box center [777, 424] width 312 height 40
click at [728, 441] on input "Non" at bounding box center [777, 424] width 312 height 40
radio input "true"
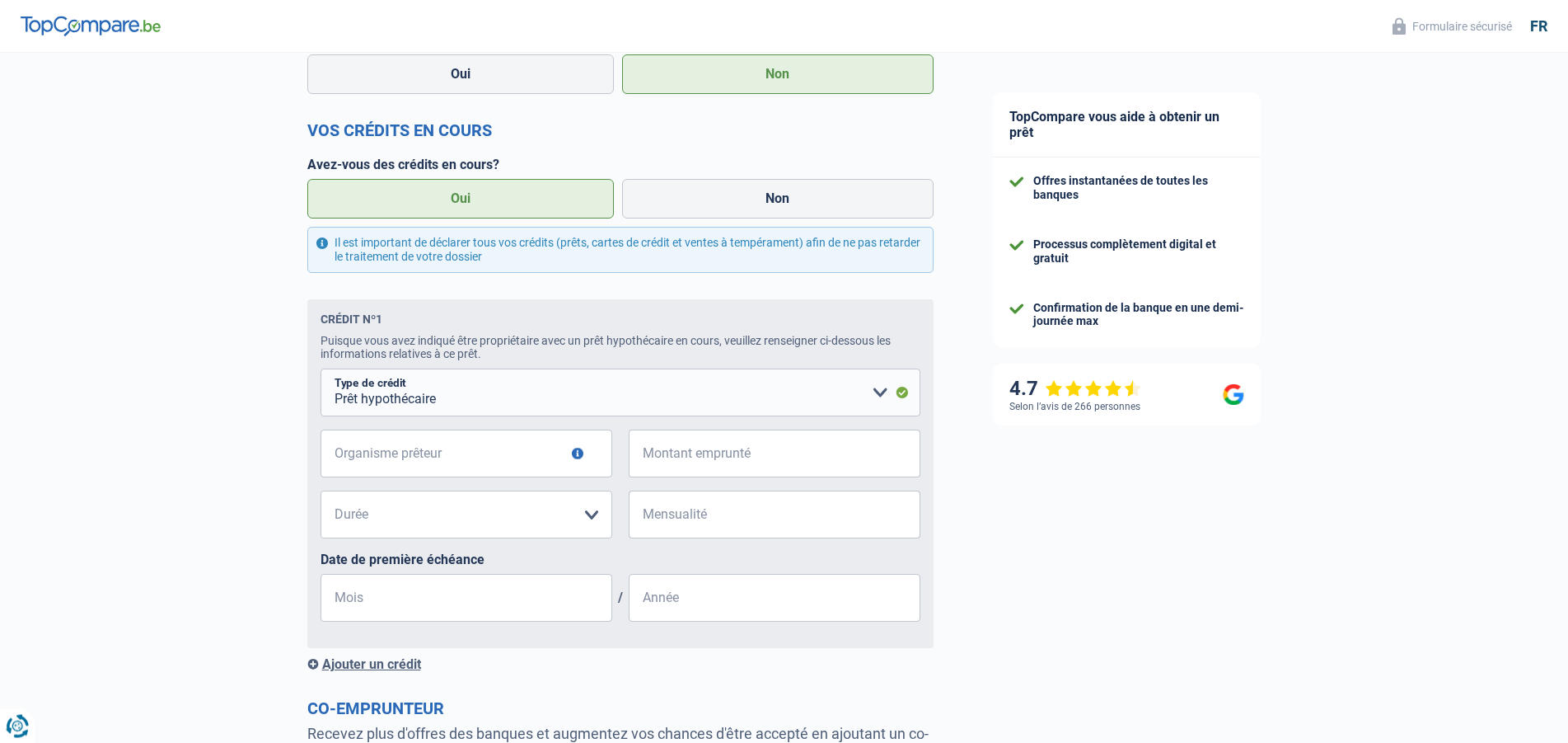
scroll to position [757, 0]
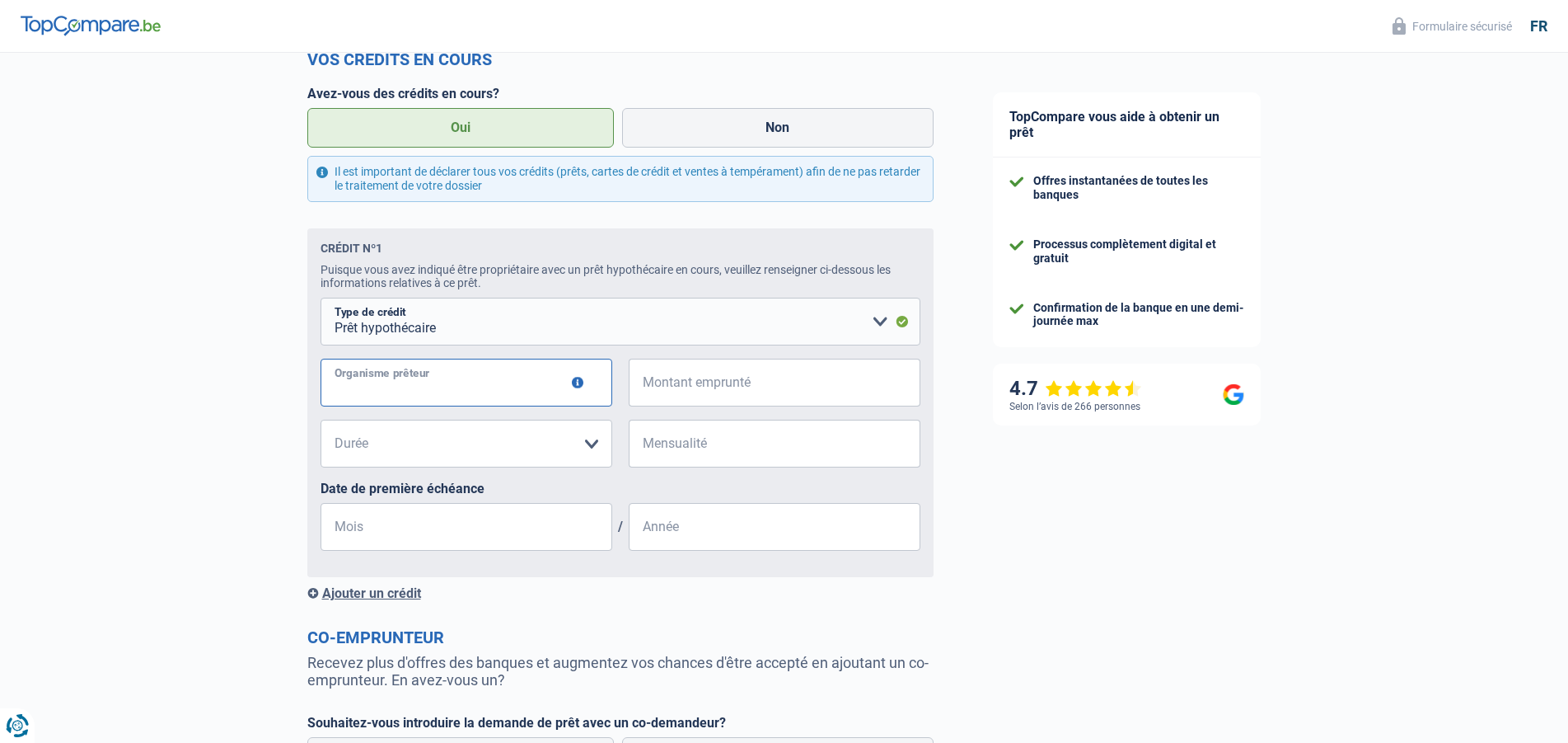
click at [421, 383] on input "Organisme prêteur" at bounding box center [467, 382] width 292 height 48
type input "RAIFFEISEN"
drag, startPoint x: 691, startPoint y: 396, endPoint x: 712, endPoint y: 405, distance: 22.8
click at [692, 396] on input "Montant emprunté" at bounding box center [785, 382] width 271 height 48
type input "700.000"
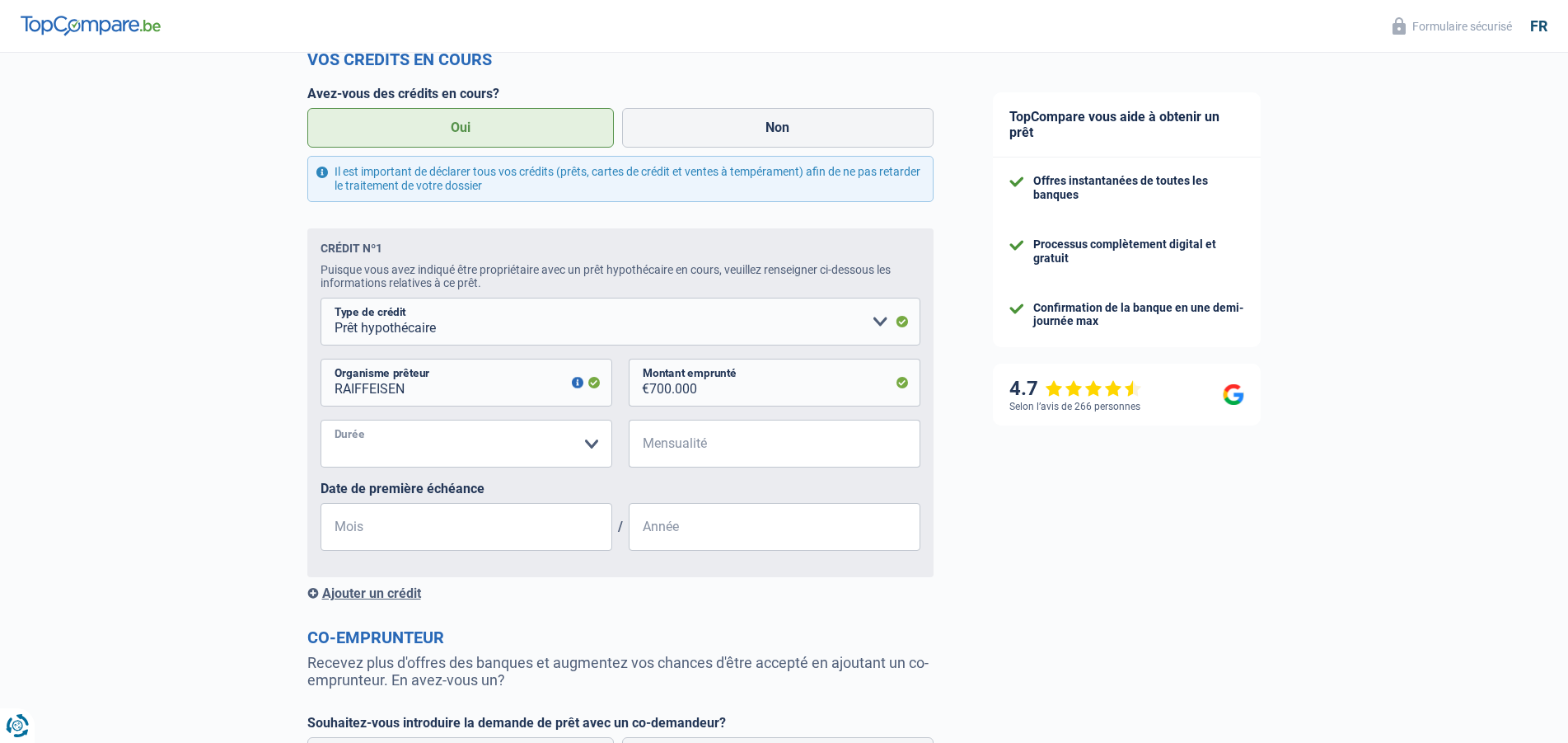
click at [321, 420] on select "120 mois 180 mois 240 mois 300 mois 360 mois 420 mois Veuillez sélectionner une…" at bounding box center [467, 444] width 292 height 48
select select "240"
click option "240 mois" at bounding box center [0, 0] width 0 height 0
click at [665, 450] on input "Mensualité" at bounding box center [785, 444] width 271 height 48
type input "3.800"
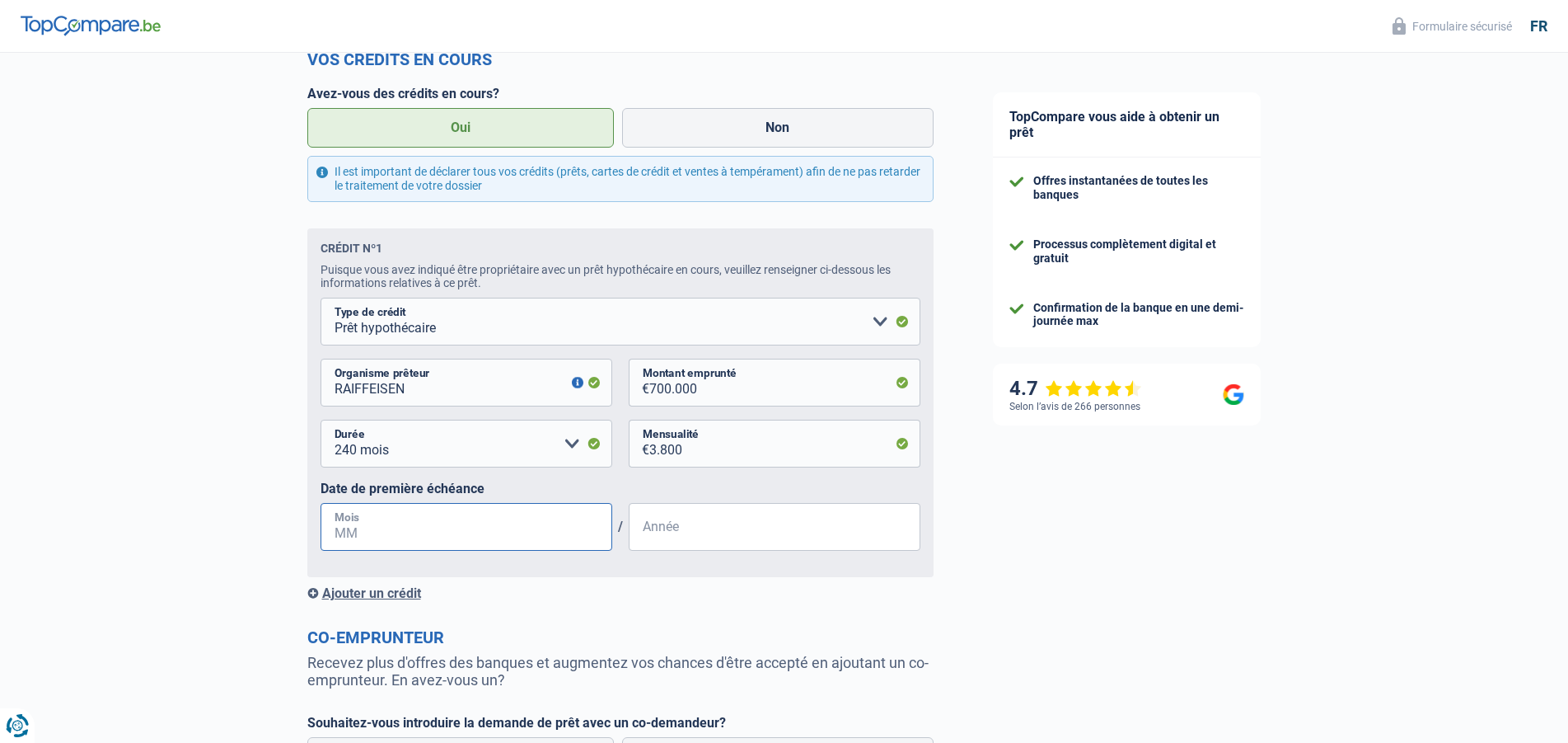
click at [426, 543] on input "Mois" at bounding box center [467, 526] width 292 height 48
type input "10"
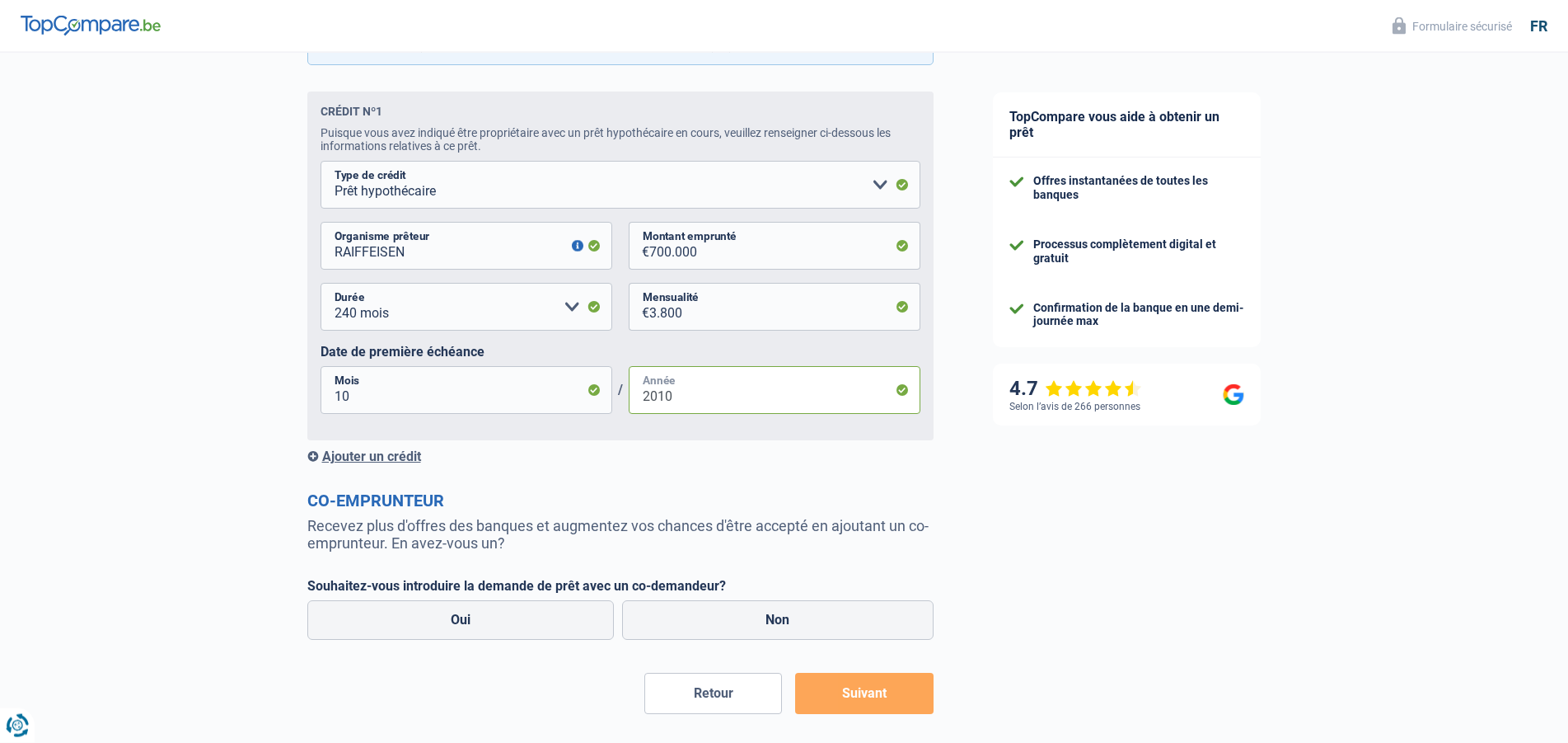
scroll to position [968, 0]
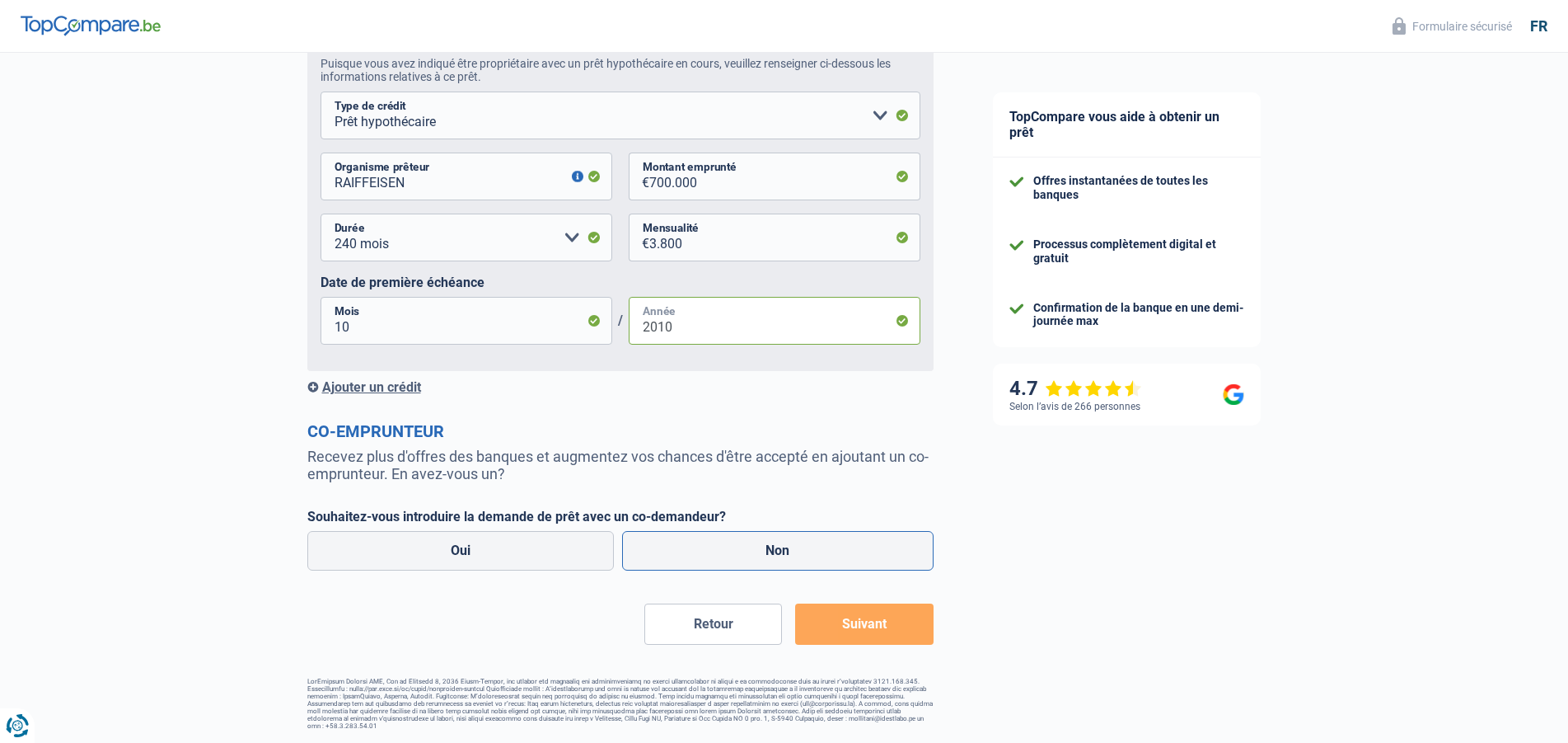
type input "2010"
click at [752, 548] on label "Non" at bounding box center [777, 551] width 312 height 40
click at [752, 548] on input "Non" at bounding box center [777, 551] width 312 height 40
radio input "true"
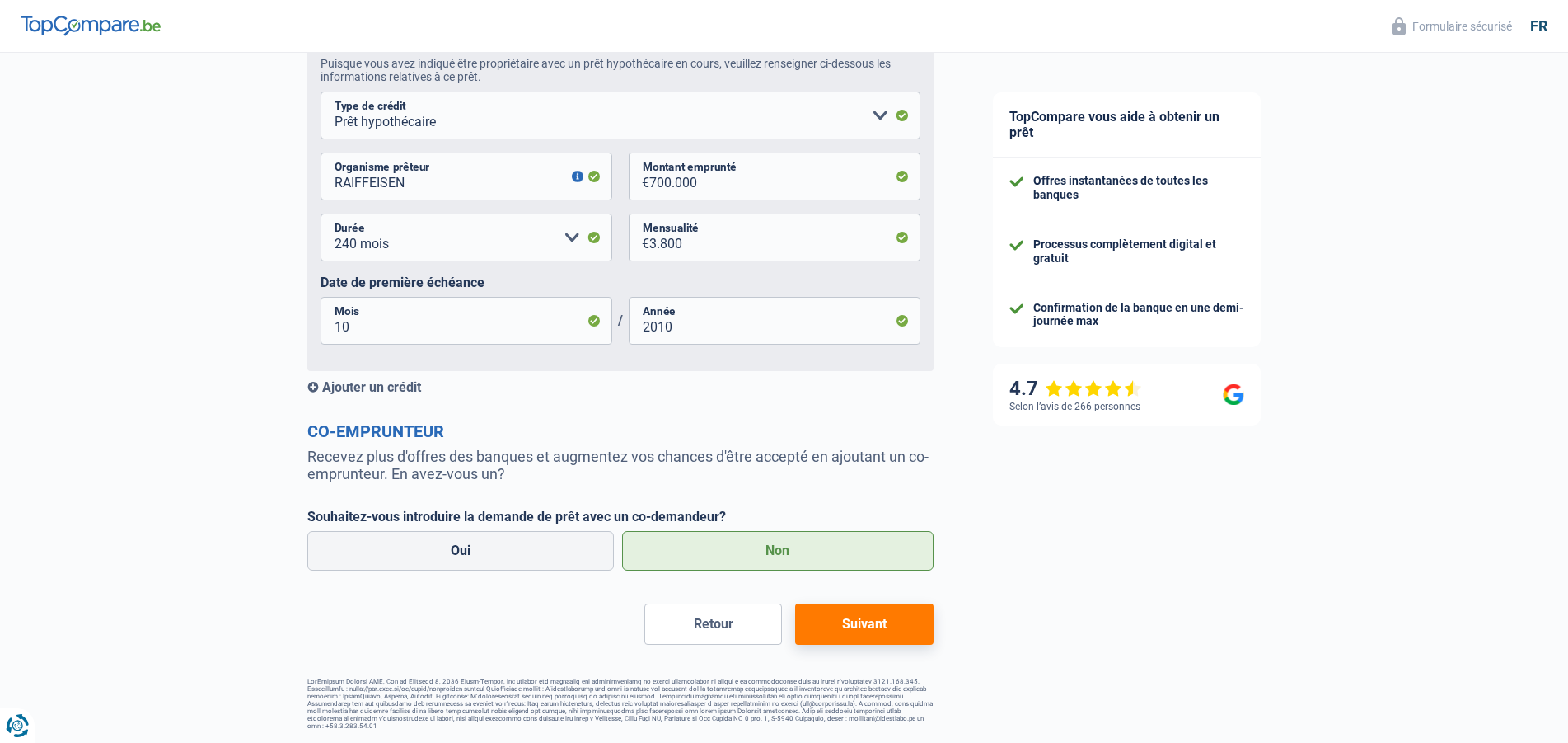
click at [852, 622] on button "Suivant" at bounding box center [864, 624] width 137 height 41
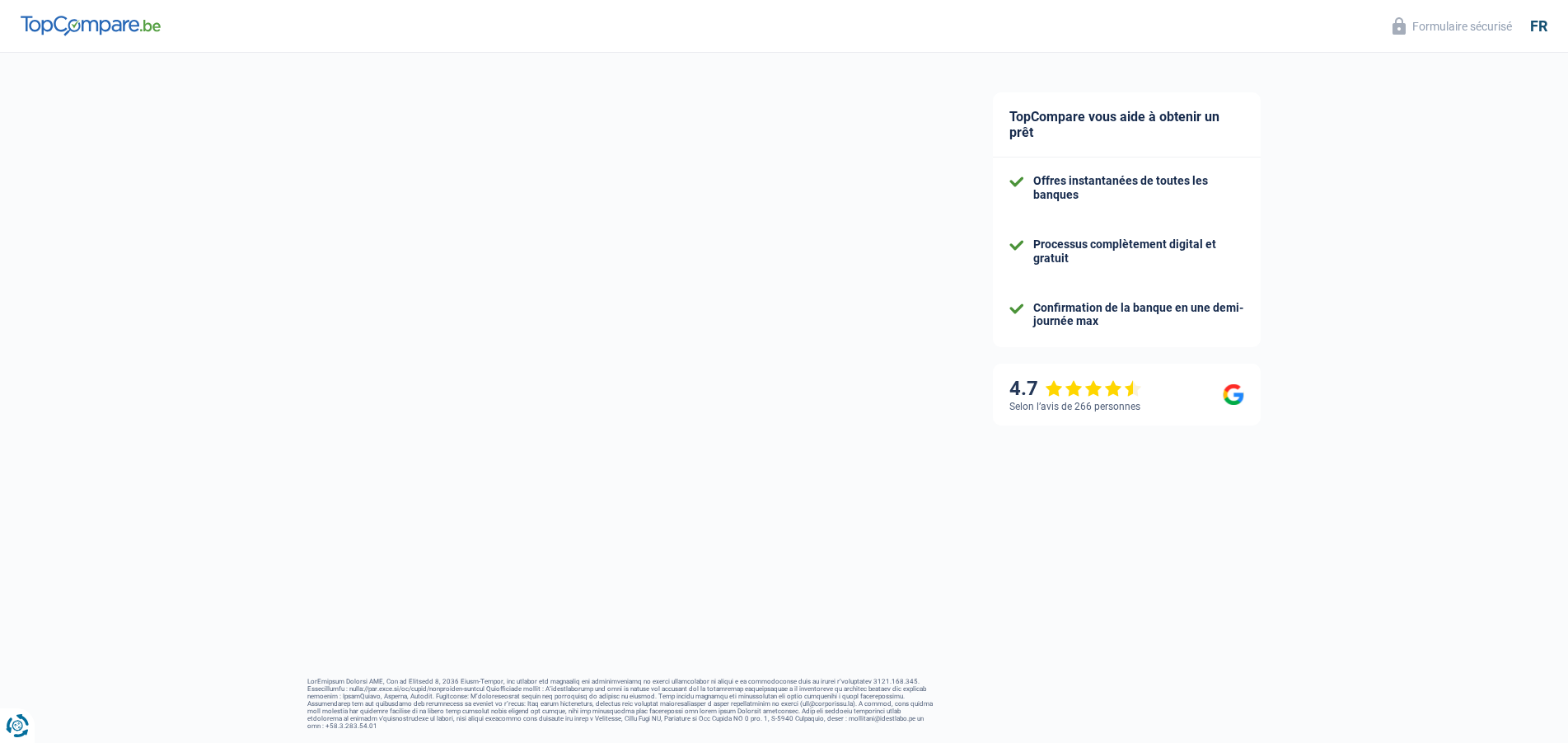
select select "48"
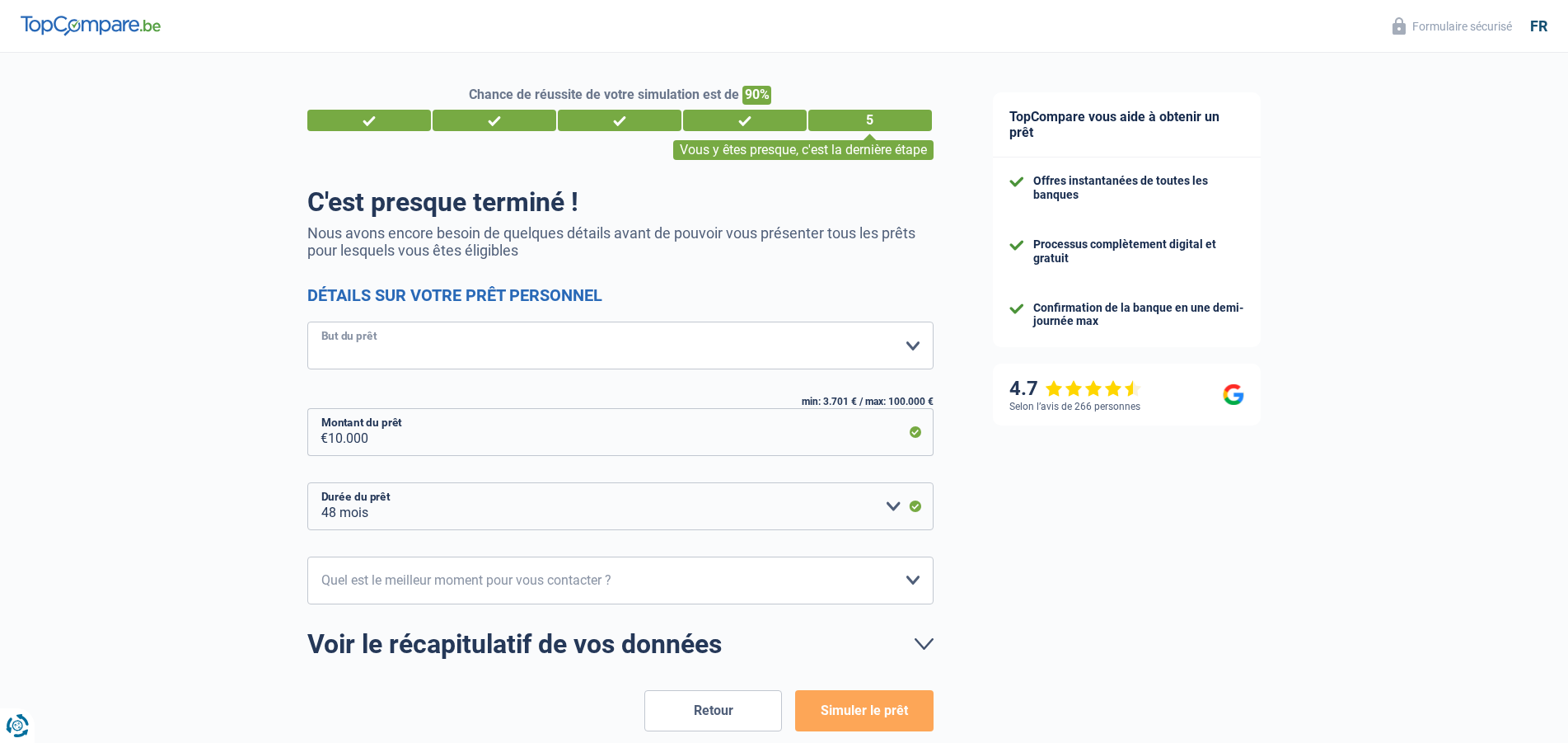
click at [308, 321] on select "Confort maison: meubles, textile, peinture, électroménager, outillage non-profe…" at bounding box center [620, 345] width 626 height 48
select select "renovation"
click option "Prêt rénovation" at bounding box center [0, 0] width 0 height 0
click at [385, 440] on input "10.000" at bounding box center [631, 431] width 606 height 48
type input "1.000"
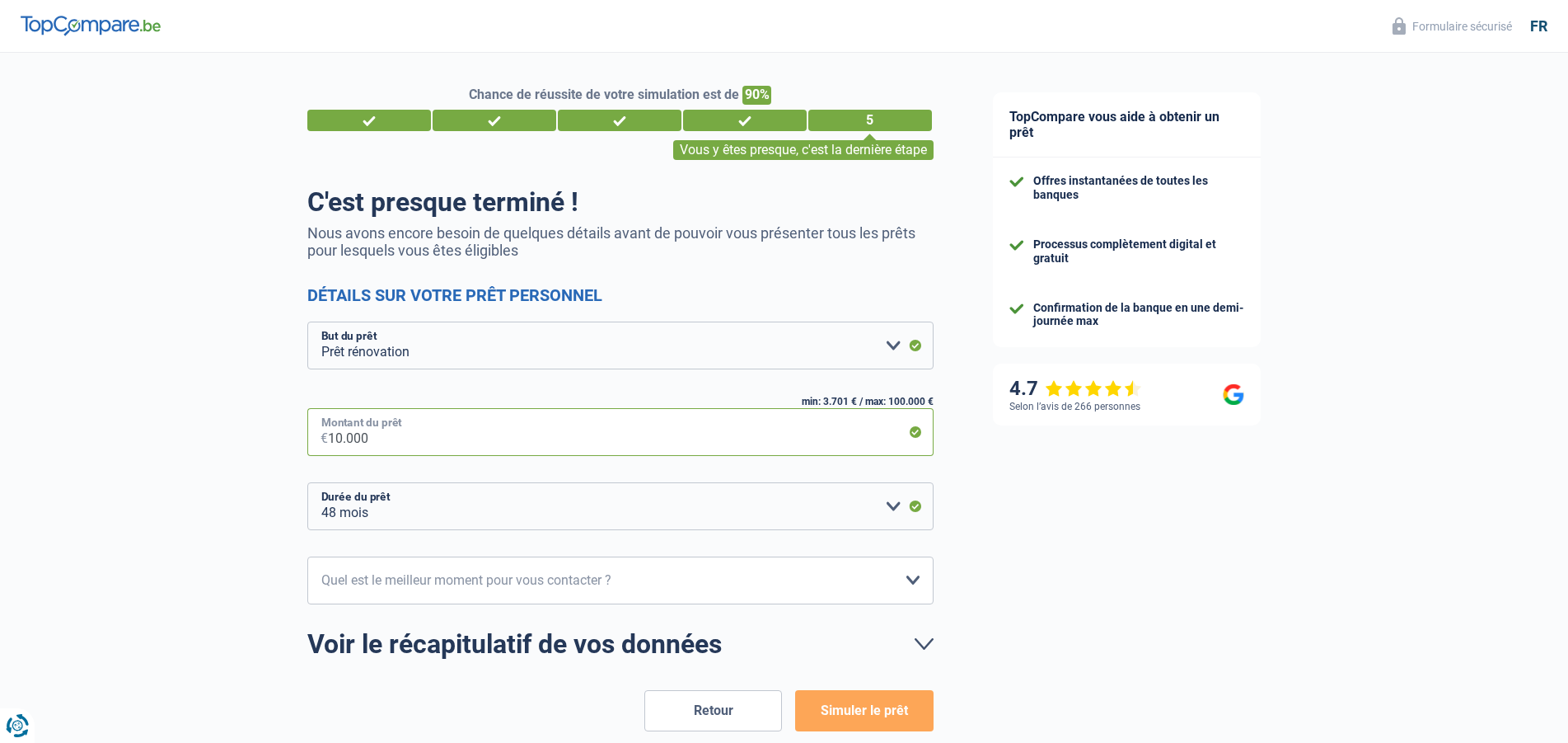
select select "24"
type input "1"
type input "8.000"
select select "48"
type input "80.000"
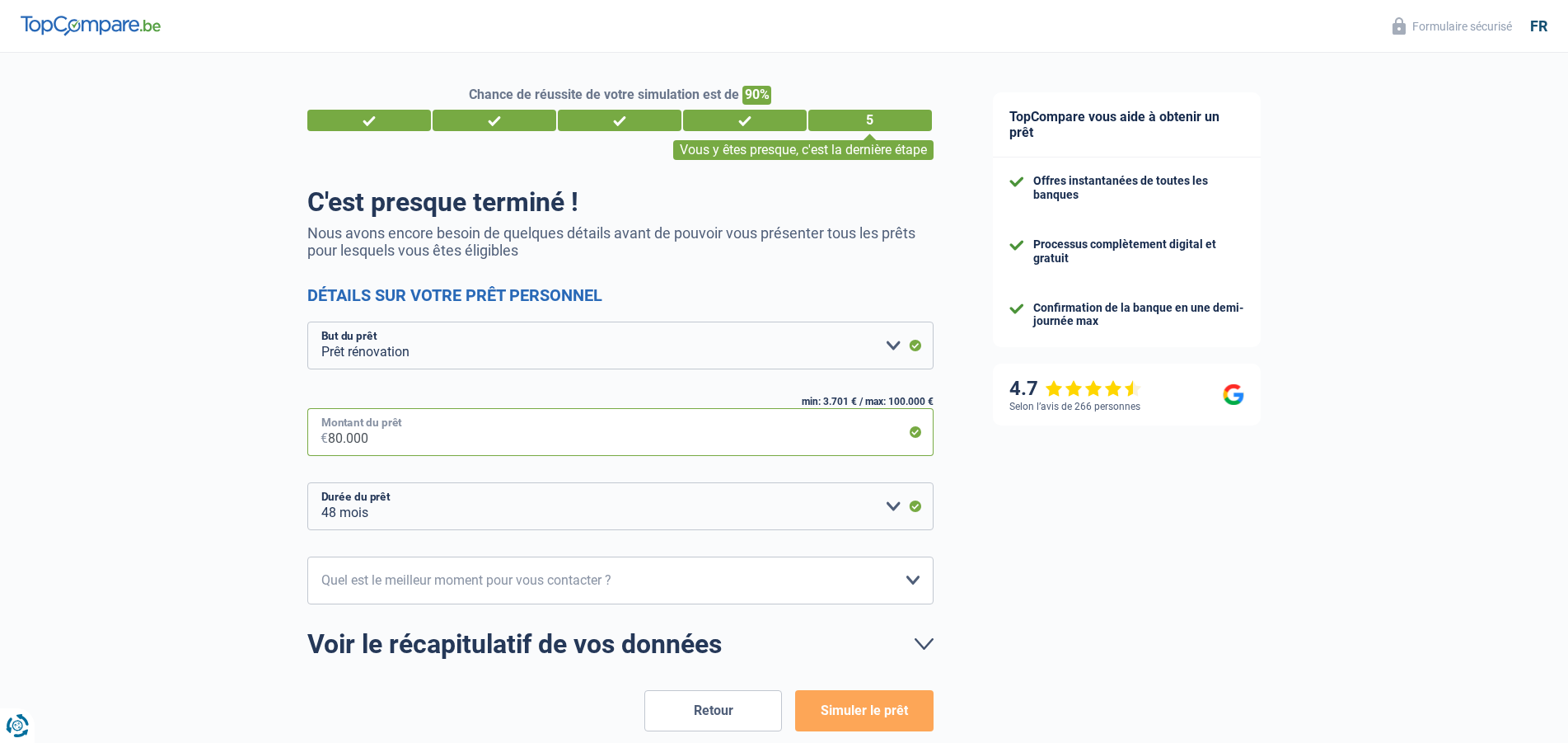
select select "120"
type input "80.000"
click at [308, 482] on select "12 mois 18 mois 24 mois 30 mois 36 mois 42 mois 48 mois 60 mois 72 mois 84 mois…" at bounding box center [620, 506] width 626 height 48
click at [889, 507] on select "12 mois 18 mois 24 mois 30 mois 36 mois 42 mois 48 mois 60 mois 72 mois 84 mois…" at bounding box center [620, 506] width 626 height 48
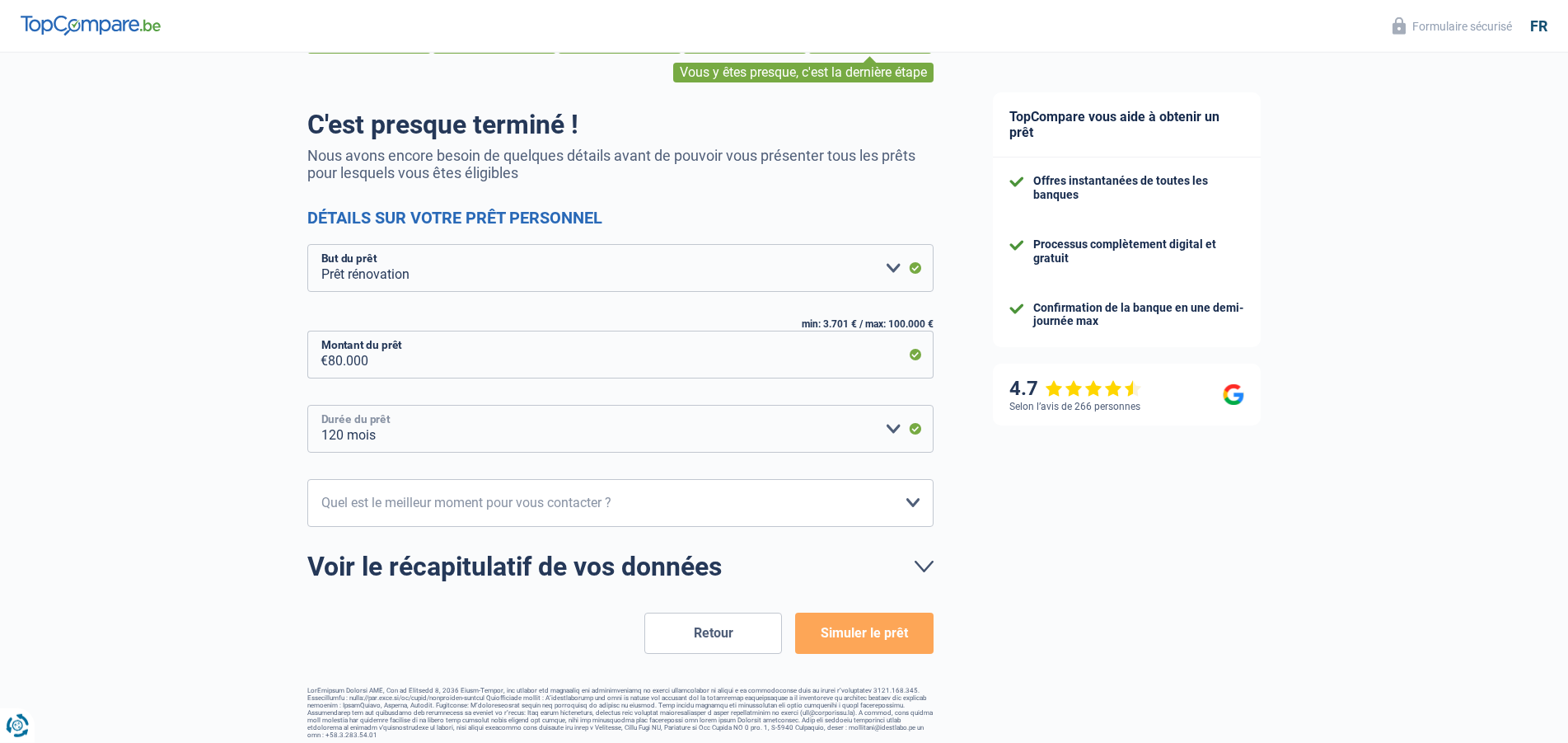
scroll to position [86, 0]
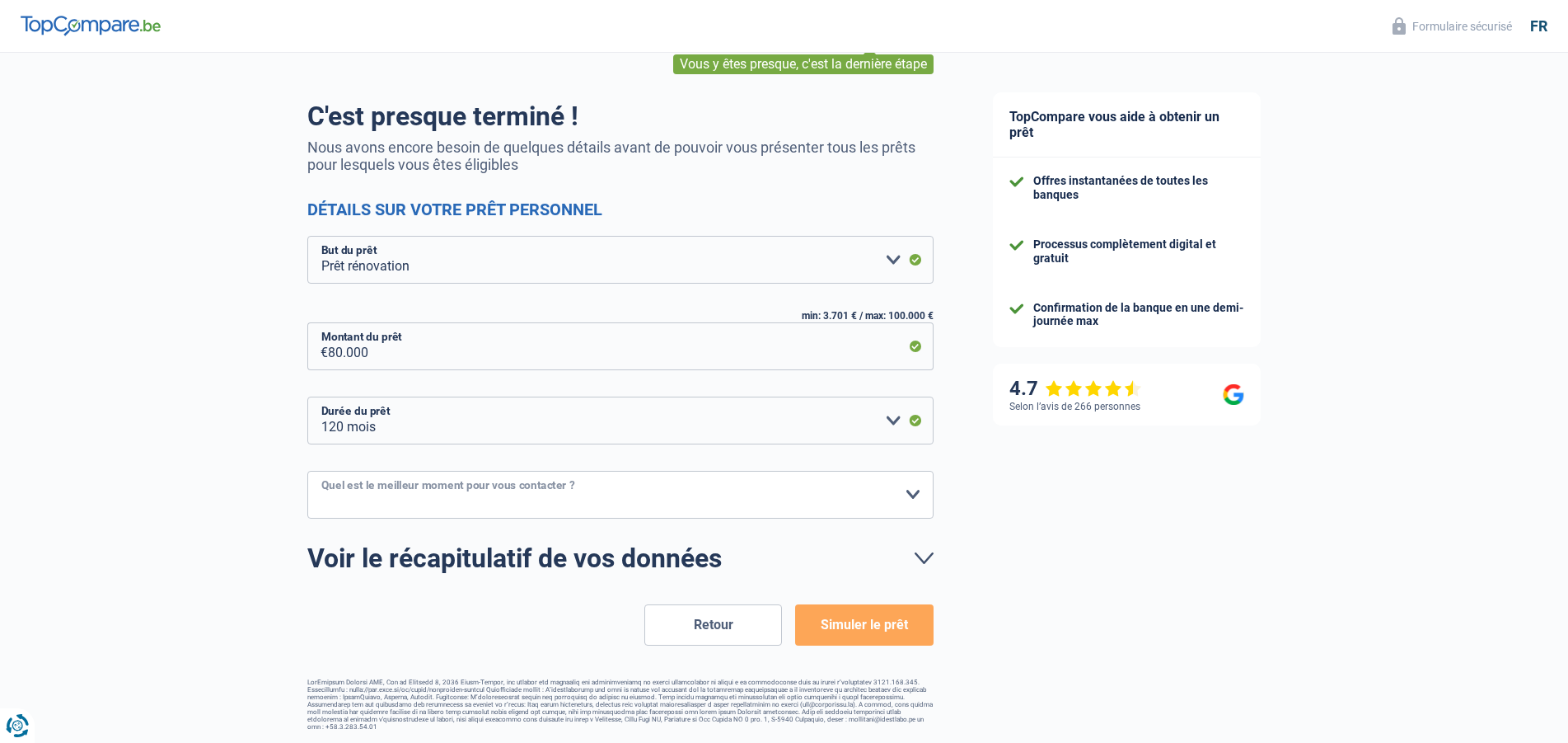
click at [308, 471] on select "10h-12h 12h-14h 14h-16h 16h-18h Veuillez sélectionner une option" at bounding box center [620, 494] width 626 height 48
select select "10-12"
click option "10h-12h" at bounding box center [0, 0] width 0 height 0
click at [857, 629] on button "Simuler le prêt" at bounding box center [864, 625] width 137 height 41
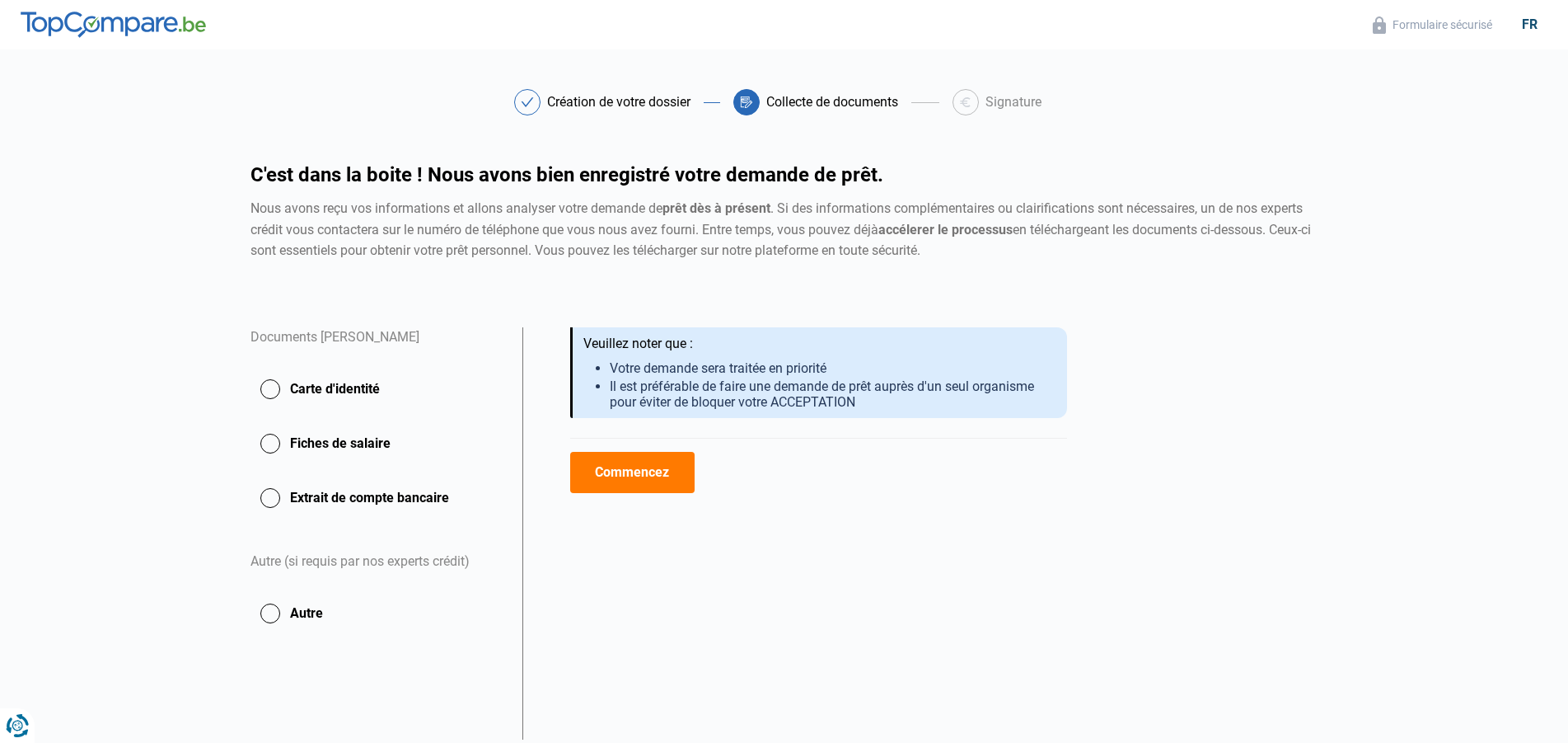
click at [615, 464] on button "Commencez" at bounding box center [632, 473] width 124 height 41
